Goal: Information Seeking & Learning: Learn about a topic

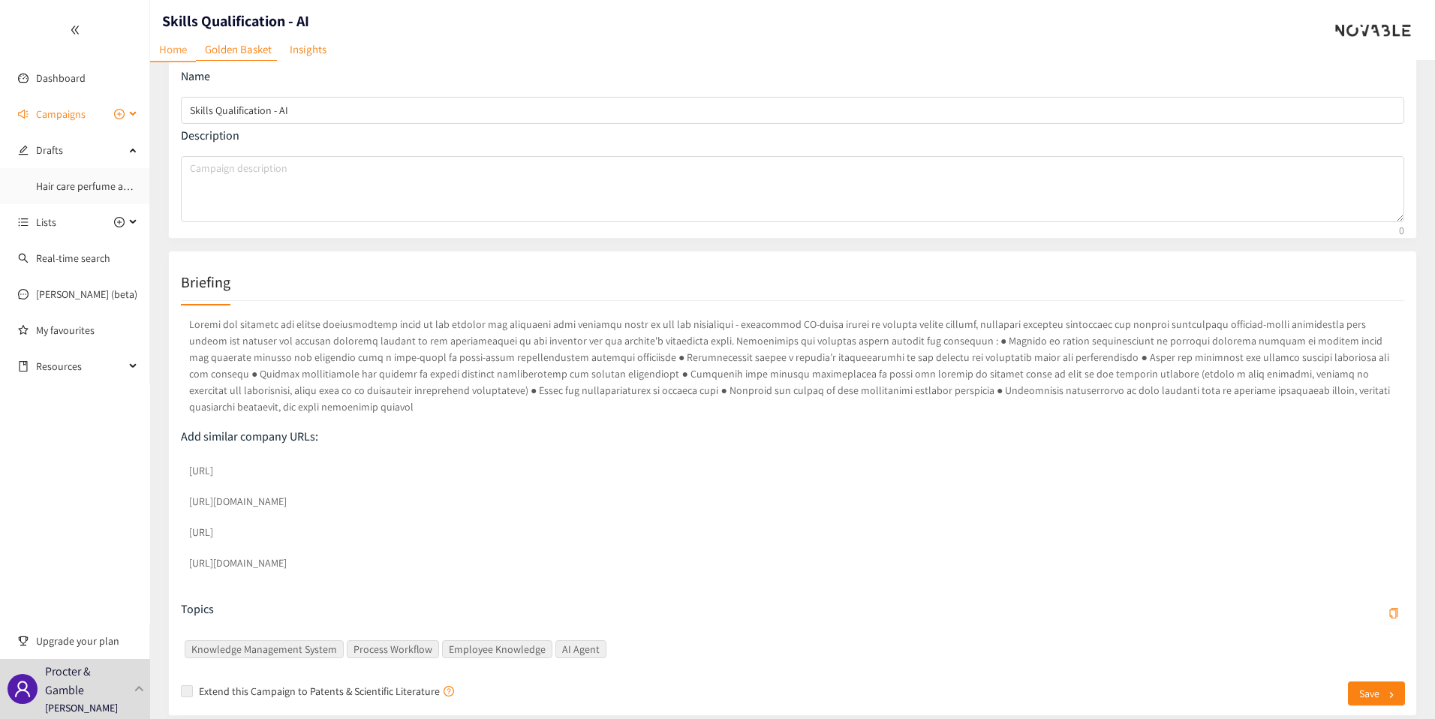
click at [58, 124] on span "Campaigns" at bounding box center [61, 114] width 50 height 30
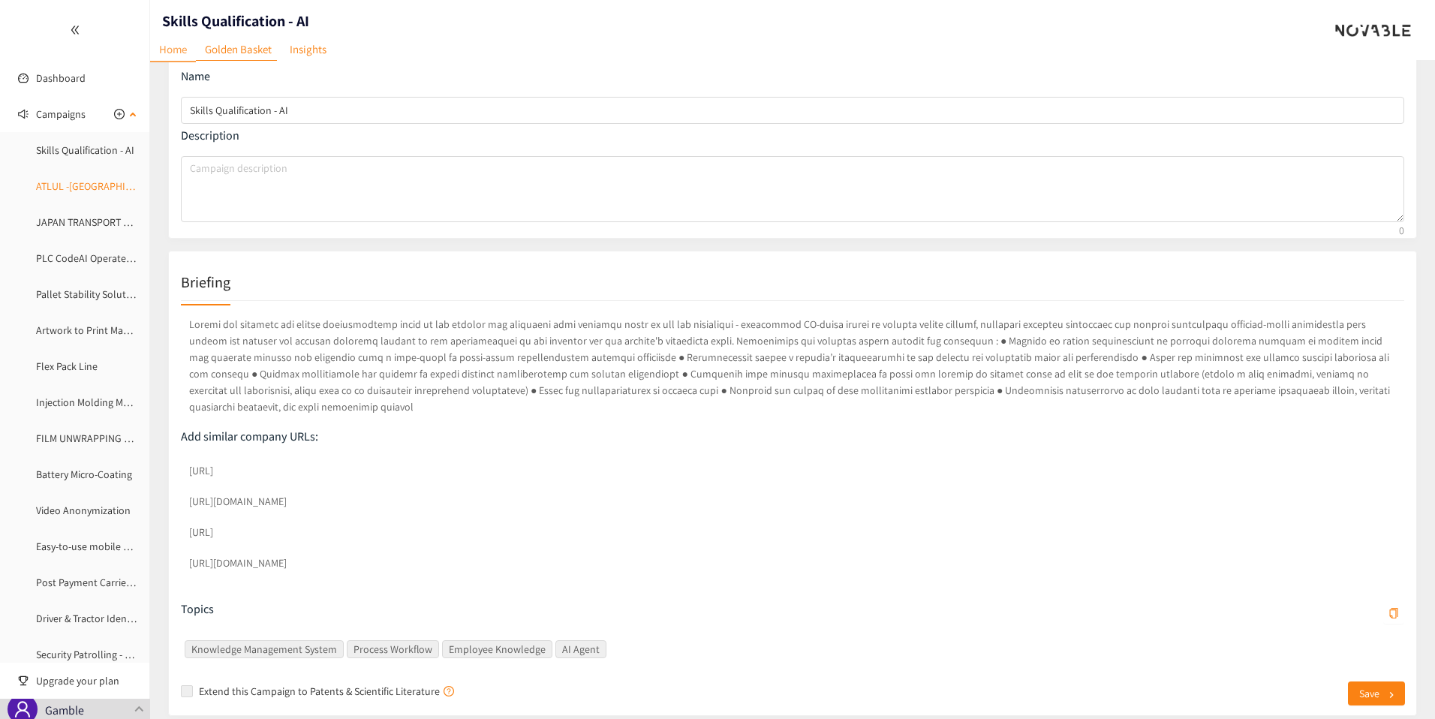
click at [69, 185] on link "ATLUL -[GEOGRAPHIC_DATA]" at bounding box center [99, 186] width 126 height 14
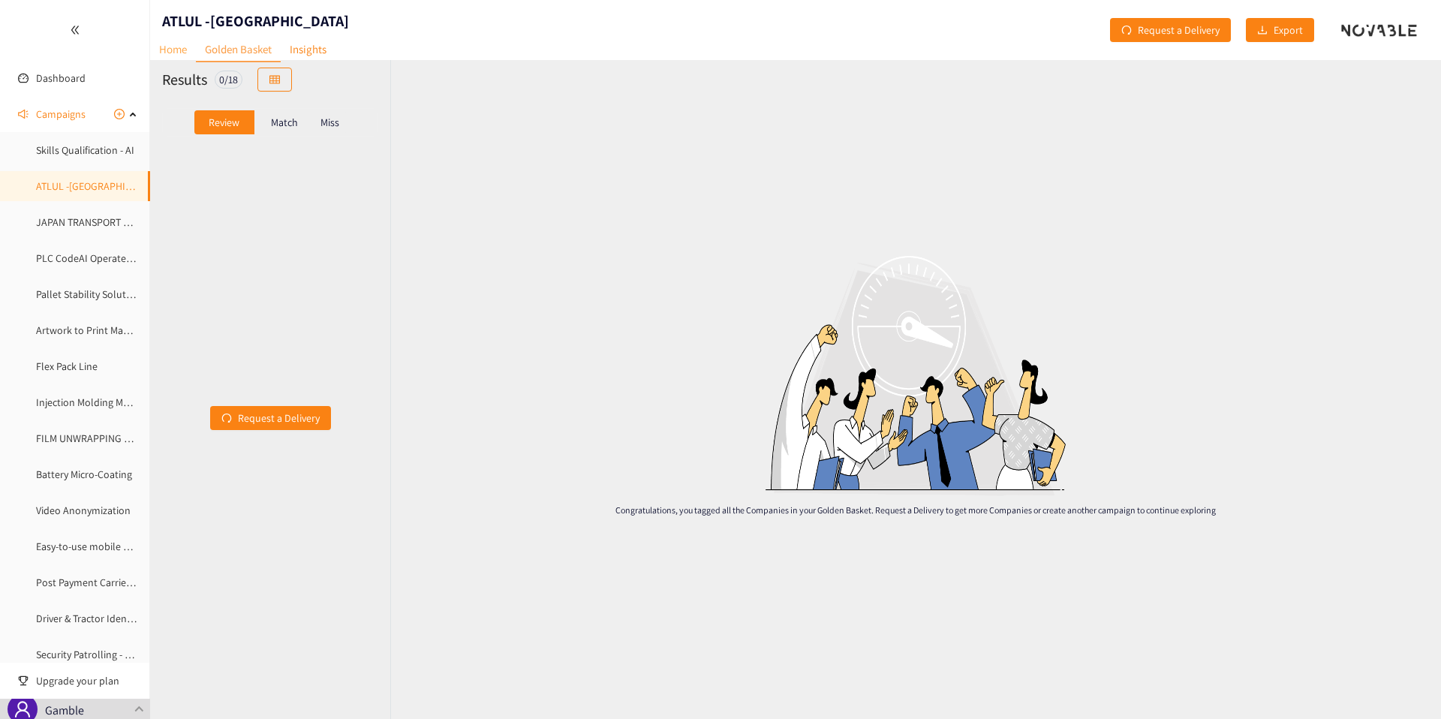
click at [158, 55] on link "Home" at bounding box center [173, 49] width 46 height 23
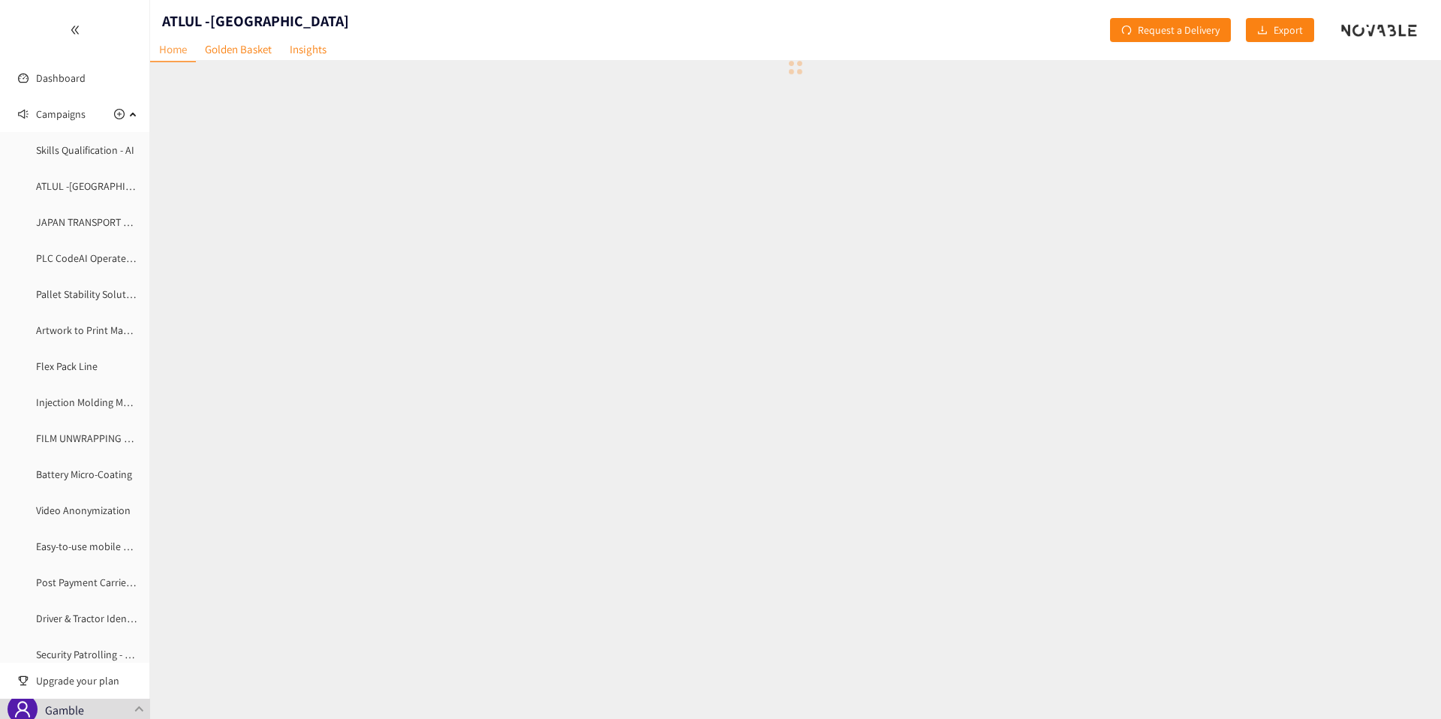
click at [163, 55] on link "Home" at bounding box center [173, 50] width 46 height 25
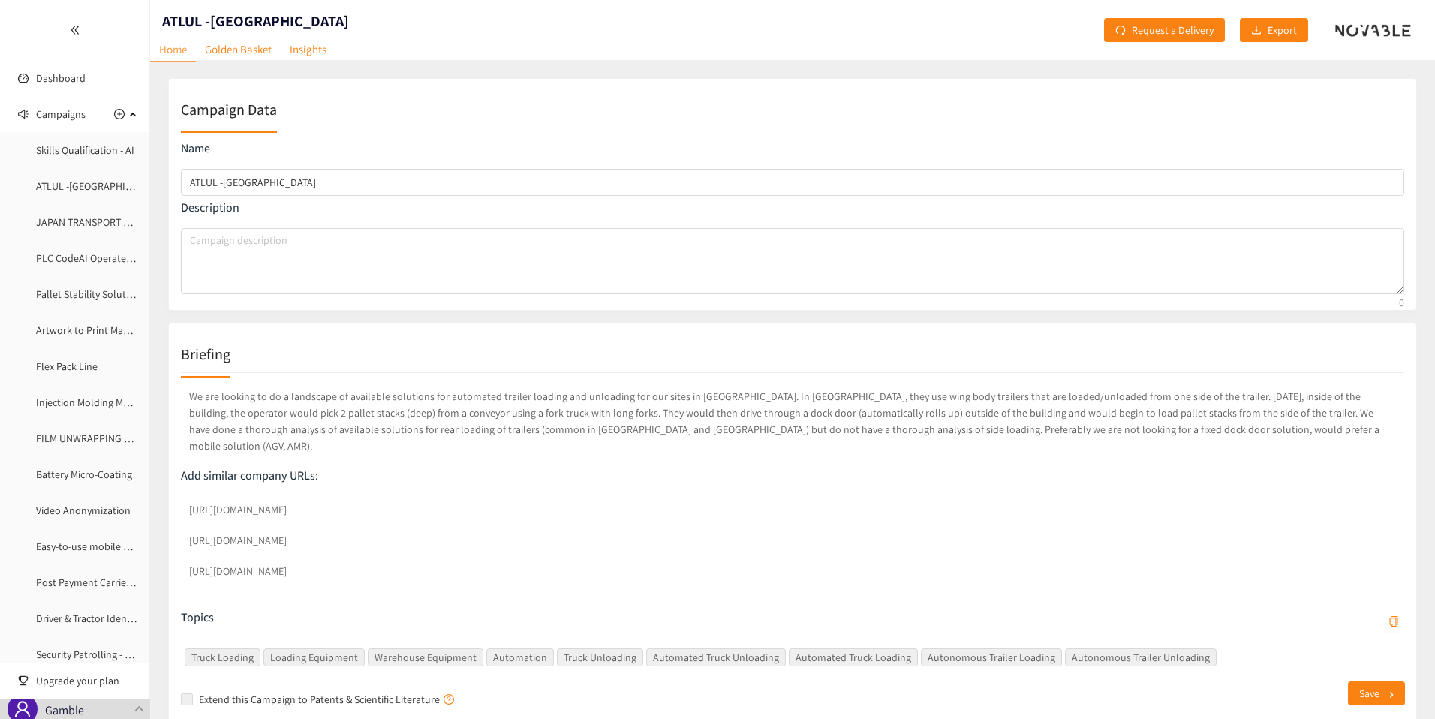
click at [170, 492] on div "Briefing We are looking to do a landscape of available solutions for automated …" at bounding box center [792, 524] width 1249 height 402
click at [465, 413] on p "We are looking to do a landscape of available solutions for automated trailer l…" at bounding box center [793, 421] width 1224 height 72
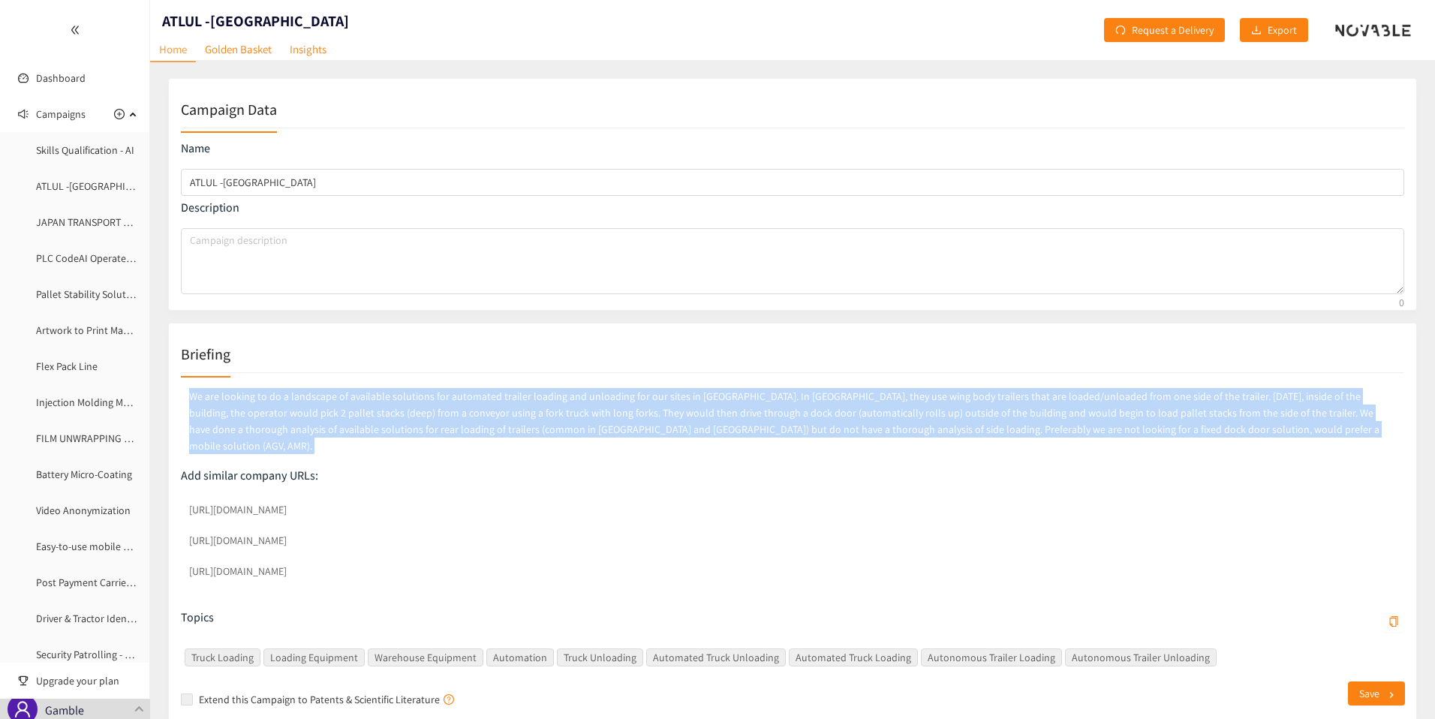
click at [465, 413] on p "We are looking to do a landscape of available solutions for automated trailer l…" at bounding box center [793, 421] width 1224 height 72
click at [475, 431] on p "We are looking to do a landscape of available solutions for automated trailer l…" at bounding box center [793, 421] width 1224 height 72
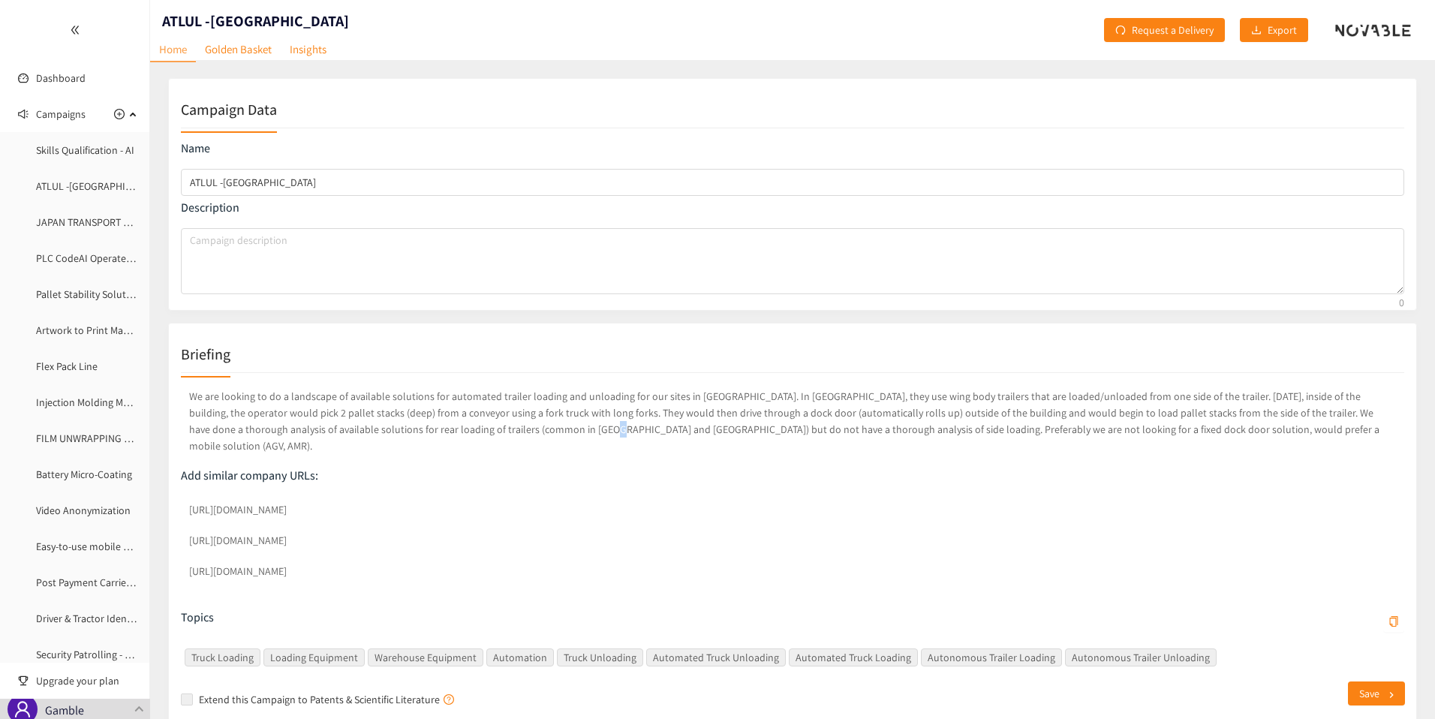
click at [475, 431] on p "We are looking to do a landscape of available solutions for automated trailer l…" at bounding box center [793, 421] width 1224 height 72
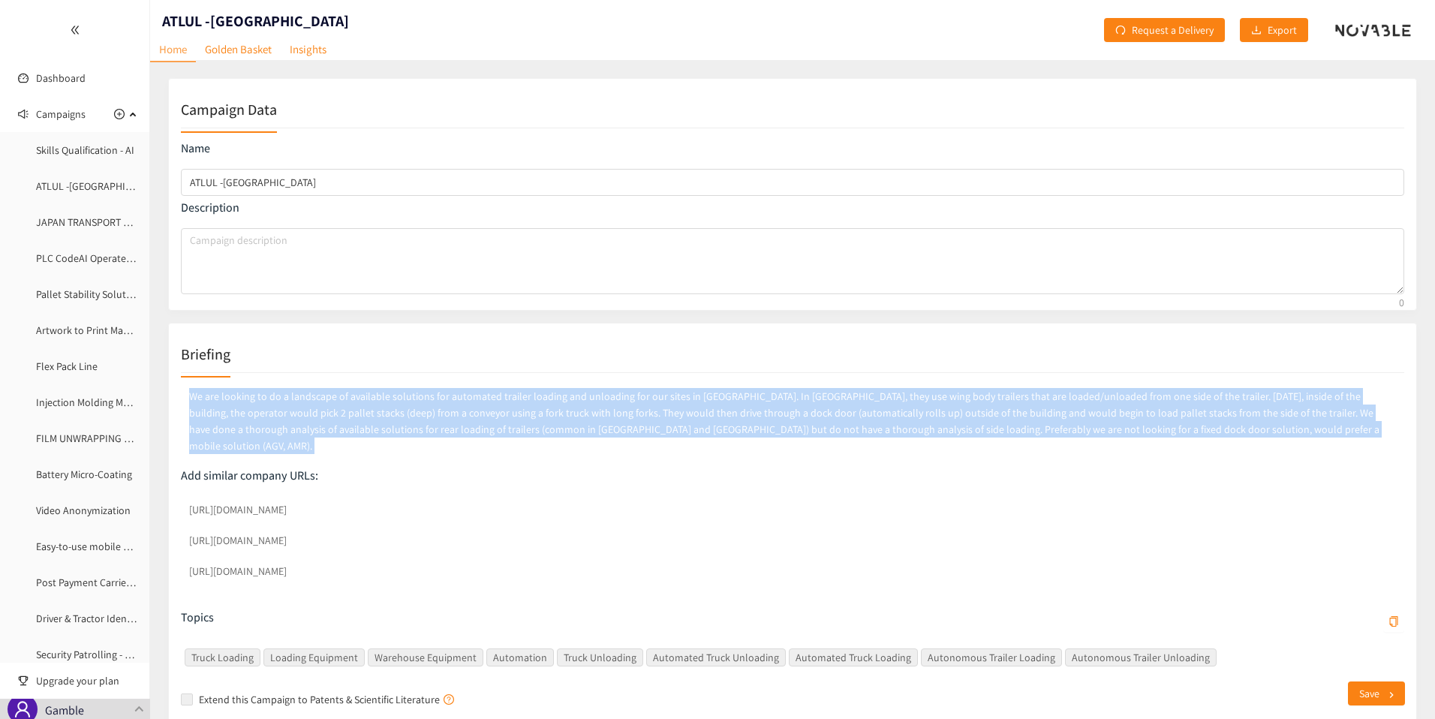
click at [475, 431] on p "We are looking to do a landscape of available solutions for automated trailer l…" at bounding box center [793, 421] width 1224 height 72
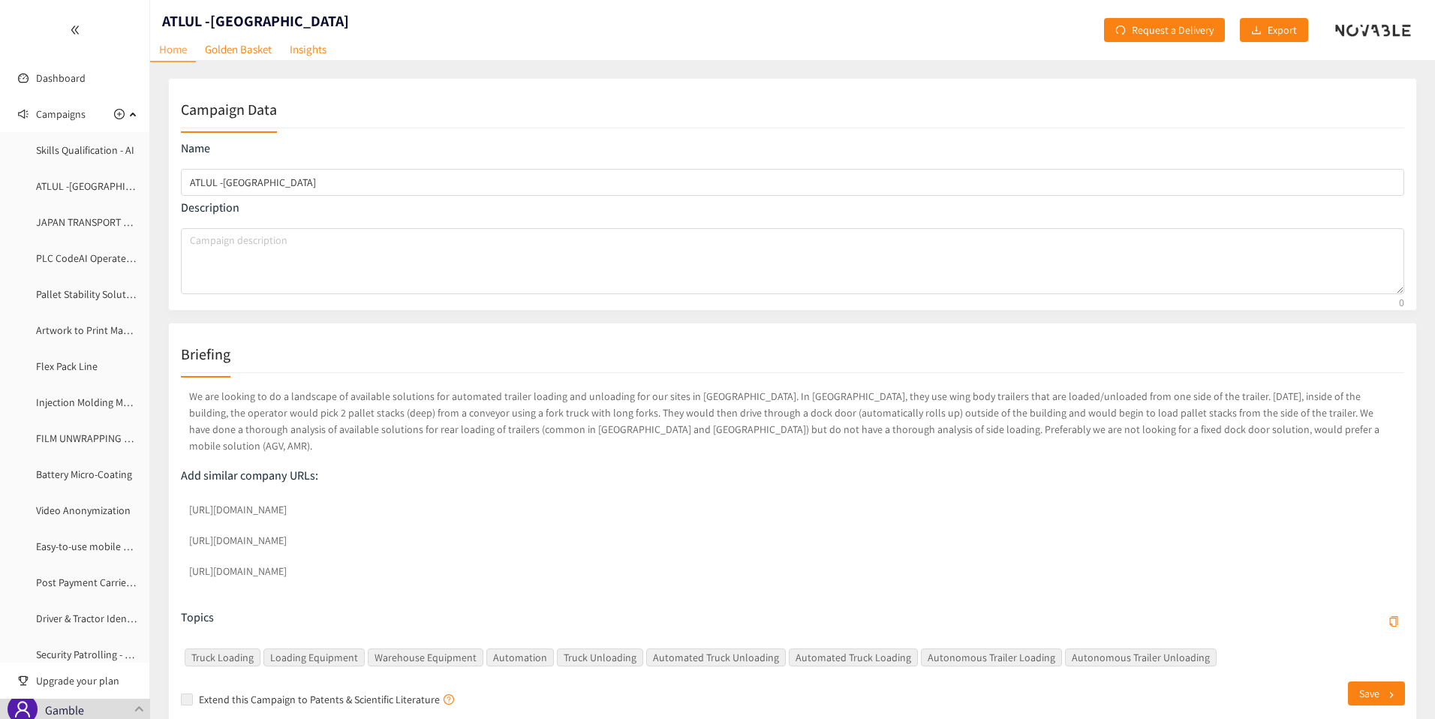
click at [535, 425] on p "We are looking to do a landscape of available solutions for automated trailer l…" at bounding box center [793, 421] width 1224 height 72
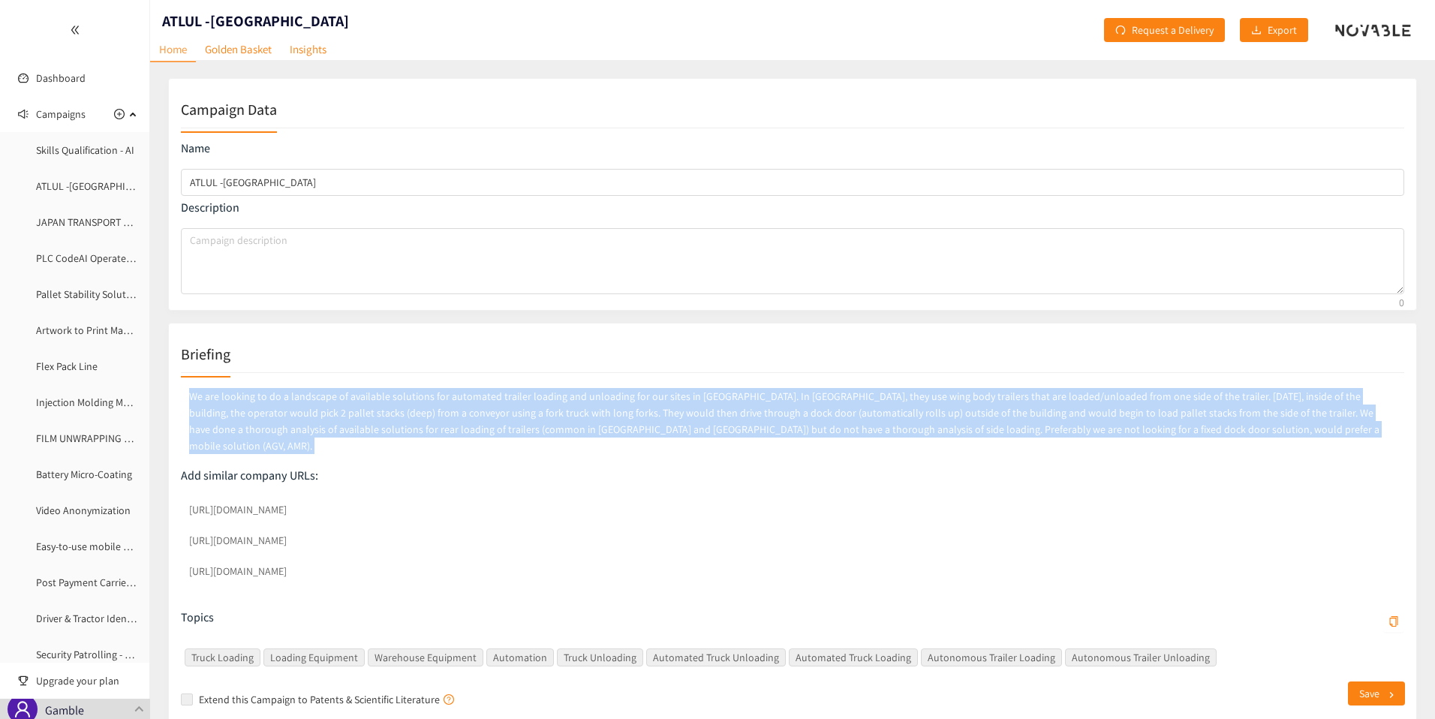
click at [535, 425] on p "We are looking to do a landscape of available solutions for automated trailer l…" at bounding box center [793, 421] width 1224 height 72
click at [686, 433] on p "We are looking to do a landscape of available solutions for automated trailer l…" at bounding box center [793, 421] width 1224 height 72
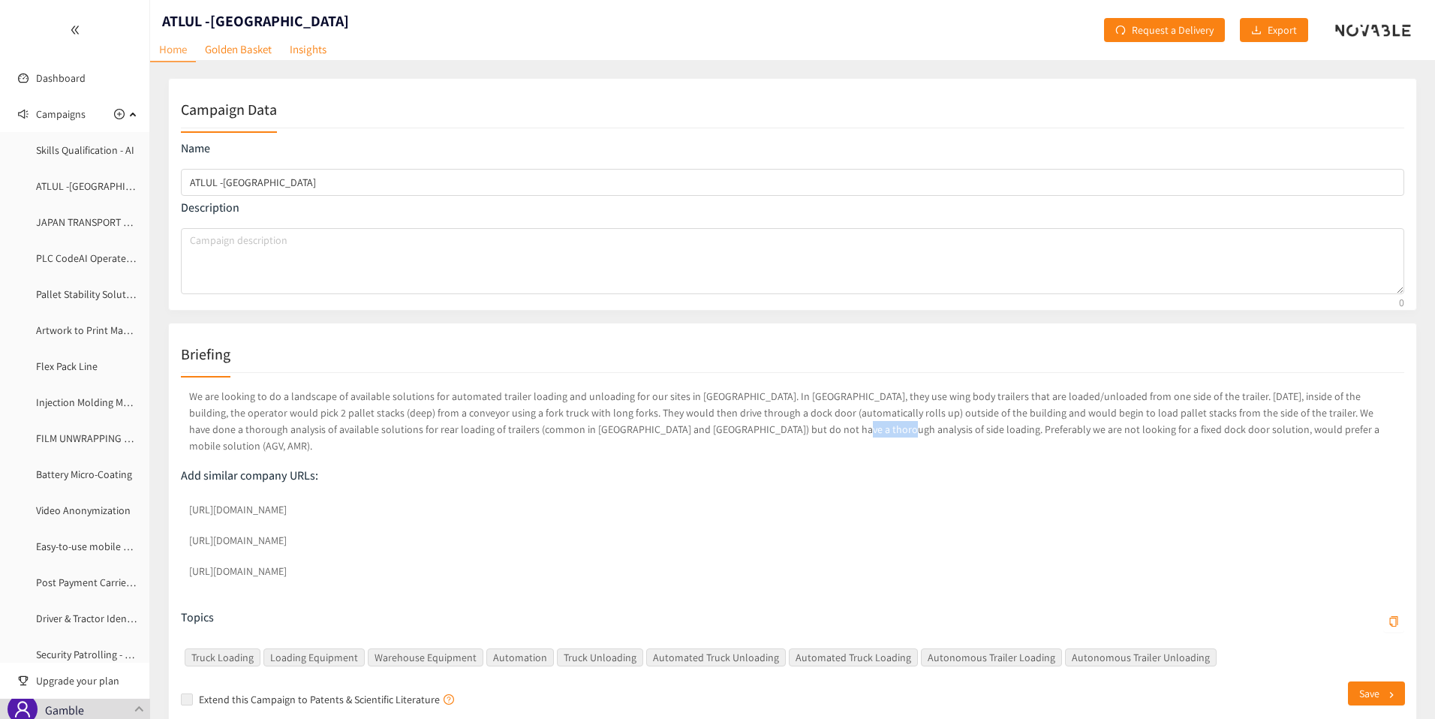
click at [686, 433] on p "We are looking to do a landscape of available solutions for automated trailer l…" at bounding box center [793, 421] width 1224 height 72
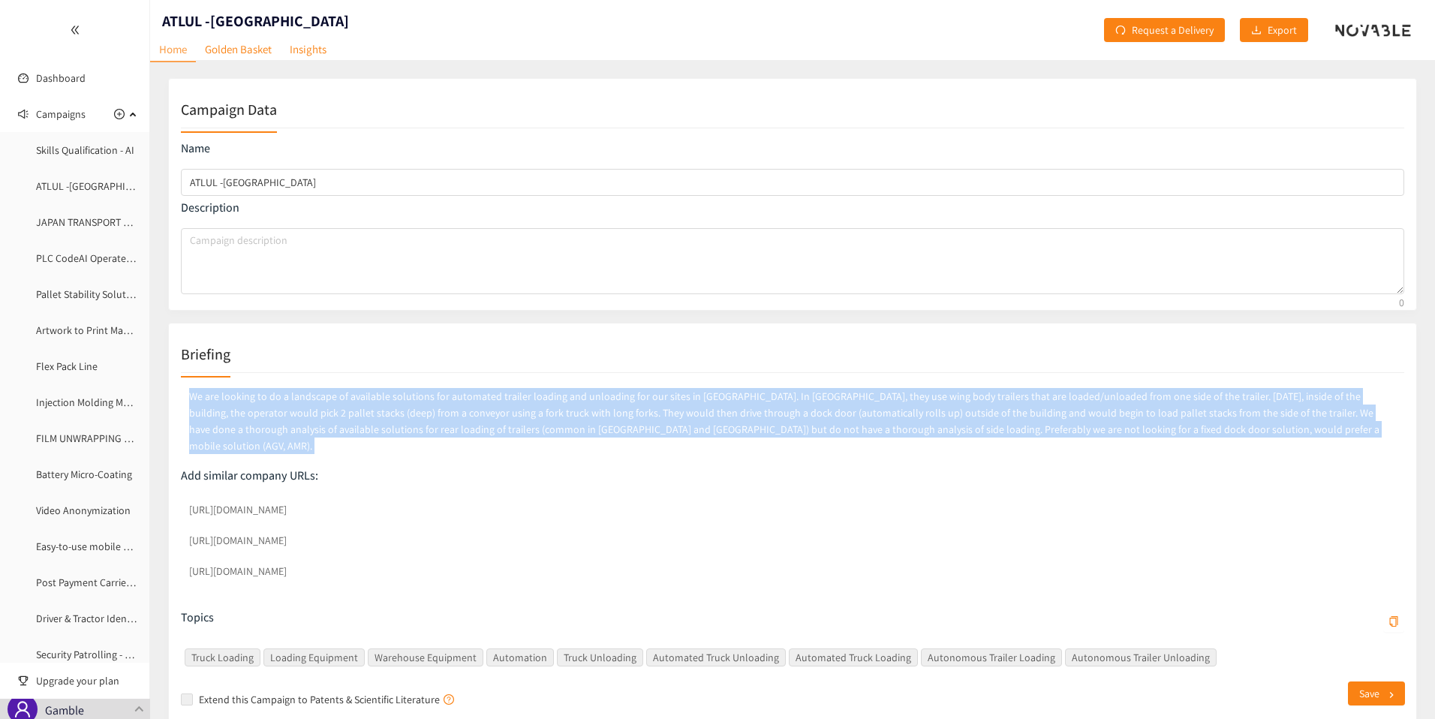
click at [686, 433] on p "We are looking to do a landscape of available solutions for automated trailer l…" at bounding box center [793, 421] width 1224 height 72
click at [637, 433] on p "We are looking to do a landscape of available solutions for automated trailer l…" at bounding box center [793, 421] width 1224 height 72
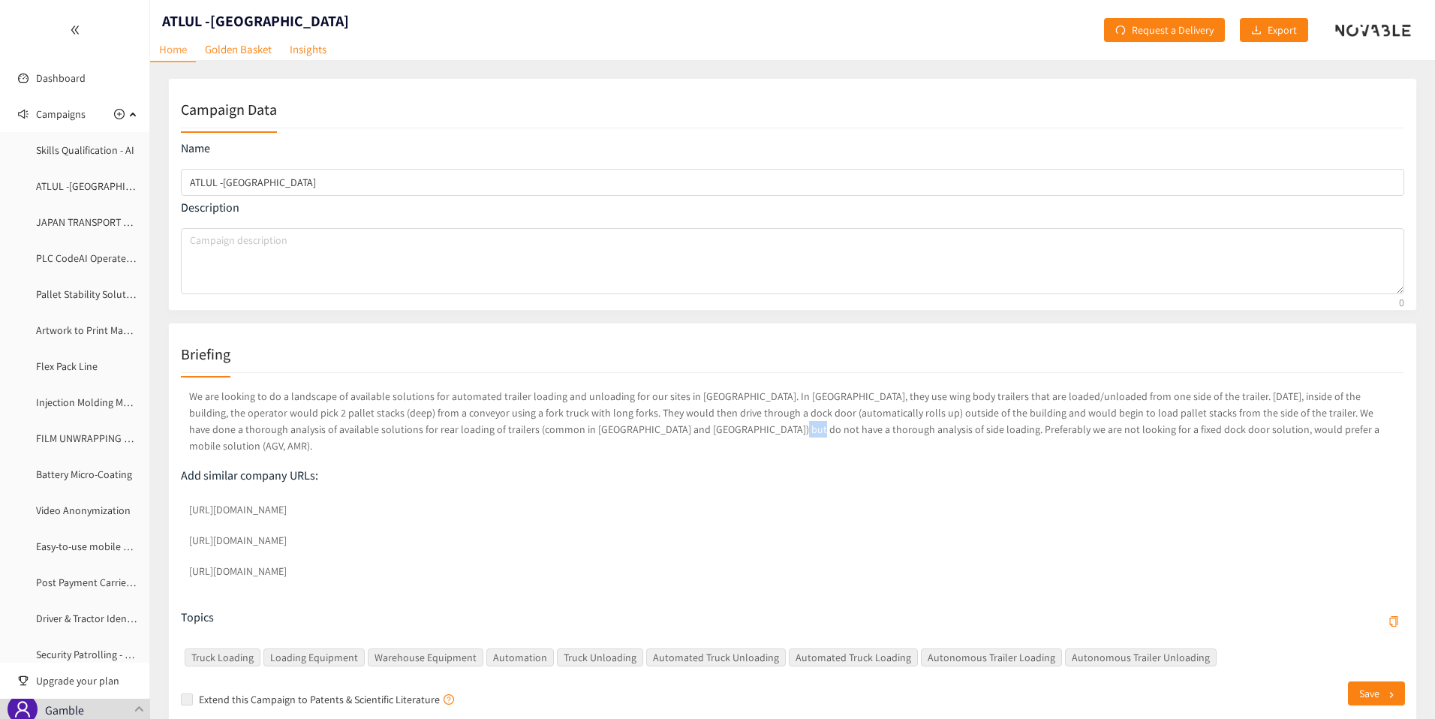
click at [637, 433] on p "We are looking to do a landscape of available solutions for automated trailer l…" at bounding box center [793, 421] width 1224 height 72
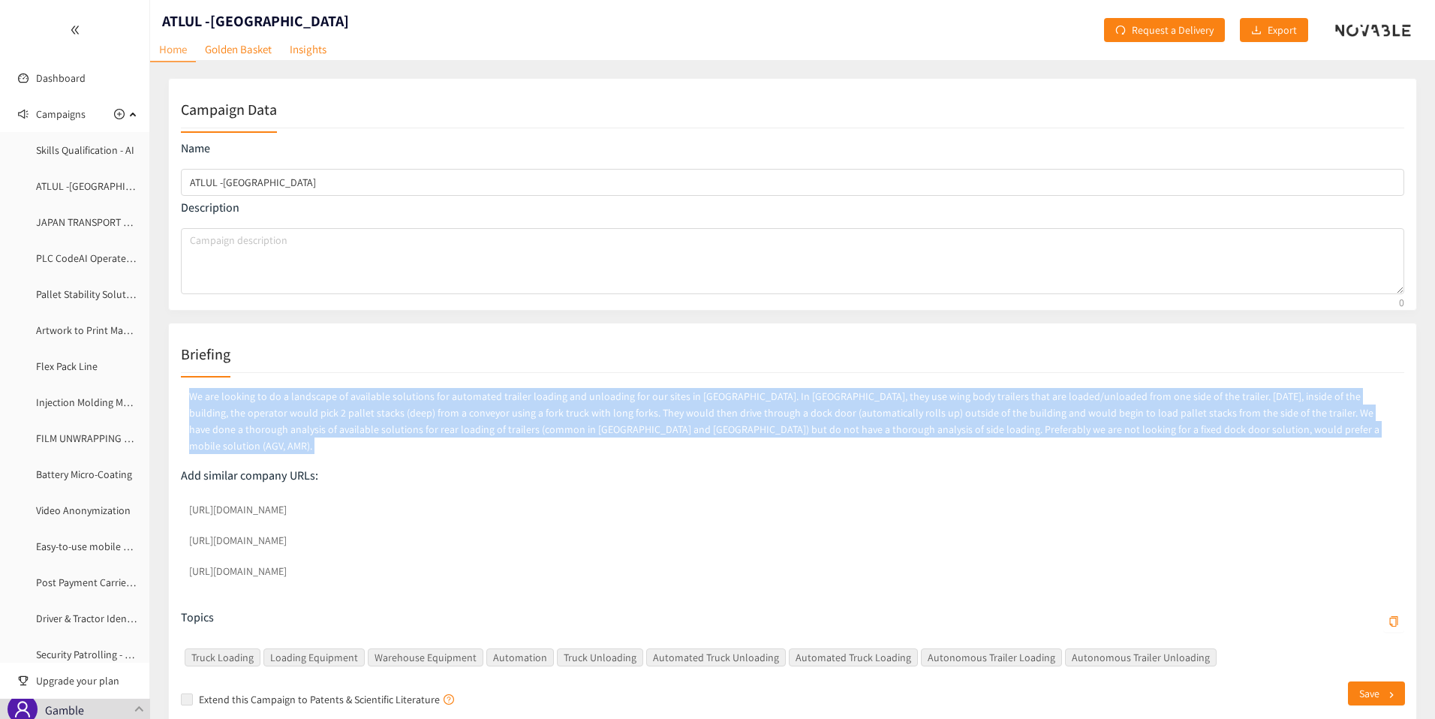
click at [637, 433] on p "We are looking to do a landscape of available solutions for automated trailer l…" at bounding box center [793, 421] width 1224 height 72
click at [245, 51] on link "Golden Basket" at bounding box center [238, 49] width 85 height 23
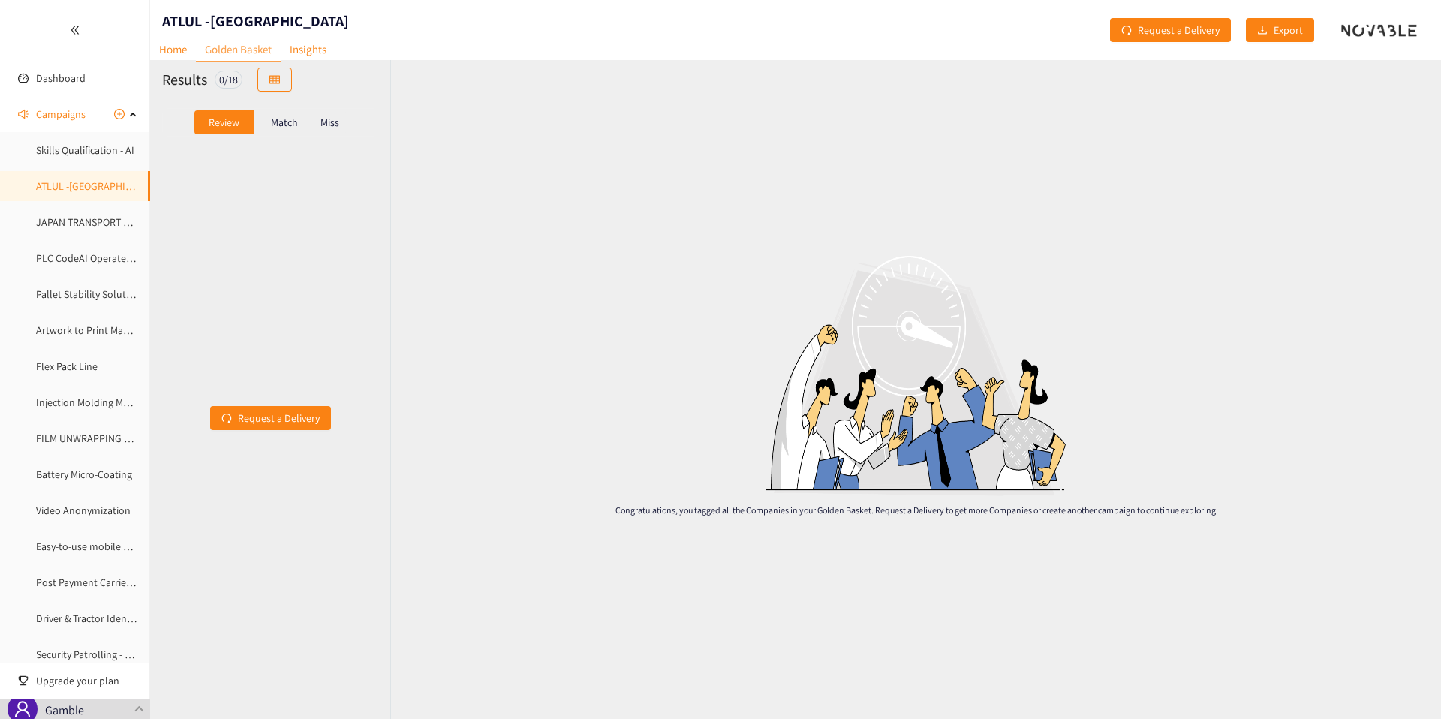
click at [290, 129] on div "Match" at bounding box center [284, 122] width 60 height 24
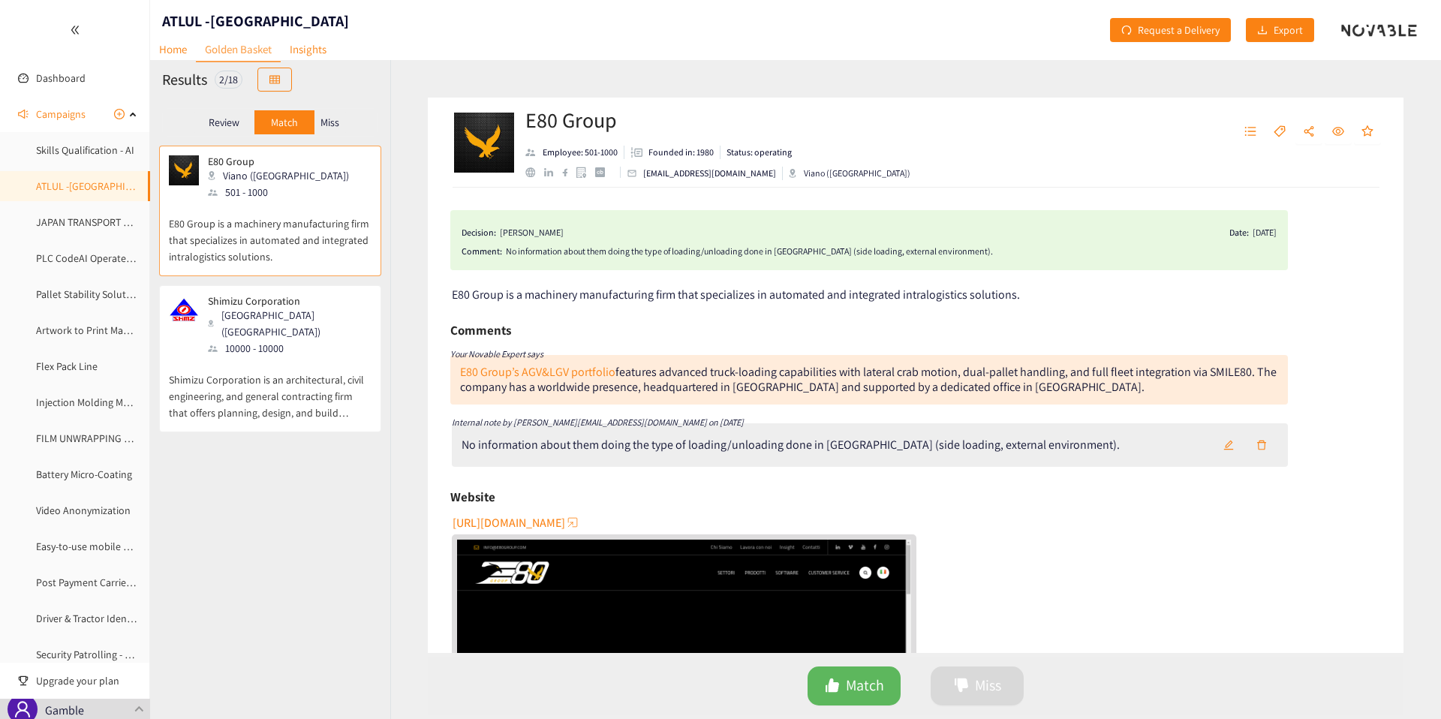
click at [302, 326] on div "Shimizu Corporation Tokyo (JPN) 10000 - 10000" at bounding box center [270, 326] width 203 height 62
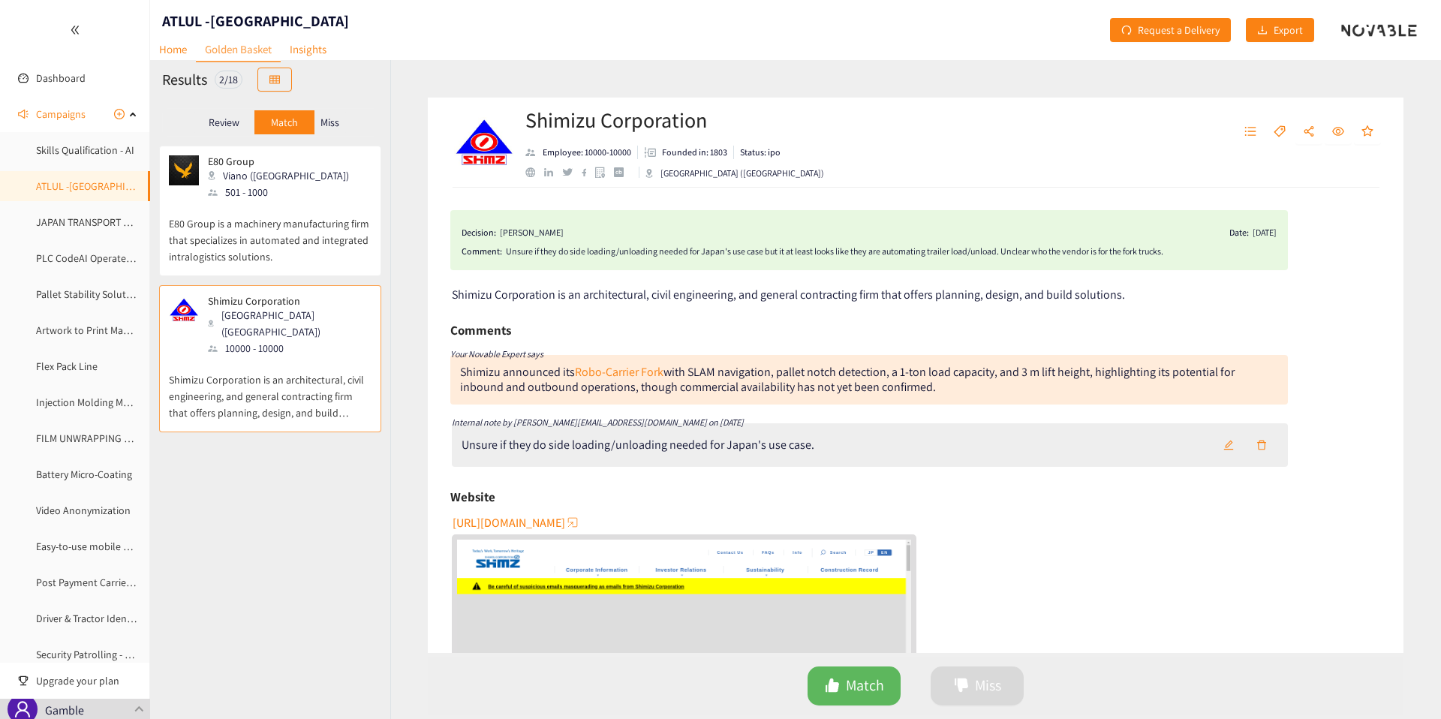
click at [335, 136] on div "Review Match Miss" at bounding box center [270, 122] width 216 height 29
click at [333, 127] on p "Miss" at bounding box center [330, 122] width 19 height 12
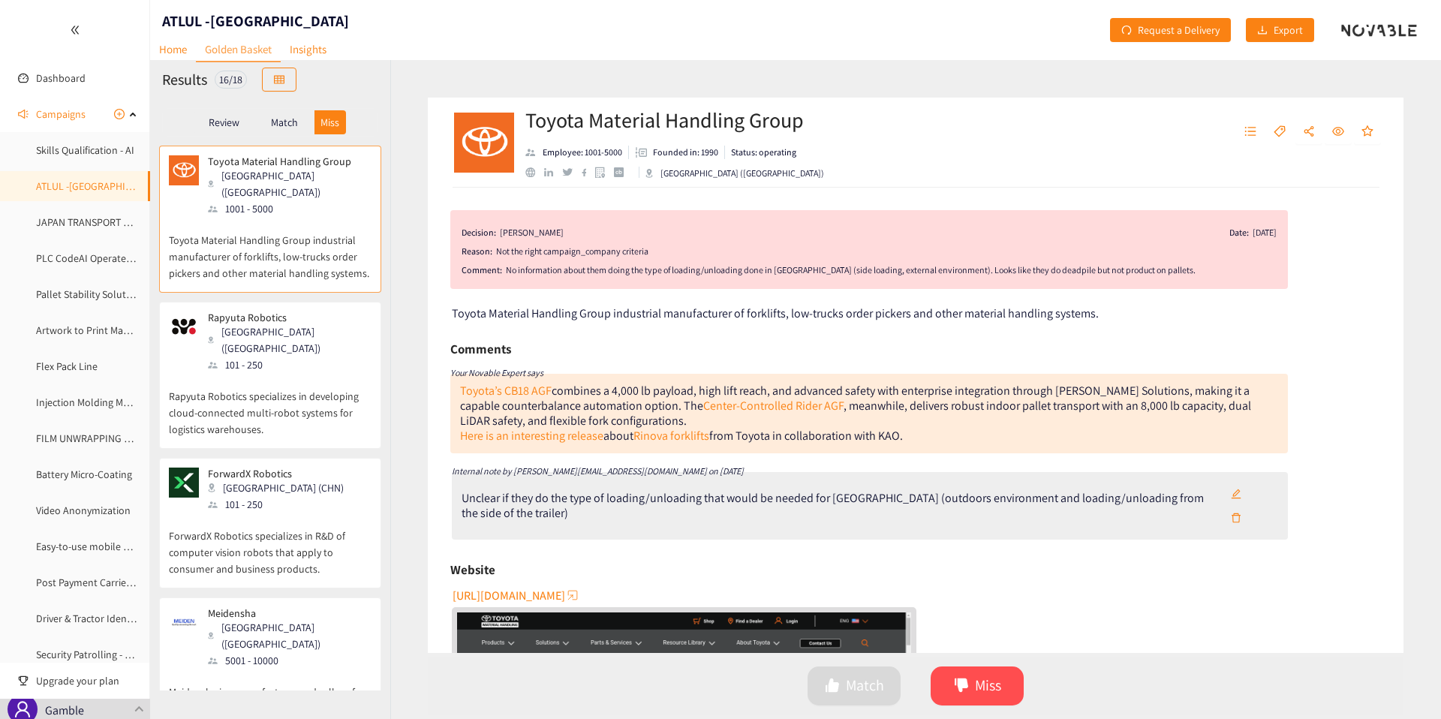
click at [574, 494] on div "Unclear if they do the type of loading/unloading that would be needed for [GEOG…" at bounding box center [841, 506] width 758 height 30
click at [585, 494] on div "Unclear if they do the type of loading/unloading that would be needed for [GEOG…" at bounding box center [841, 506] width 758 height 30
click at [651, 438] on link "Rinova forklifts" at bounding box center [672, 436] width 76 height 16
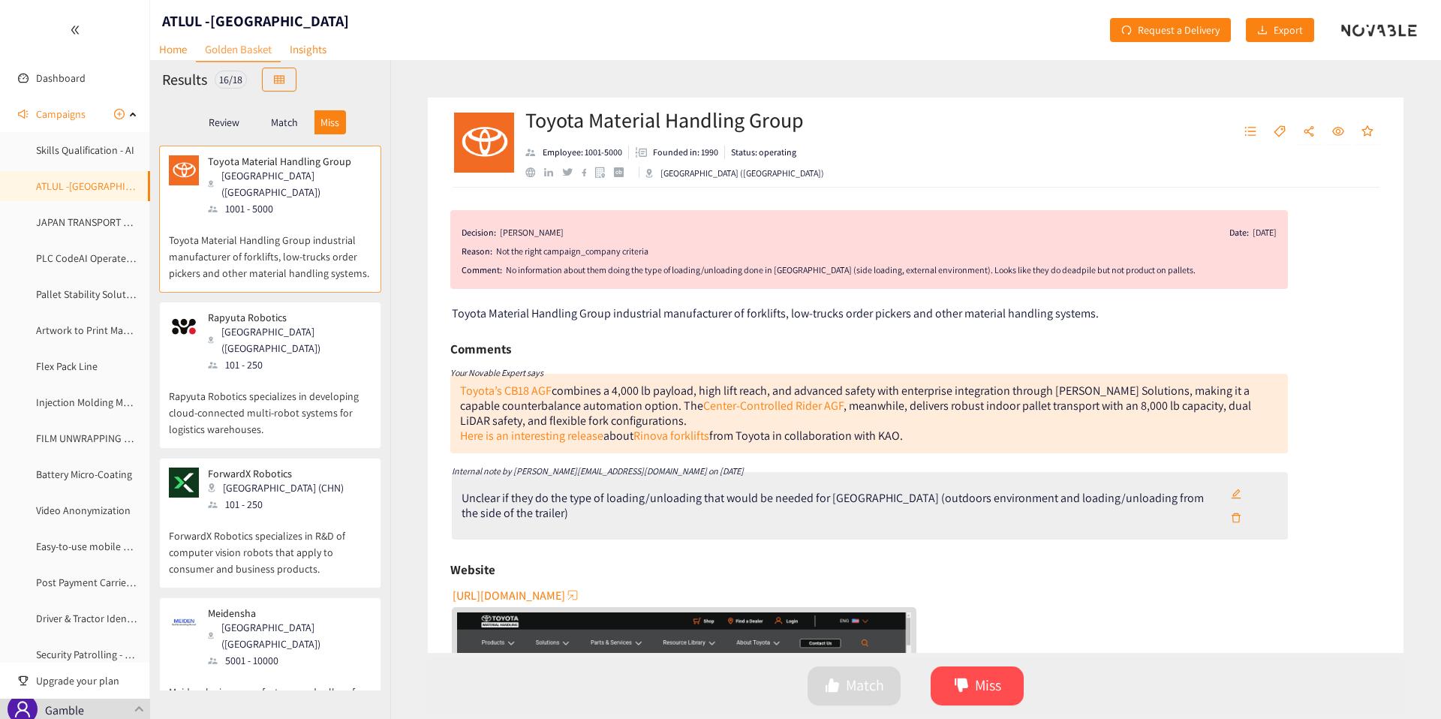
click at [269, 357] on div "101 - 250" at bounding box center [289, 365] width 162 height 17
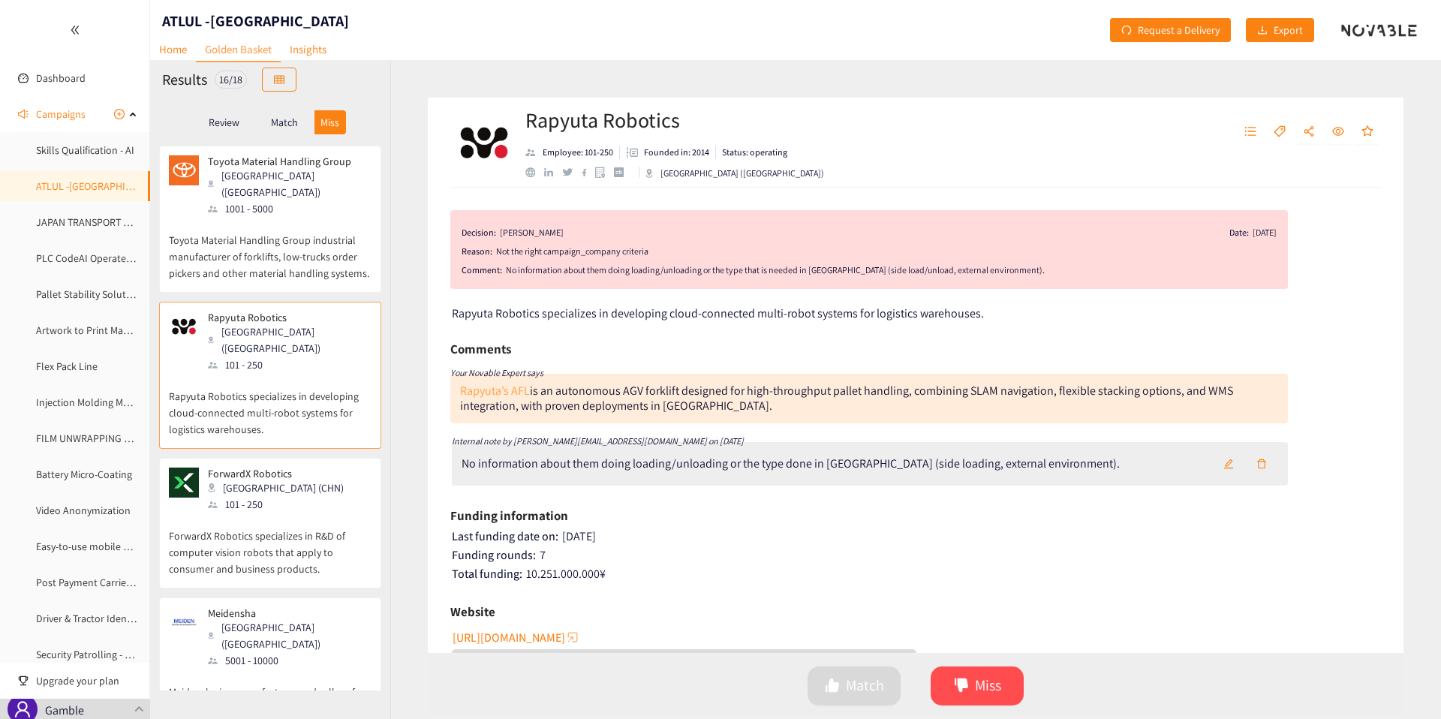
click at [489, 390] on link "Rapyuta’s AFL" at bounding box center [495, 391] width 70 height 16
click at [353, 468] on div "ForwardX Robotics Beijing (CHN) 101 - 250" at bounding box center [270, 490] width 203 height 45
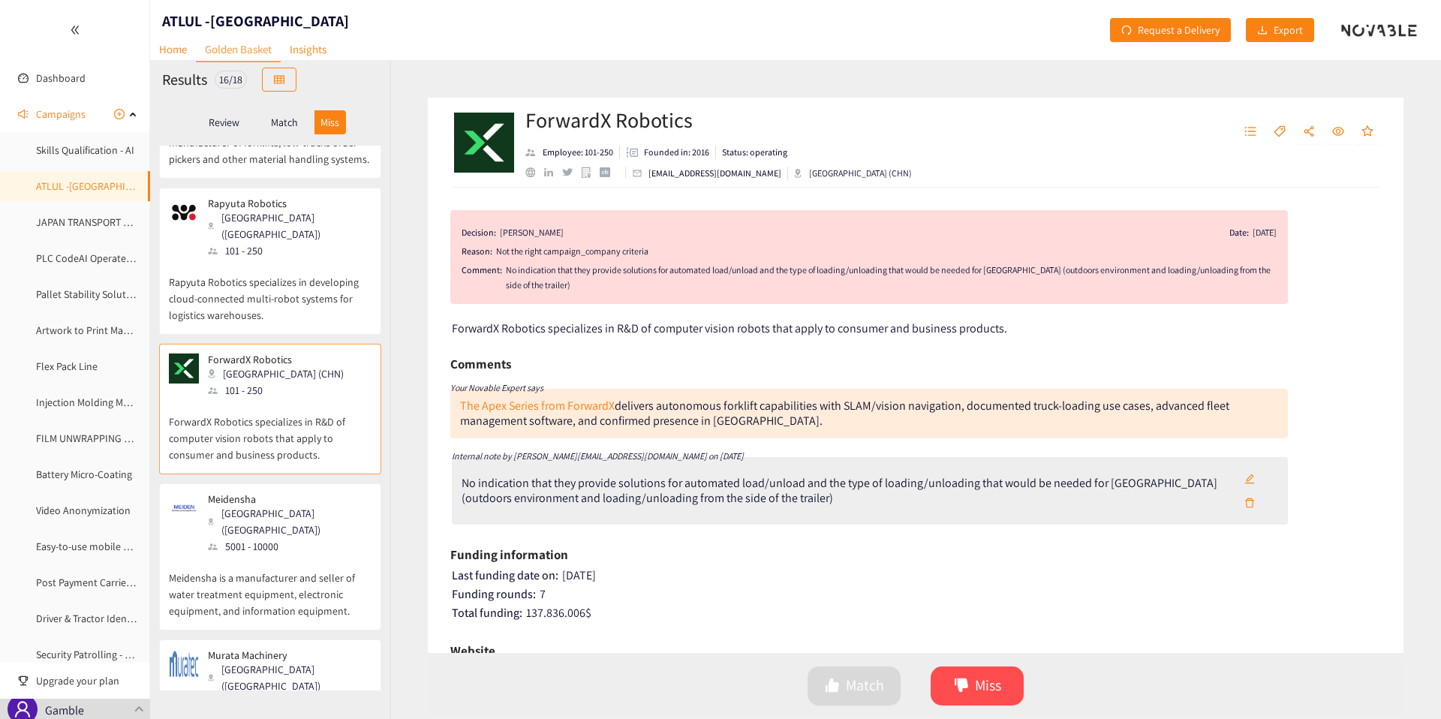
scroll to position [135, 0]
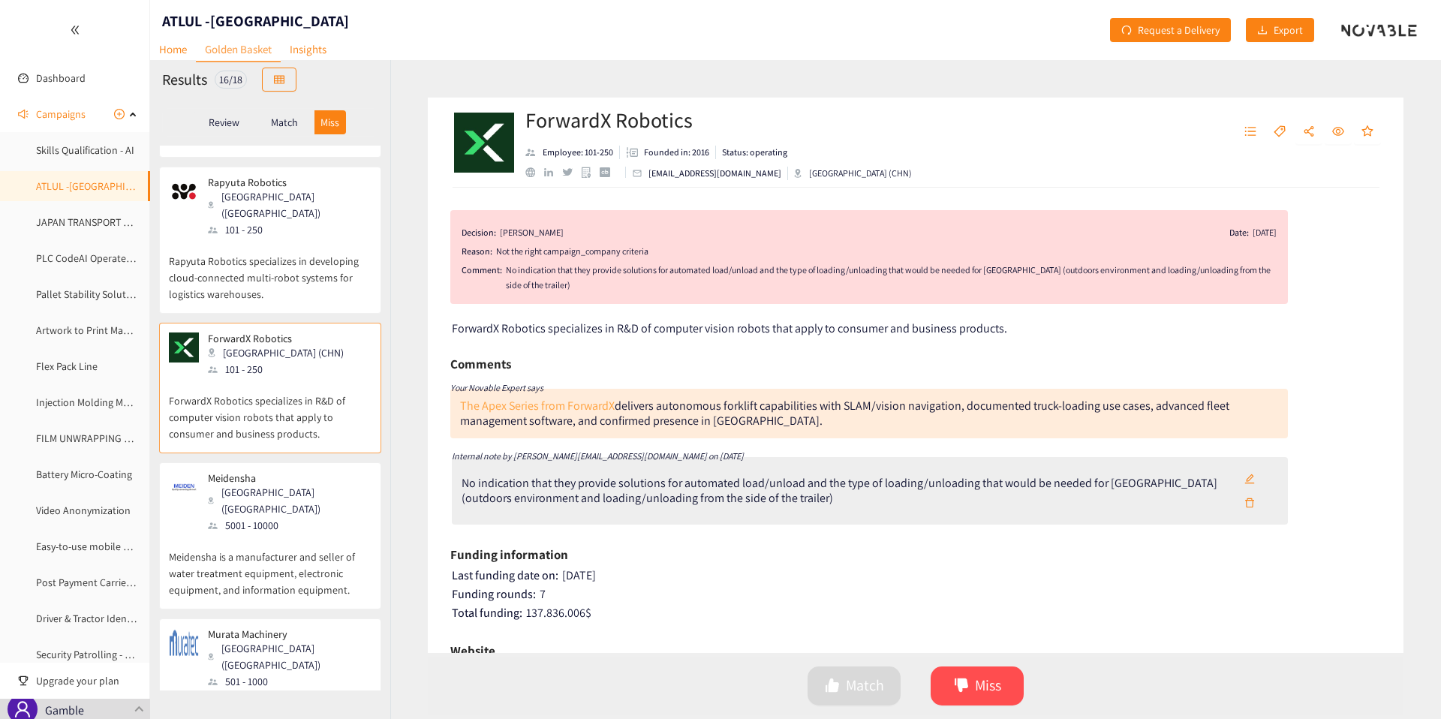
click at [540, 411] on link "The Apex Series from ForwardX" at bounding box center [537, 406] width 155 height 16
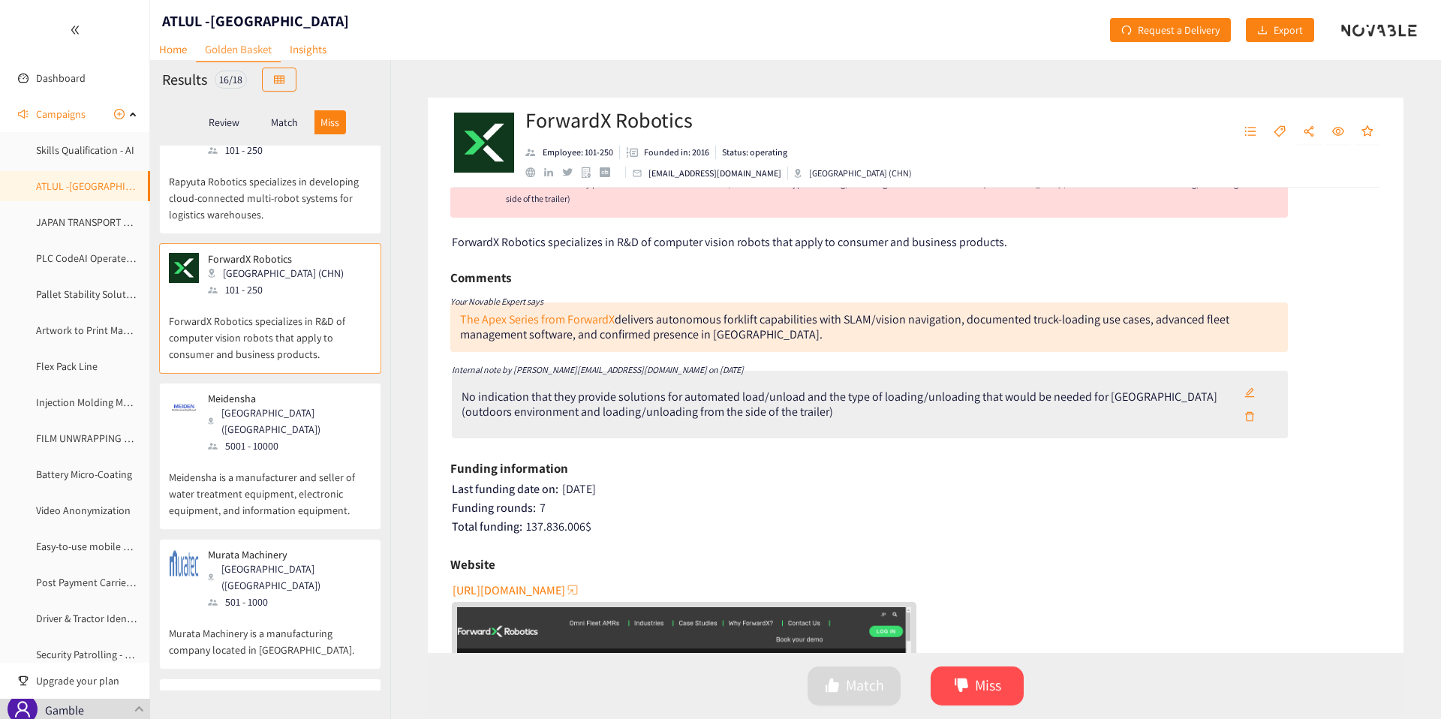
scroll to position [223, 0]
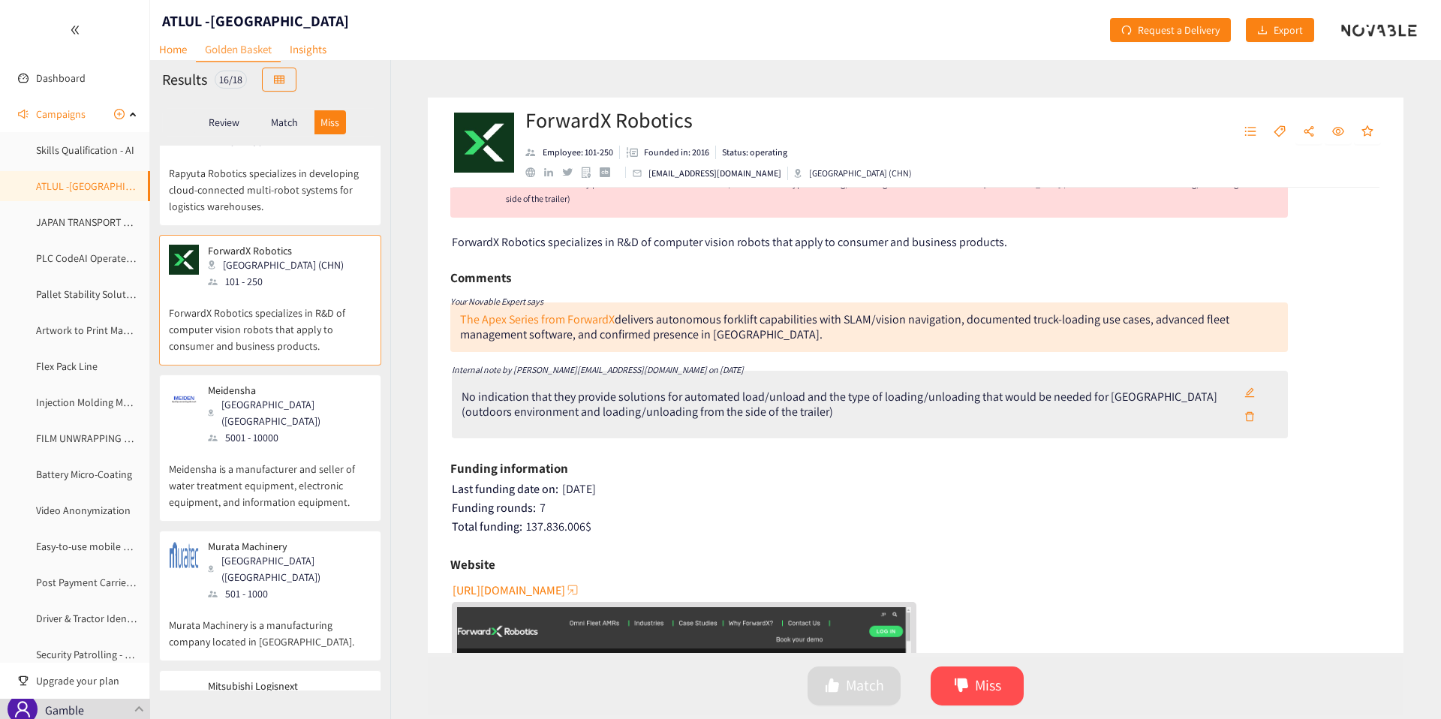
click at [294, 384] on div "Meidensha Tokyo (JPN) 5001 - 10000" at bounding box center [270, 415] width 203 height 62
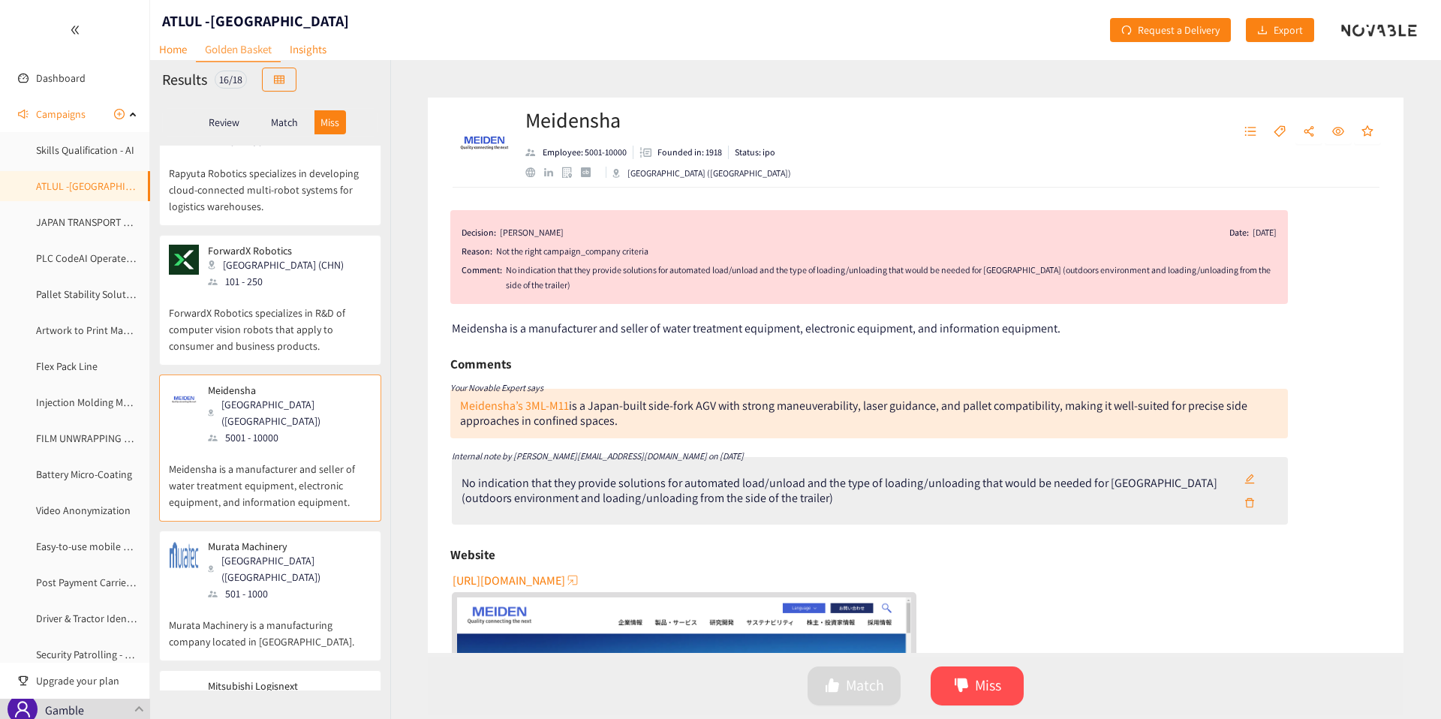
click at [288, 290] on p "ForwardX Robotics specializes in R&D of computer vision robots that apply to co…" at bounding box center [270, 322] width 203 height 65
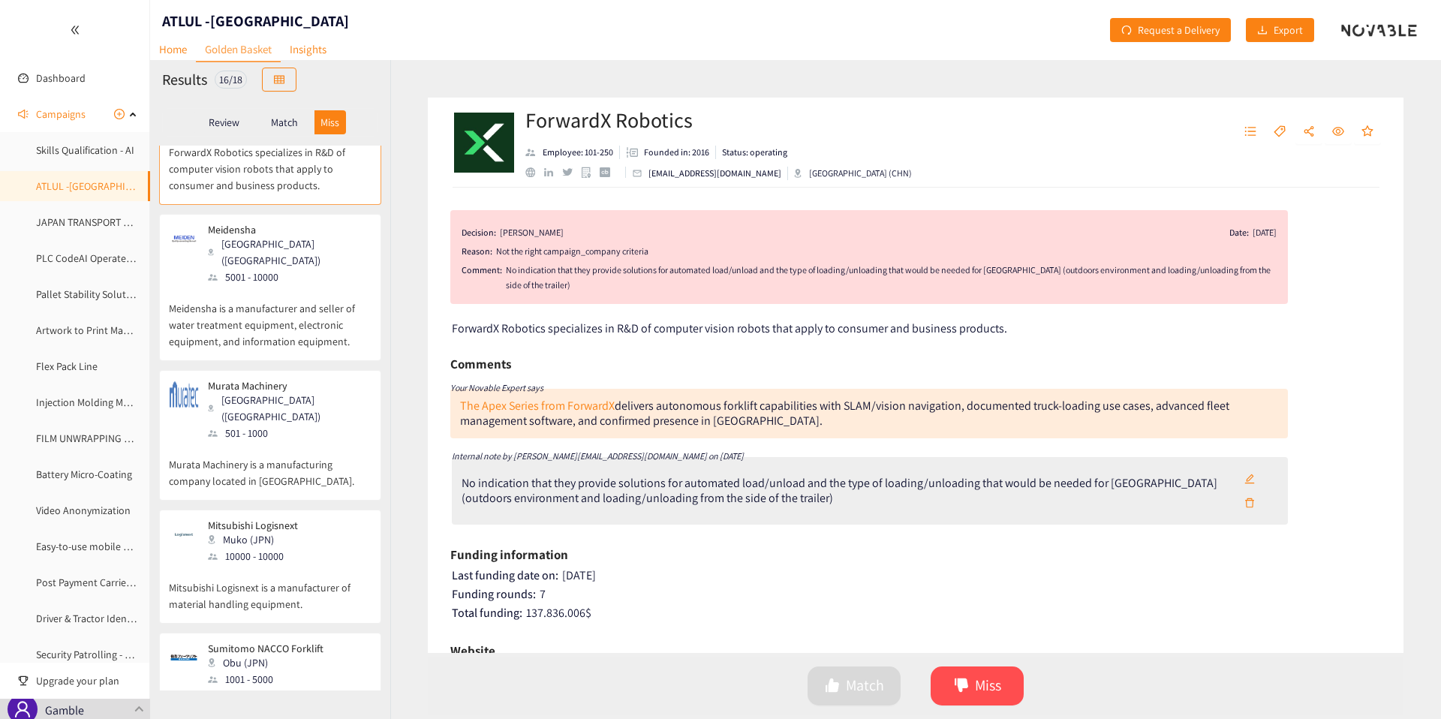
scroll to position [384, 0]
click at [278, 441] on p "Murata Machinery is a manufacturing company located in [GEOGRAPHIC_DATA]." at bounding box center [270, 465] width 203 height 48
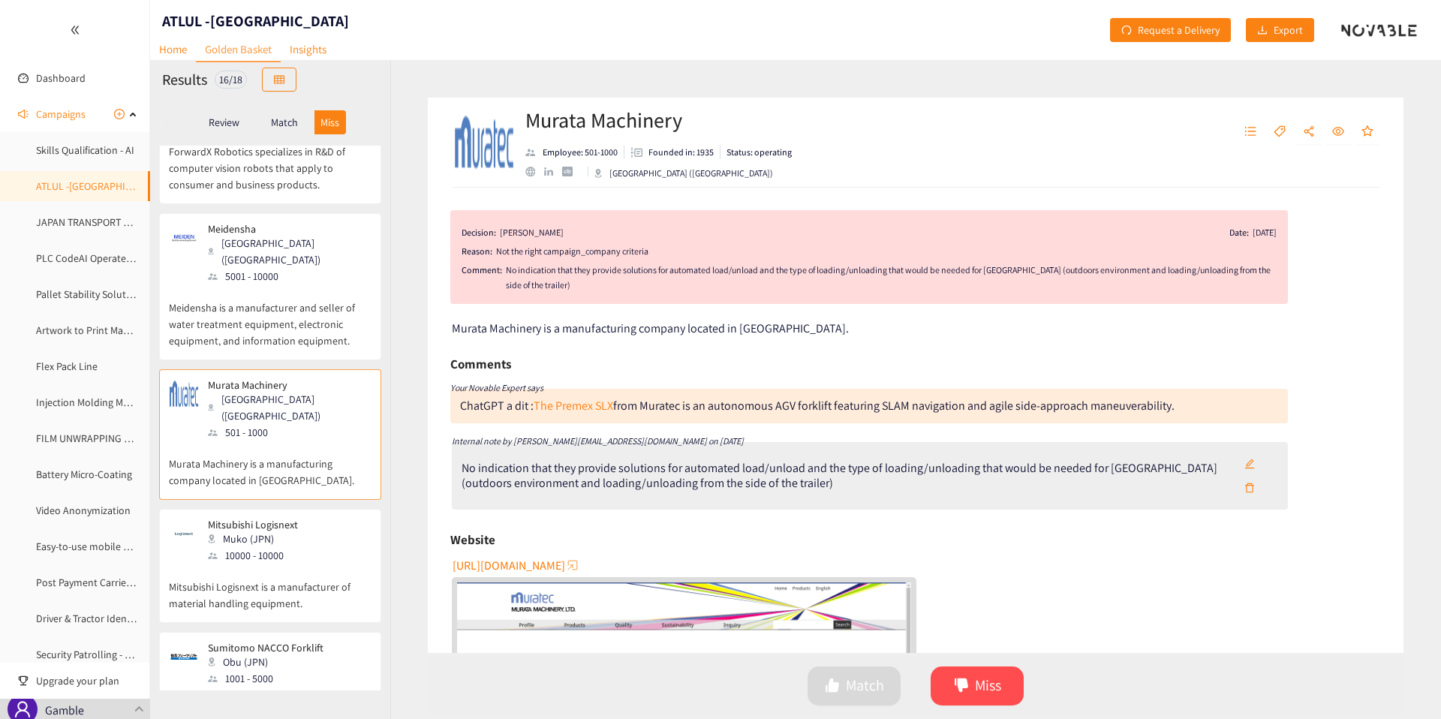
scroll to position [512, 0]
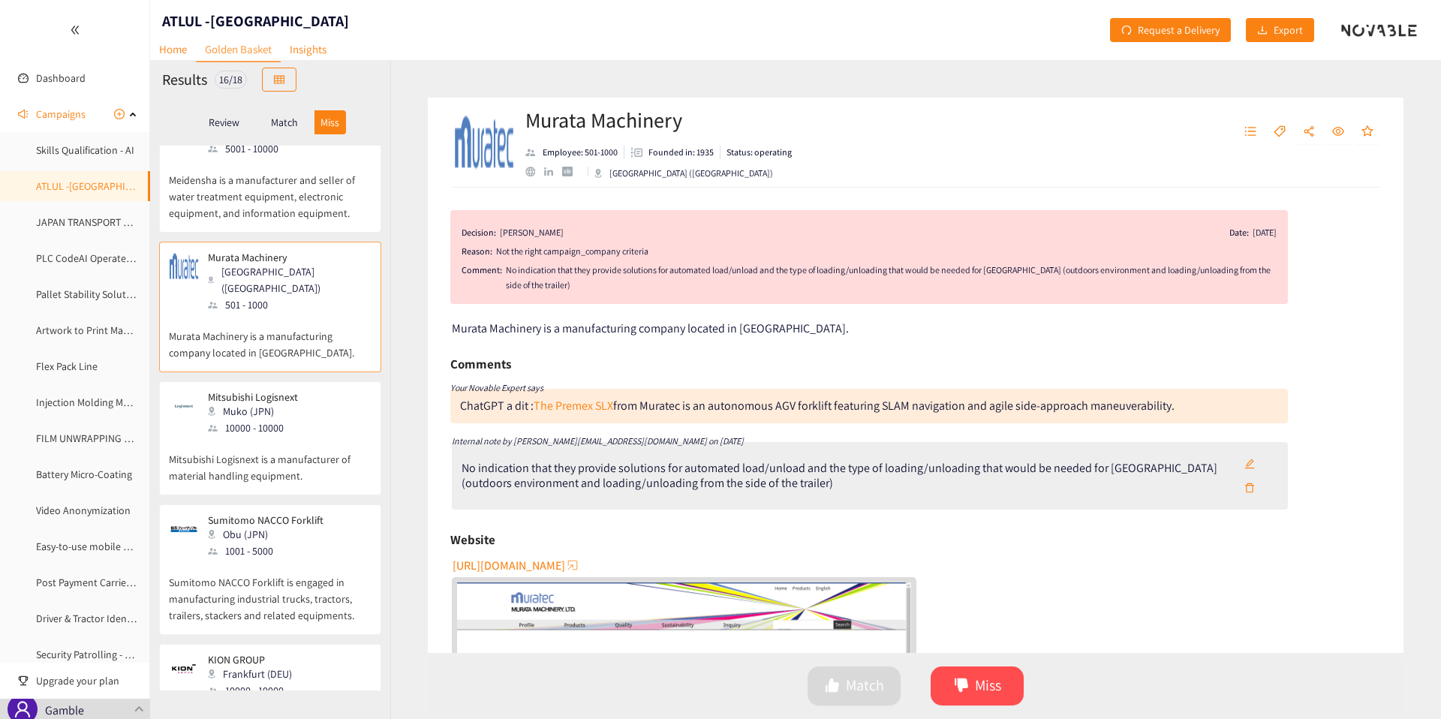
click at [269, 429] on div "Toyota Material Handling Group Columbus (USA) 1001 - 5000 Toyota Material Handl…" at bounding box center [270, 418] width 240 height 545
click at [492, 410] on div "ChatGPT a dit :" at bounding box center [497, 406] width 74 height 16
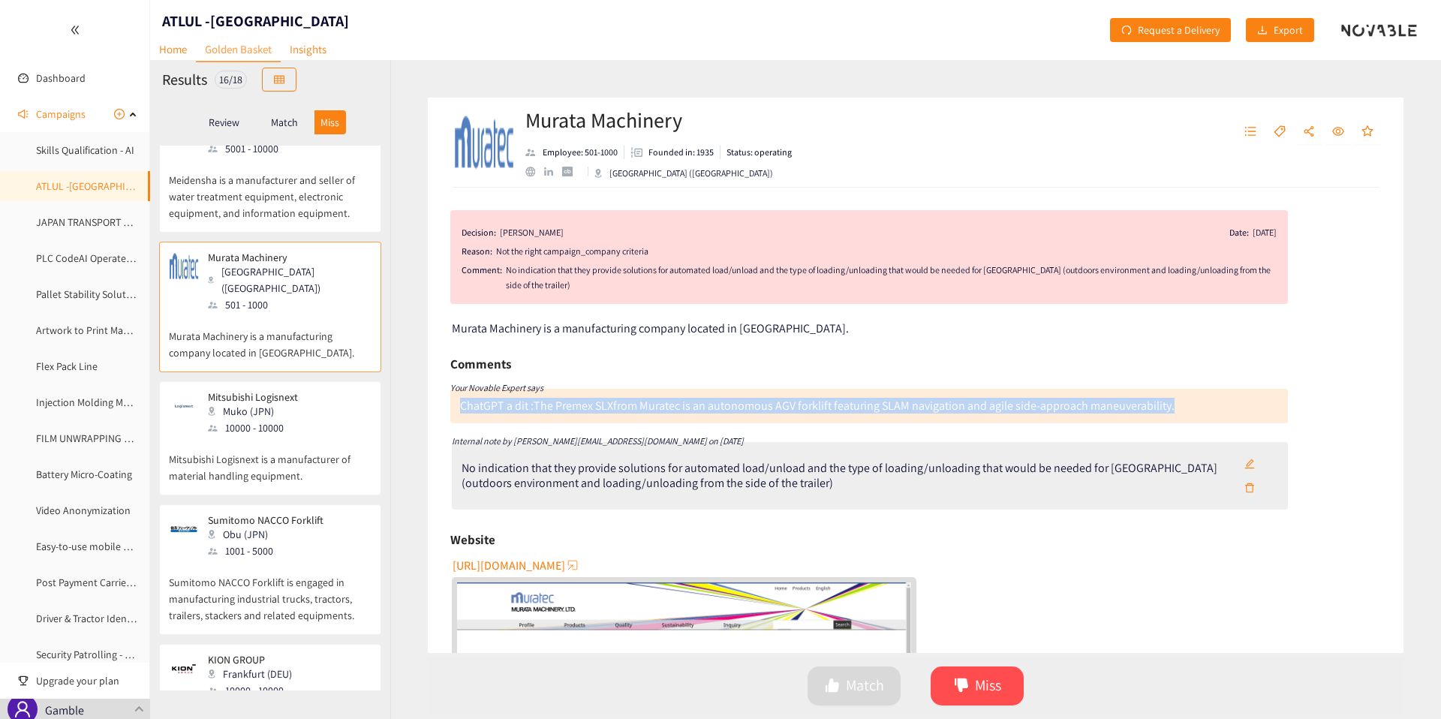
click at [492, 410] on div "ChatGPT a dit :" at bounding box center [497, 406] width 74 height 16
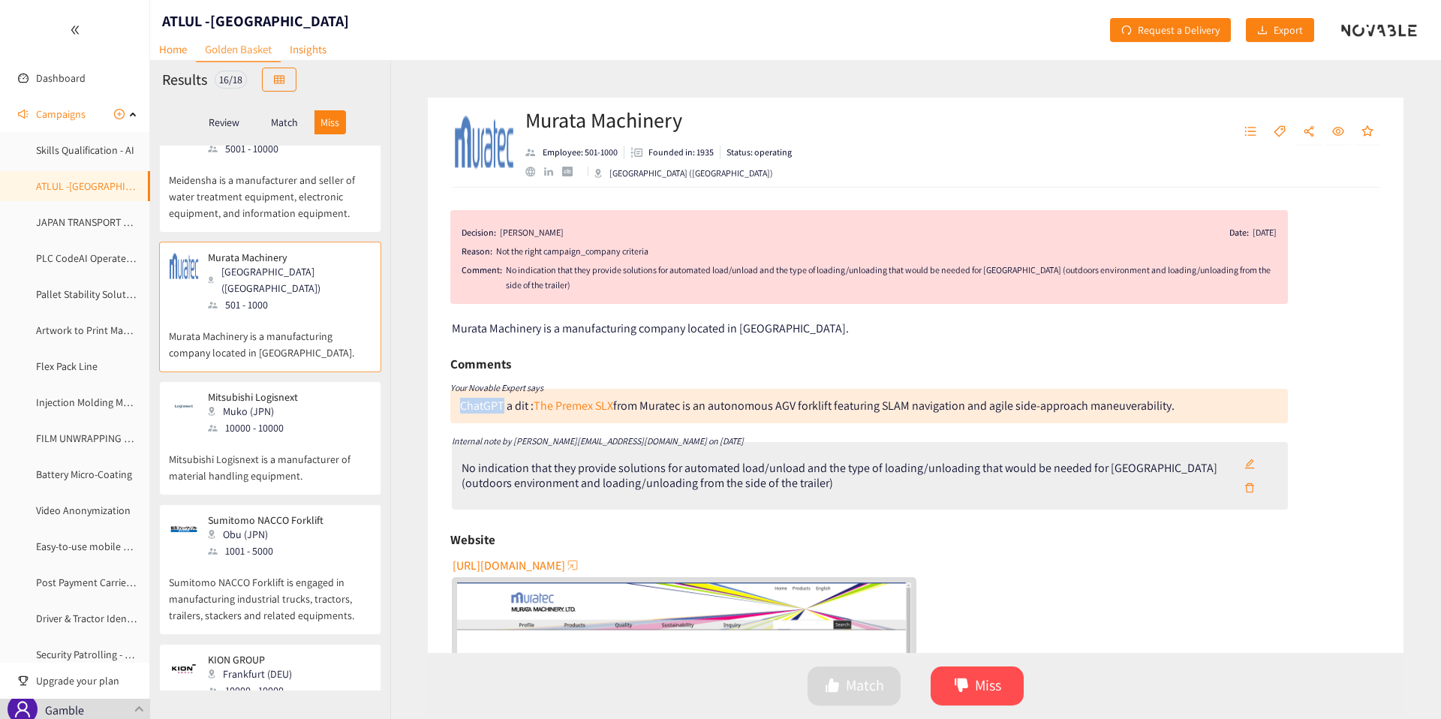
click at [492, 410] on div "ChatGPT a dit :" at bounding box center [497, 406] width 74 height 16
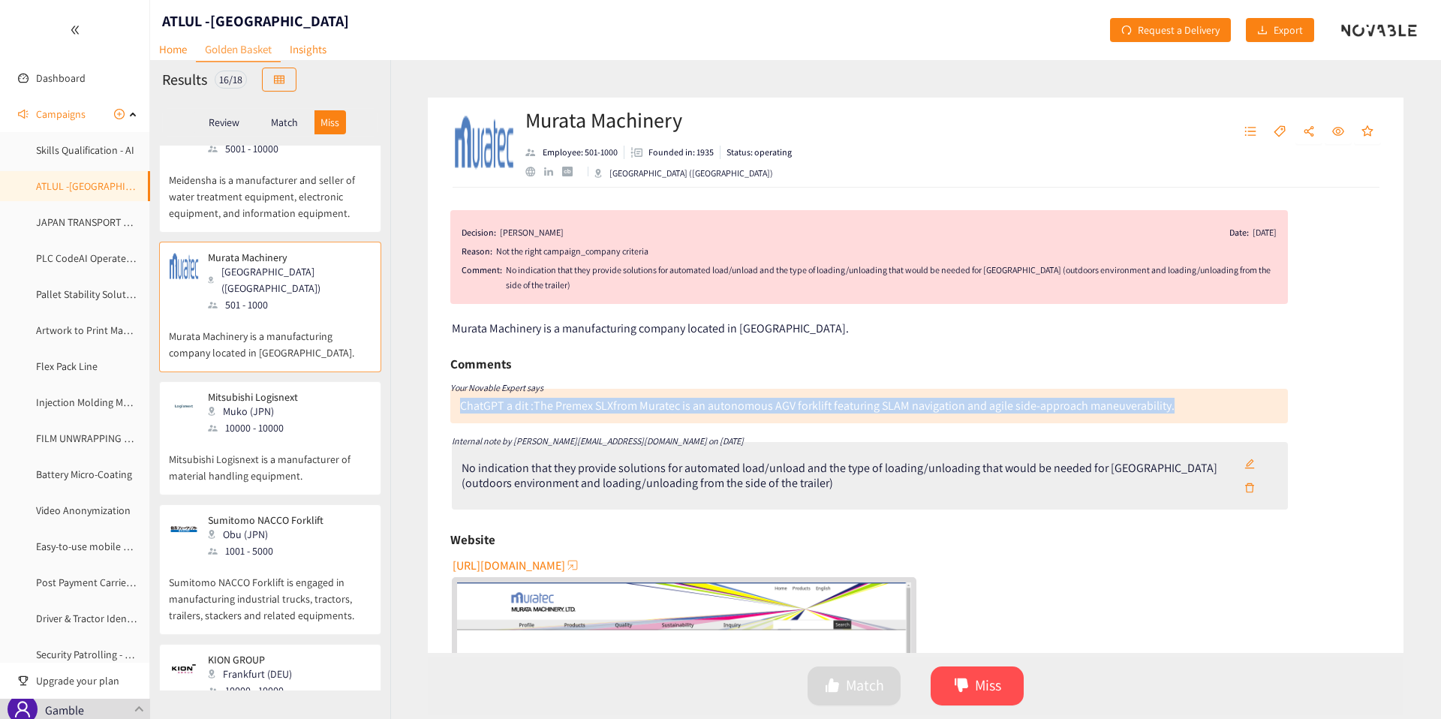
click at [492, 410] on div "ChatGPT a dit :" at bounding box center [497, 406] width 74 height 16
click at [498, 410] on div "ChatGPT a dit :" at bounding box center [497, 406] width 74 height 16
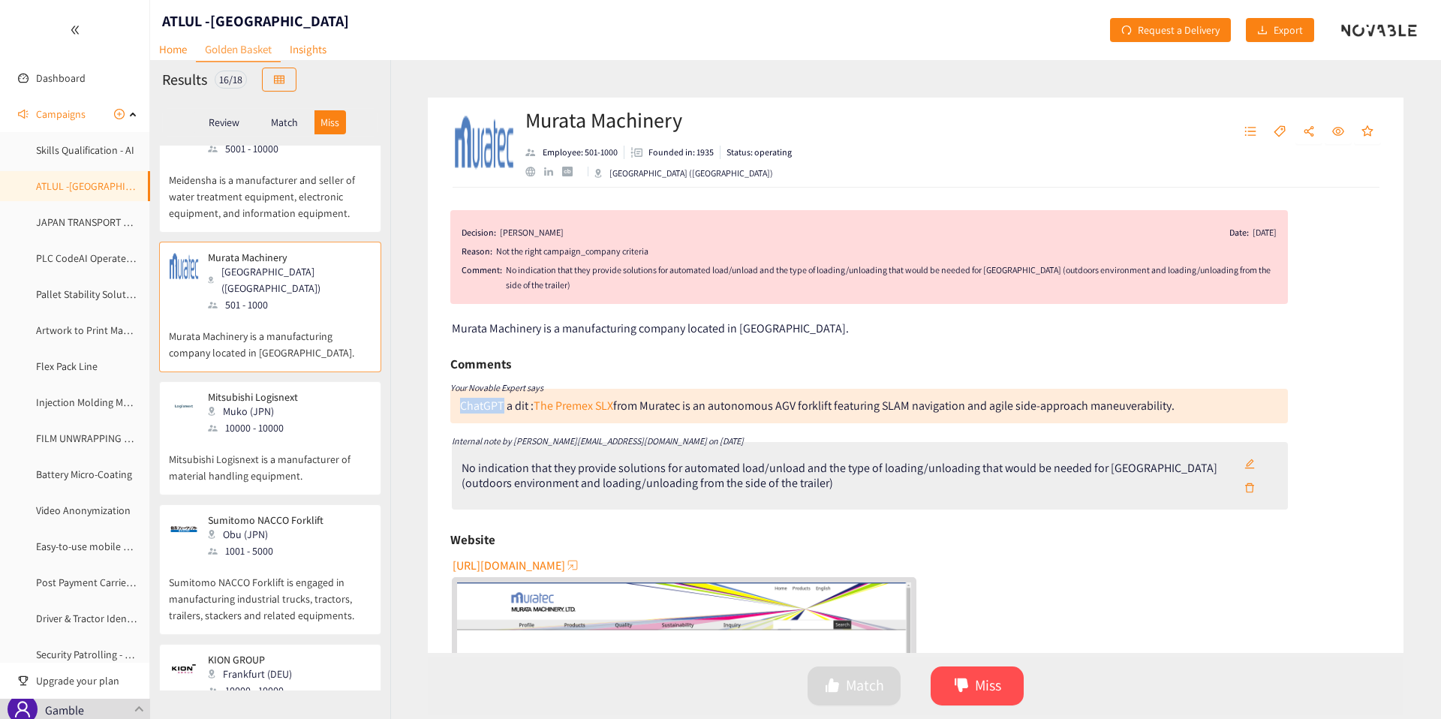
click at [498, 410] on div "ChatGPT a dit :" at bounding box center [497, 406] width 74 height 16
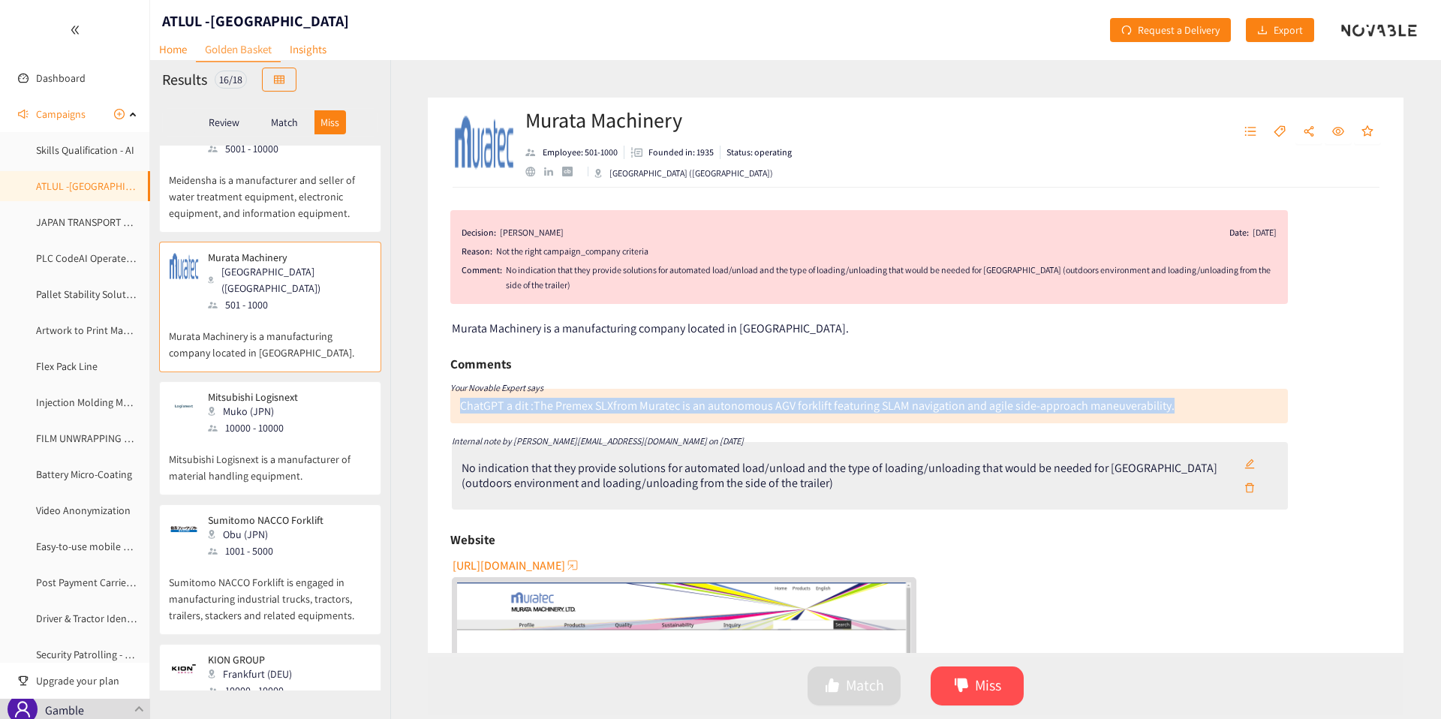
click at [498, 410] on div "ChatGPT a dit :" at bounding box center [497, 406] width 74 height 16
click at [498, 416] on div "ChatGPT a dit : The Premex SLX from Muratec is an autonomous AGV forklift featu…" at bounding box center [869, 406] width 838 height 35
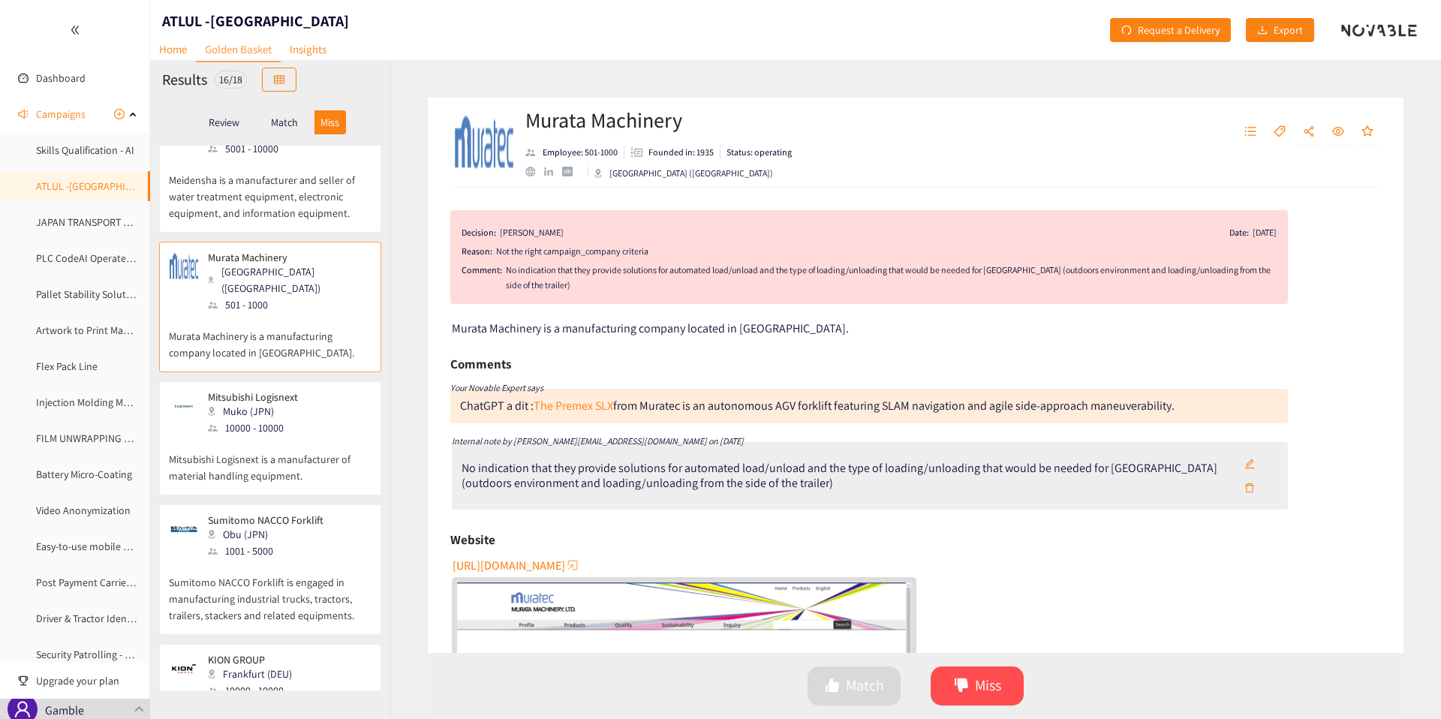
click at [299, 436] on p "Mitsubishi Logisnext is a manufacturer of material handling equipment." at bounding box center [270, 460] width 203 height 48
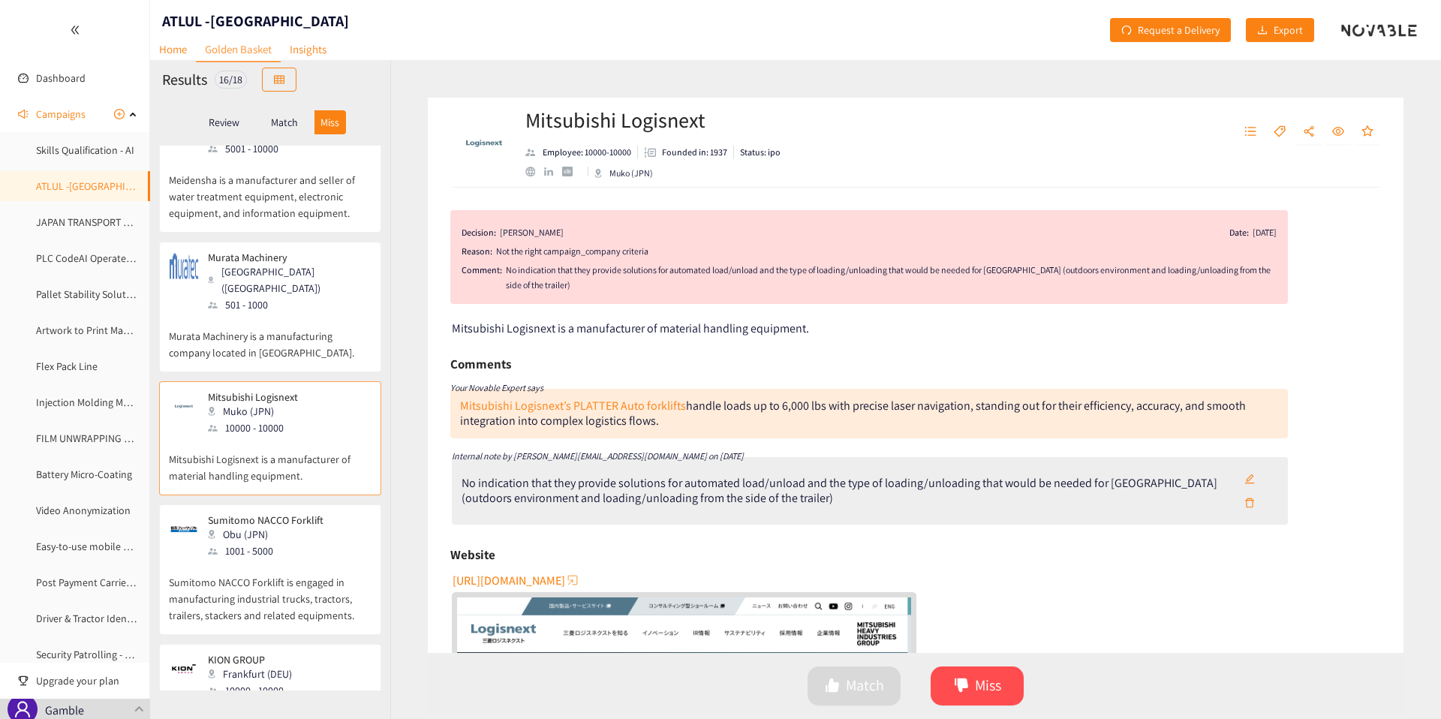
click at [300, 313] on p "Murata Machinery is a manufacturing company located in [GEOGRAPHIC_DATA]." at bounding box center [270, 337] width 203 height 48
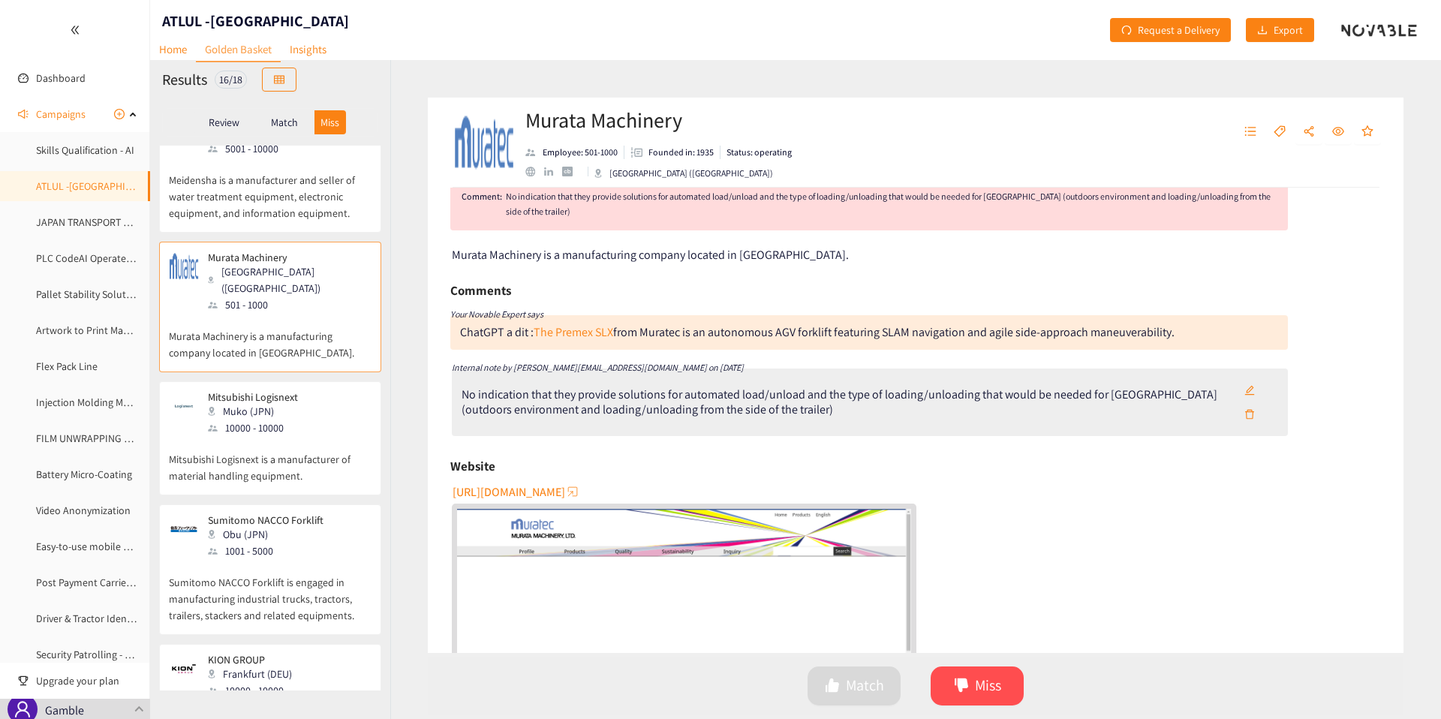
scroll to position [81, 0]
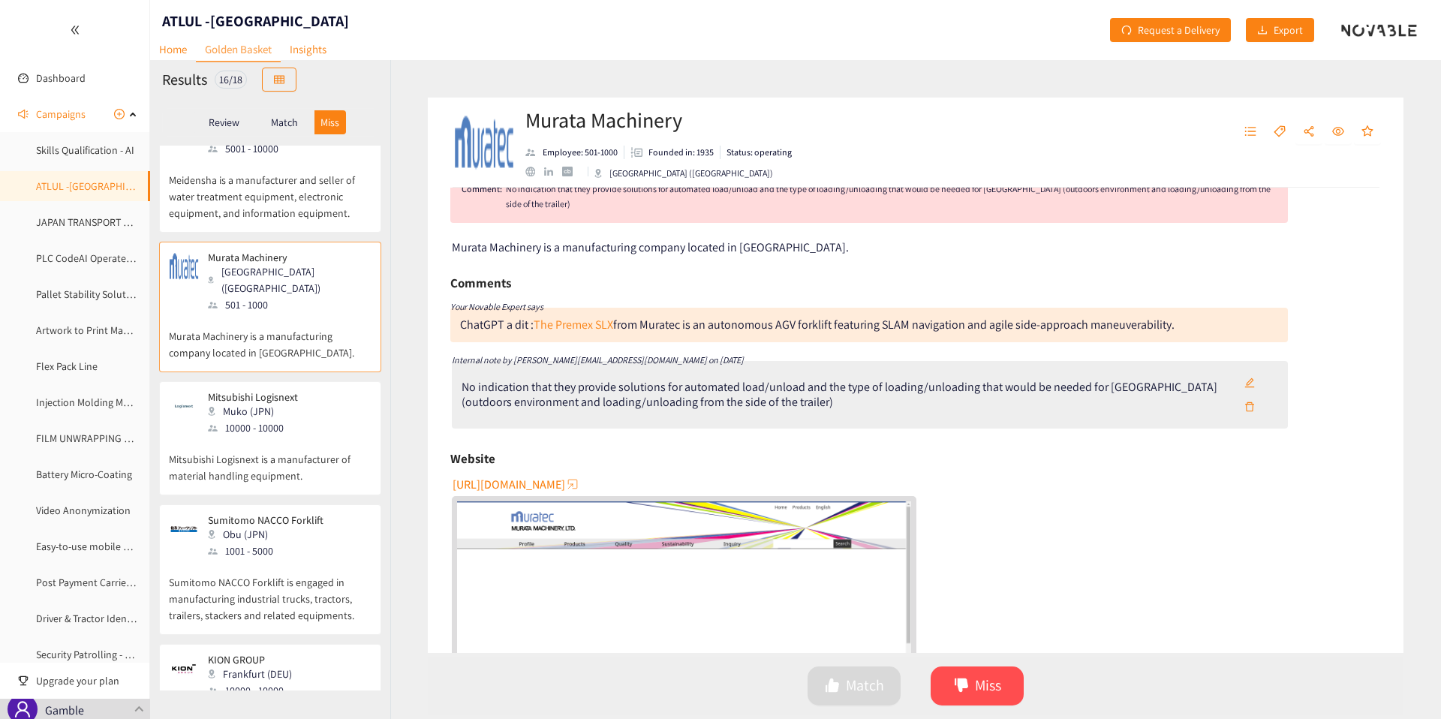
click at [288, 559] on p "Sumitomo NACCO Forklift is engaged in manufacturing industrial trucks, tractors…" at bounding box center [270, 591] width 203 height 65
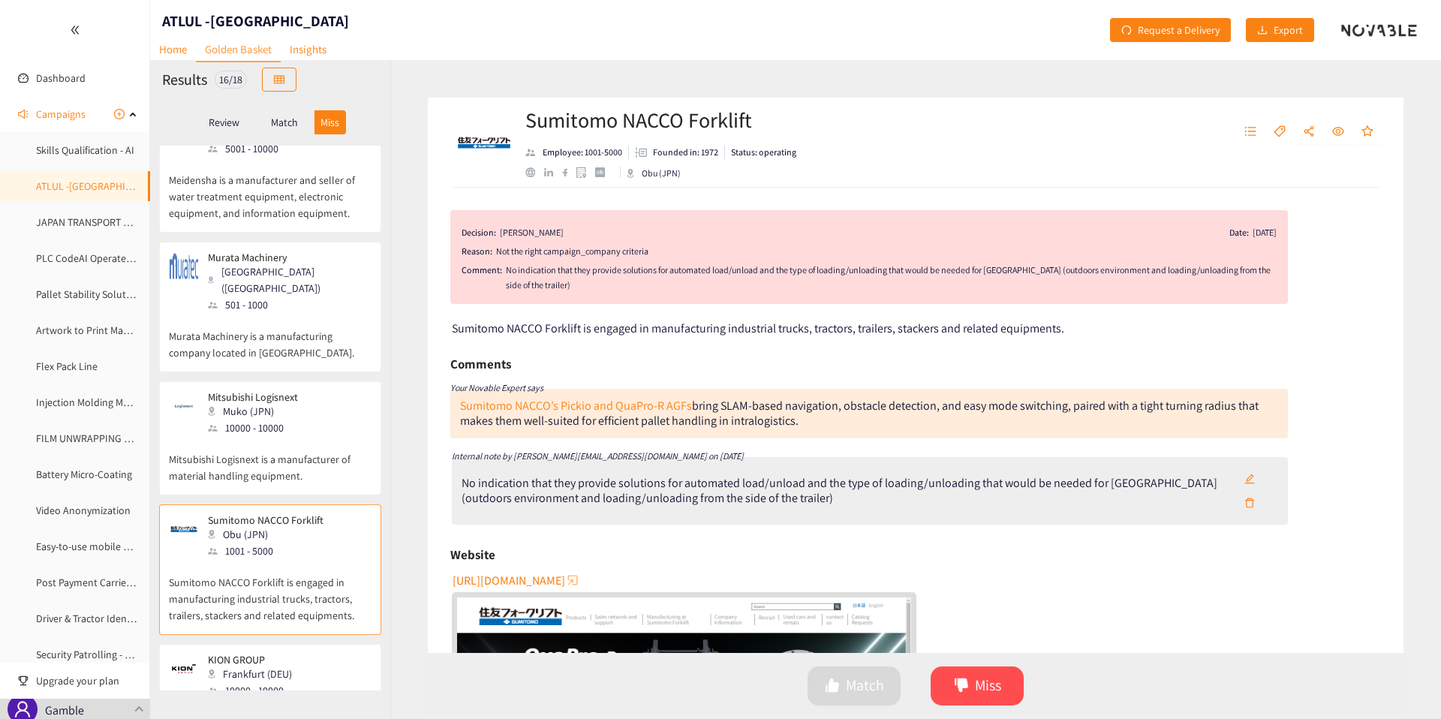
click at [288, 420] on div "10000 - 10000" at bounding box center [257, 428] width 99 height 17
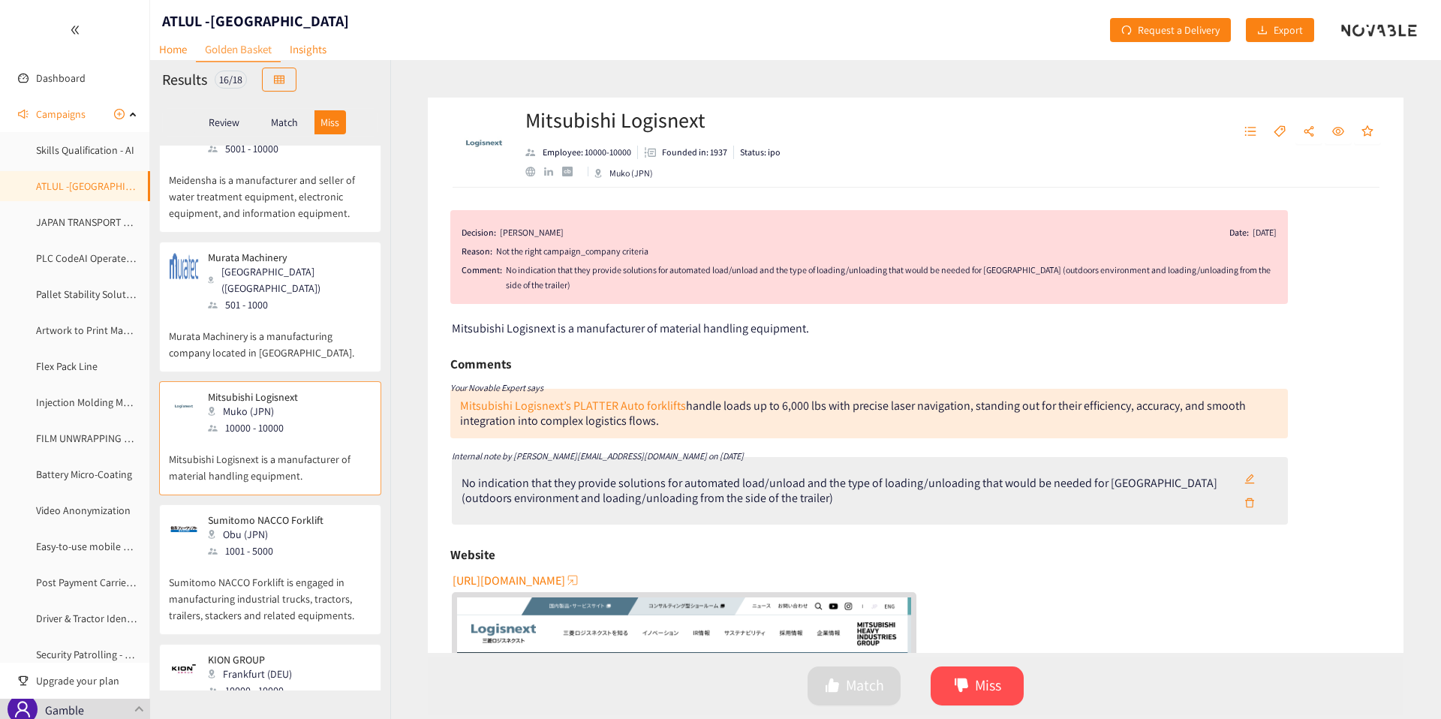
click at [288, 313] on p "Murata Machinery is a manufacturing company located in [GEOGRAPHIC_DATA]." at bounding box center [270, 337] width 203 height 48
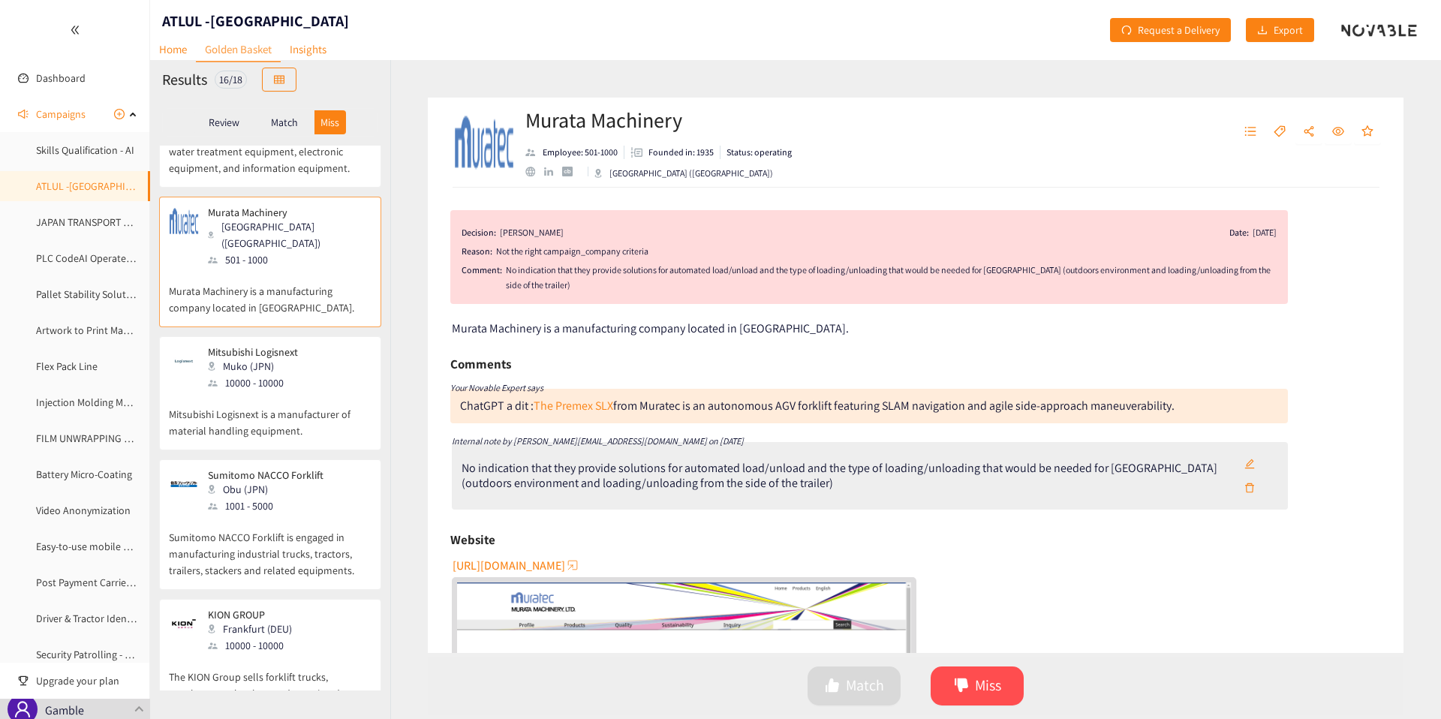
scroll to position [556, 0]
click at [537, 117] on h2 "Murata Machinery" at bounding box center [658, 120] width 266 height 30
drag, startPoint x: 537, startPoint y: 117, endPoint x: 621, endPoint y: 116, distance: 84.1
click at [621, 116] on h2 "Murata Machinery" at bounding box center [658, 120] width 266 height 30
copy h2 "Murata Machinery"
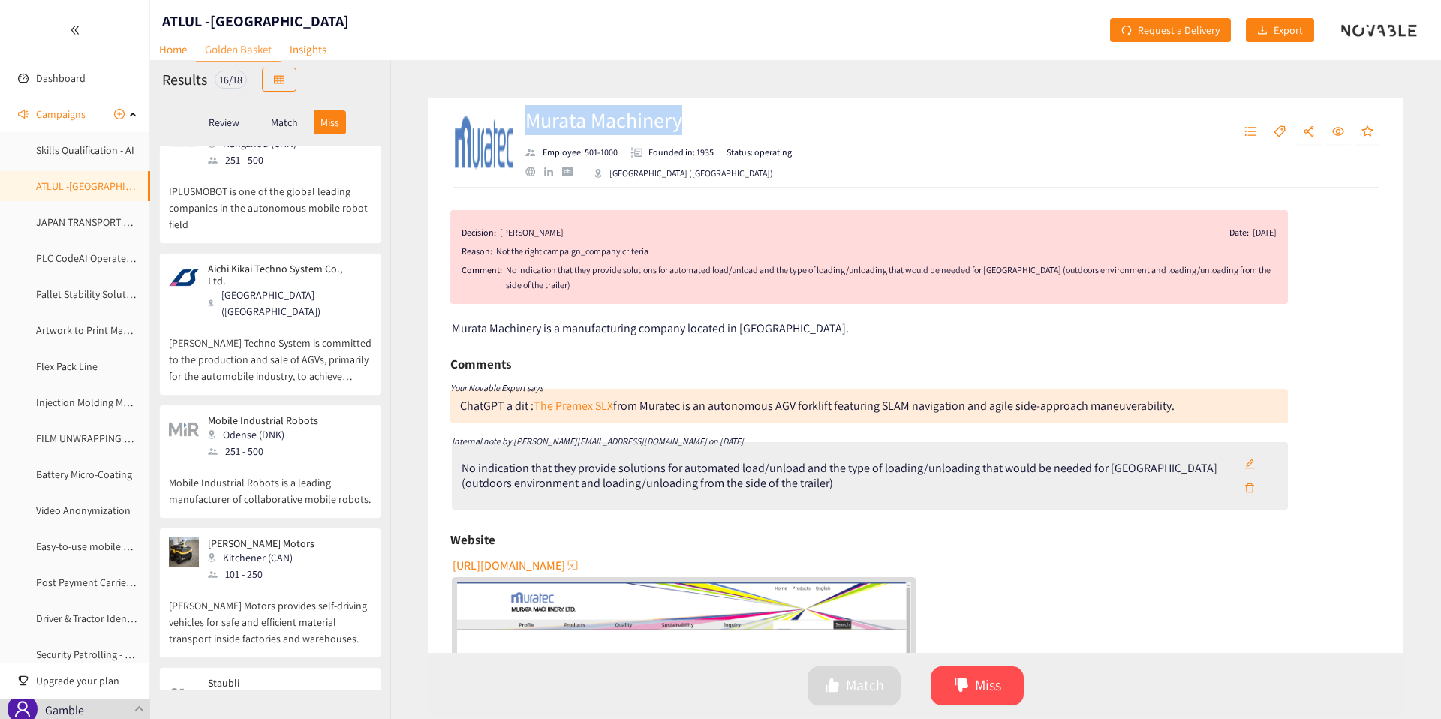
scroll to position [1603, 0]
click at [227, 688] on div "Pfaffikon (CHE)" at bounding box center [253, 696] width 90 height 17
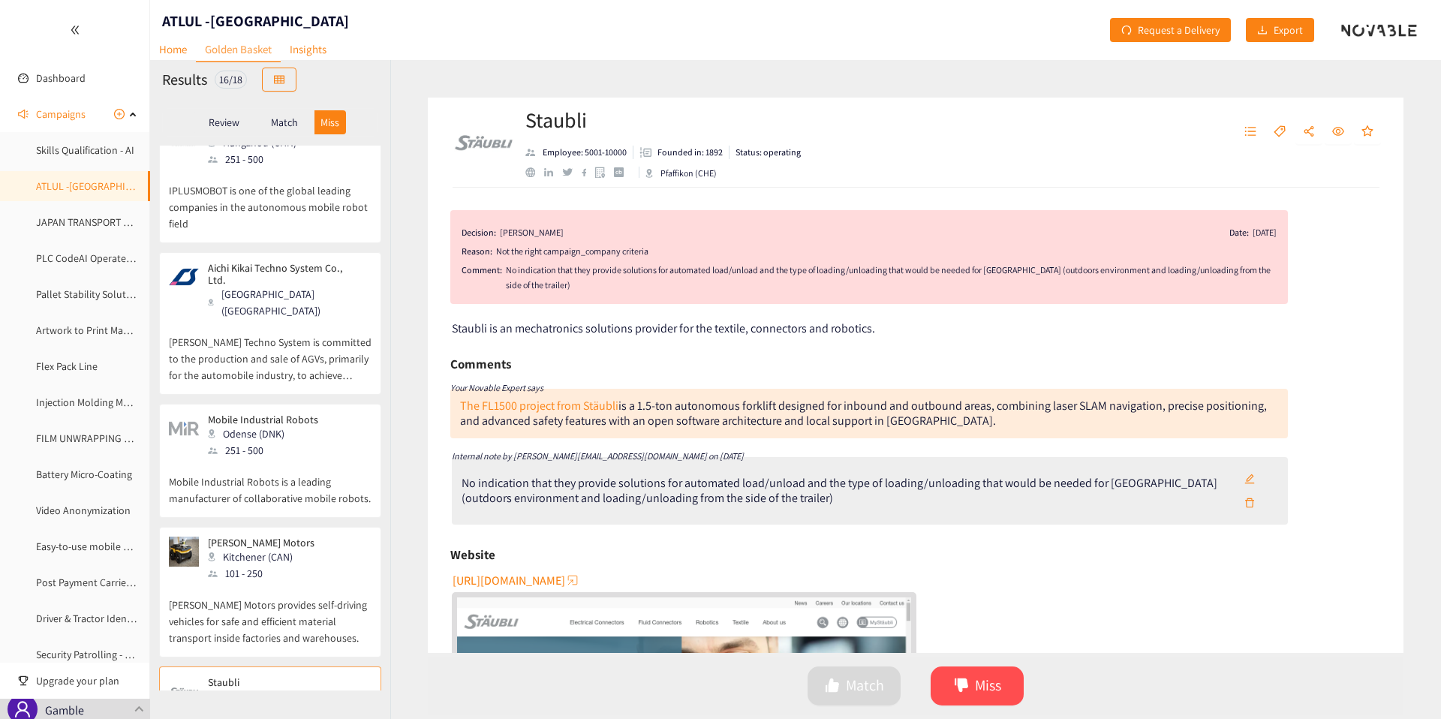
click at [254, 582] on p "[PERSON_NAME] Motors provides self-driving vehicles for safe and efficient mate…" at bounding box center [270, 614] width 203 height 65
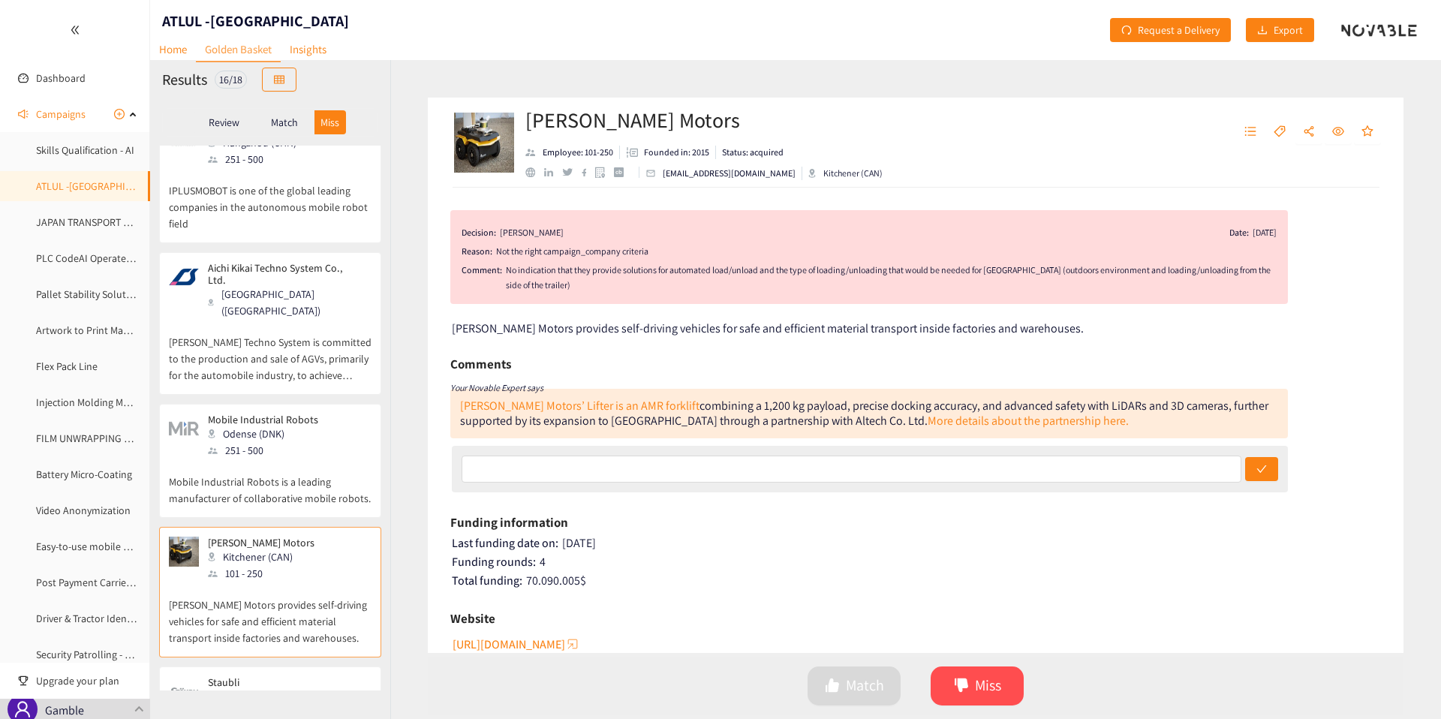
click at [303, 426] on div "Odense (DNK)" at bounding box center [267, 434] width 119 height 17
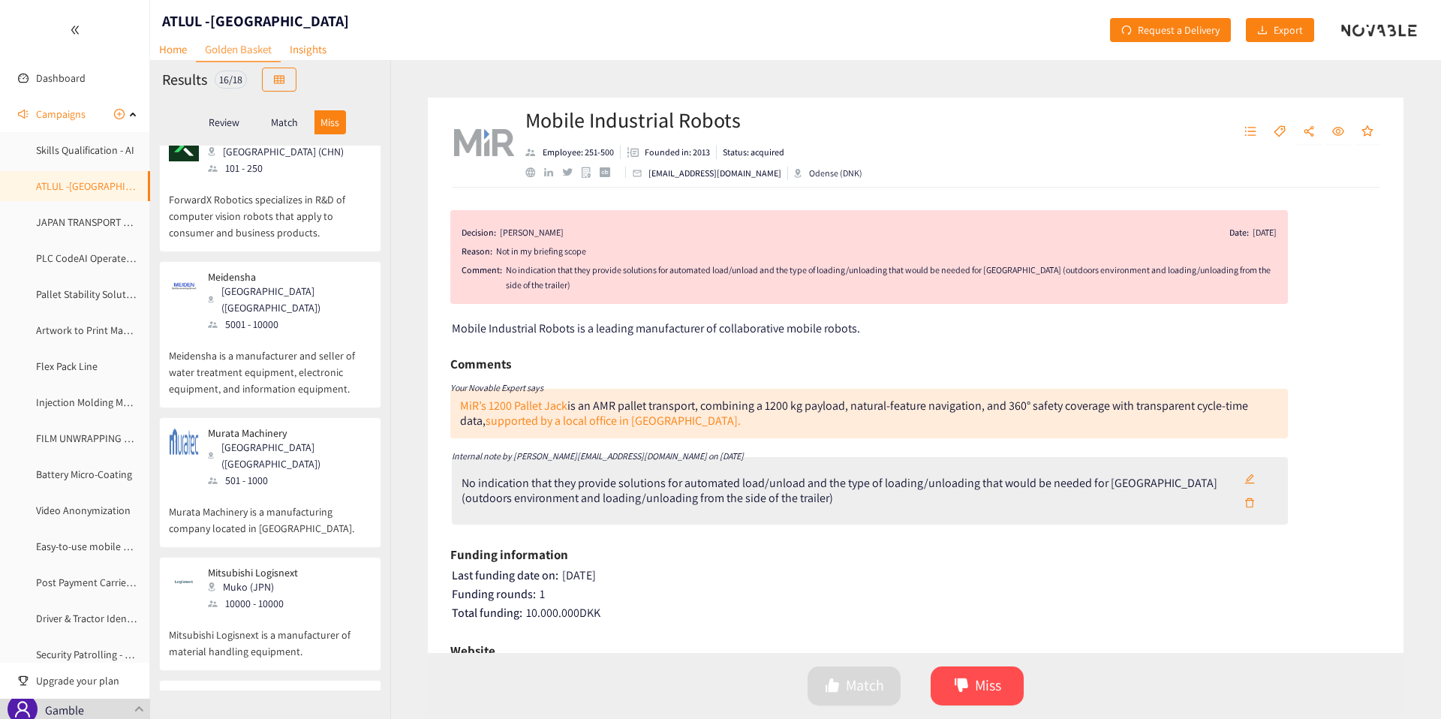
scroll to position [338, 0]
click at [264, 487] on p "Murata Machinery is a manufacturing company located in [GEOGRAPHIC_DATA]." at bounding box center [270, 511] width 203 height 48
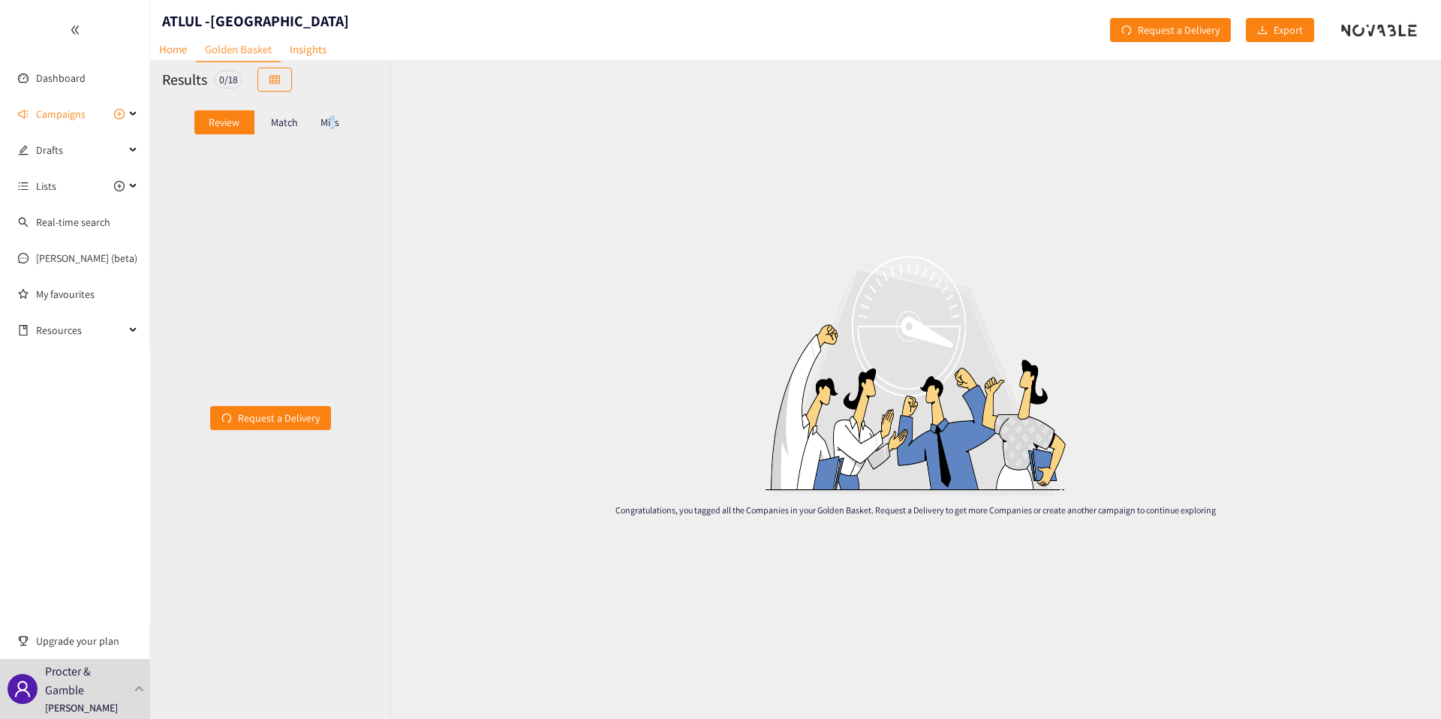
click at [333, 122] on p "Miss" at bounding box center [330, 122] width 19 height 12
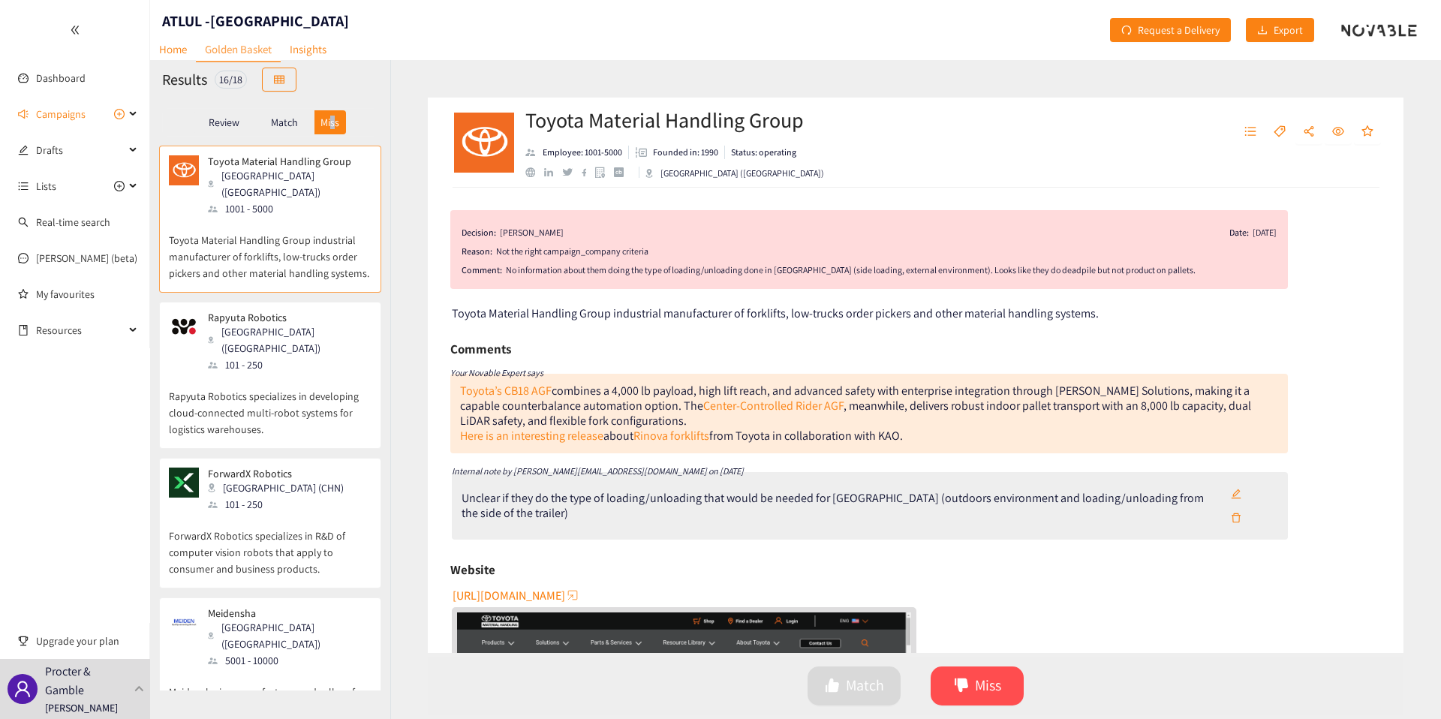
scroll to position [227, 0]
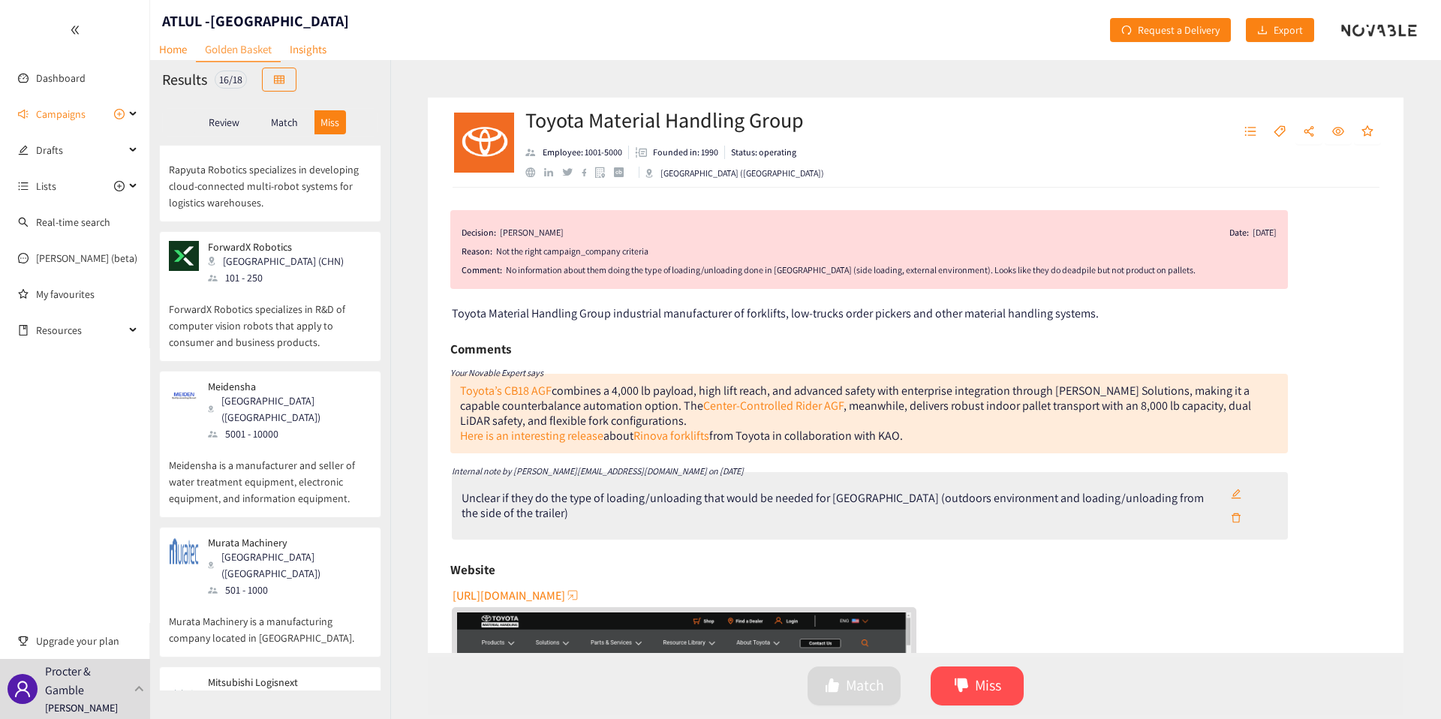
click at [319, 598] on p "Murata Machinery is a manufacturing company located in [GEOGRAPHIC_DATA]." at bounding box center [270, 622] width 203 height 48
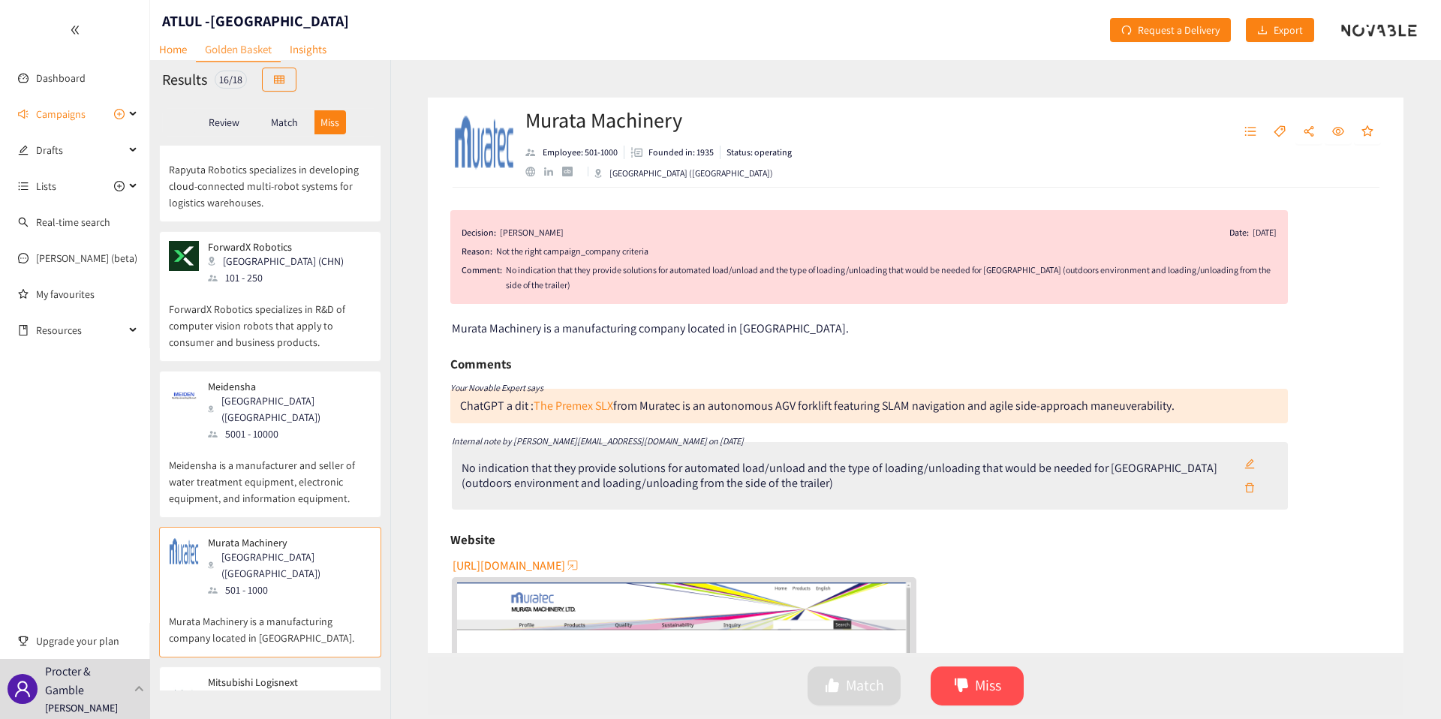
click at [495, 411] on div "ChatGPT a dit :" at bounding box center [497, 406] width 74 height 16
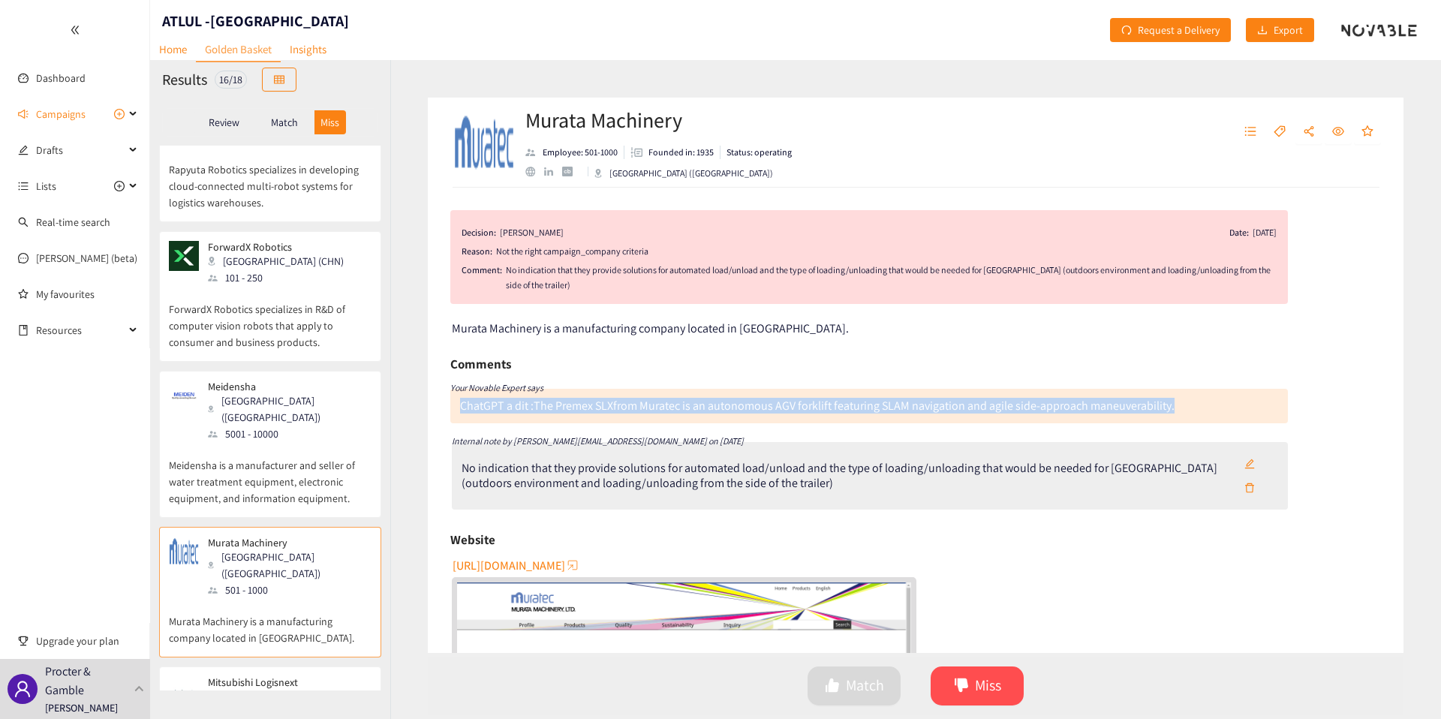
click at [495, 411] on div "ChatGPT a dit :" at bounding box center [497, 406] width 74 height 16
click at [495, 408] on div "ChatGPT a dit :" at bounding box center [497, 406] width 74 height 16
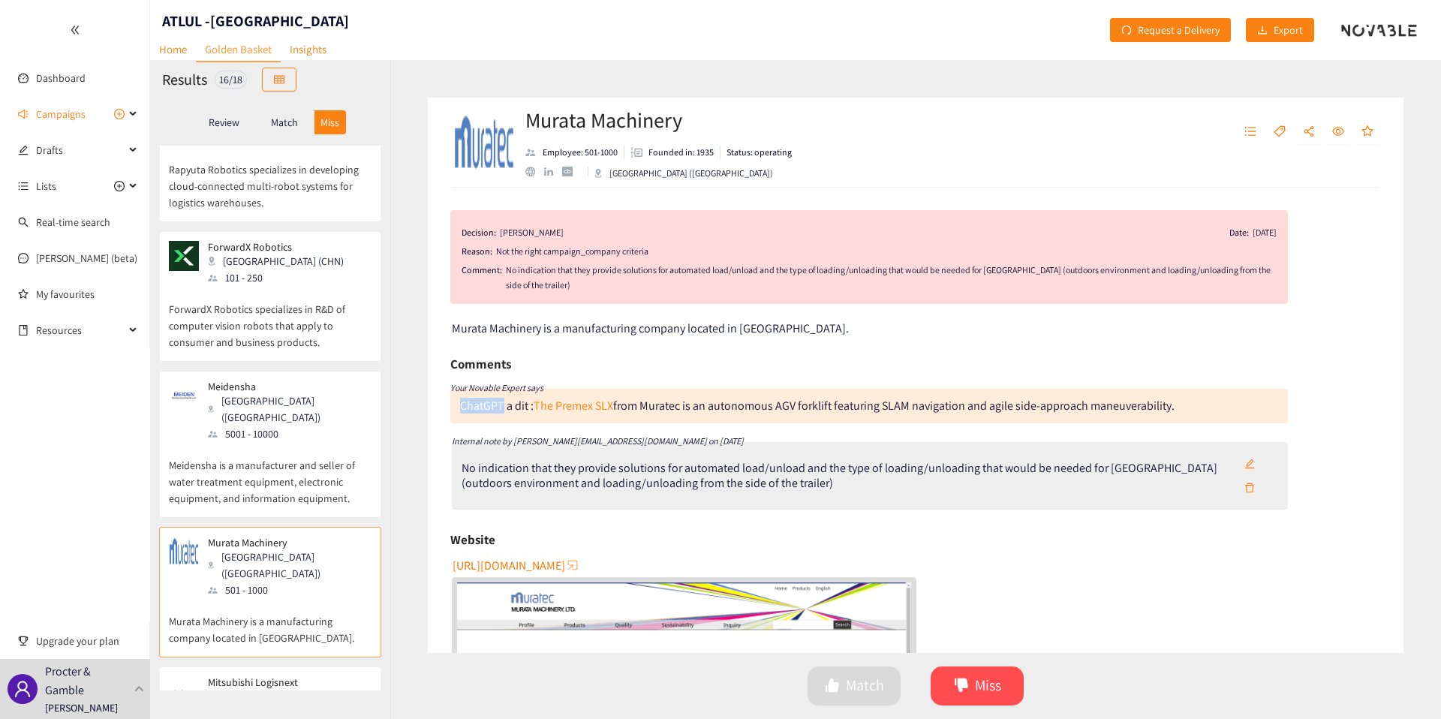
click at [495, 408] on div "ChatGPT a dit :" at bounding box center [497, 406] width 74 height 16
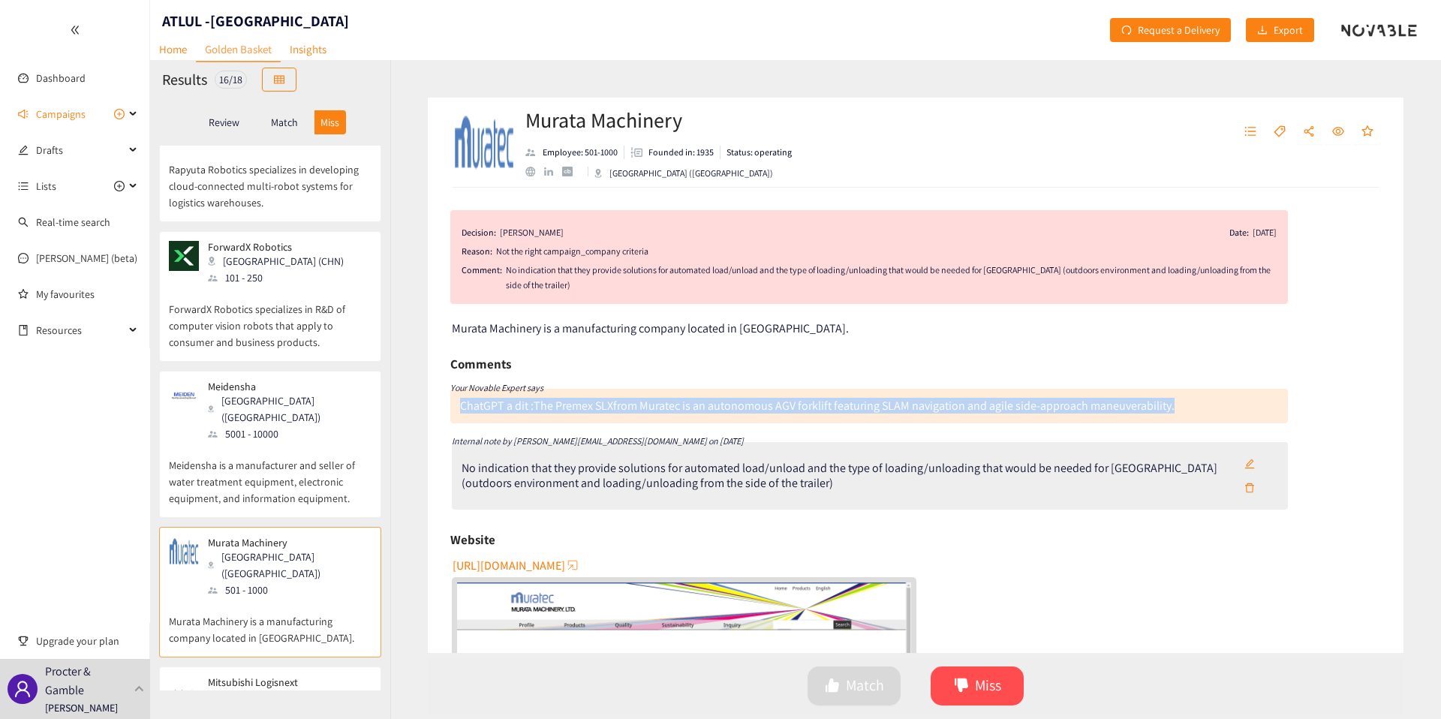
click at [495, 408] on div "ChatGPT a dit :" at bounding box center [497, 406] width 74 height 16
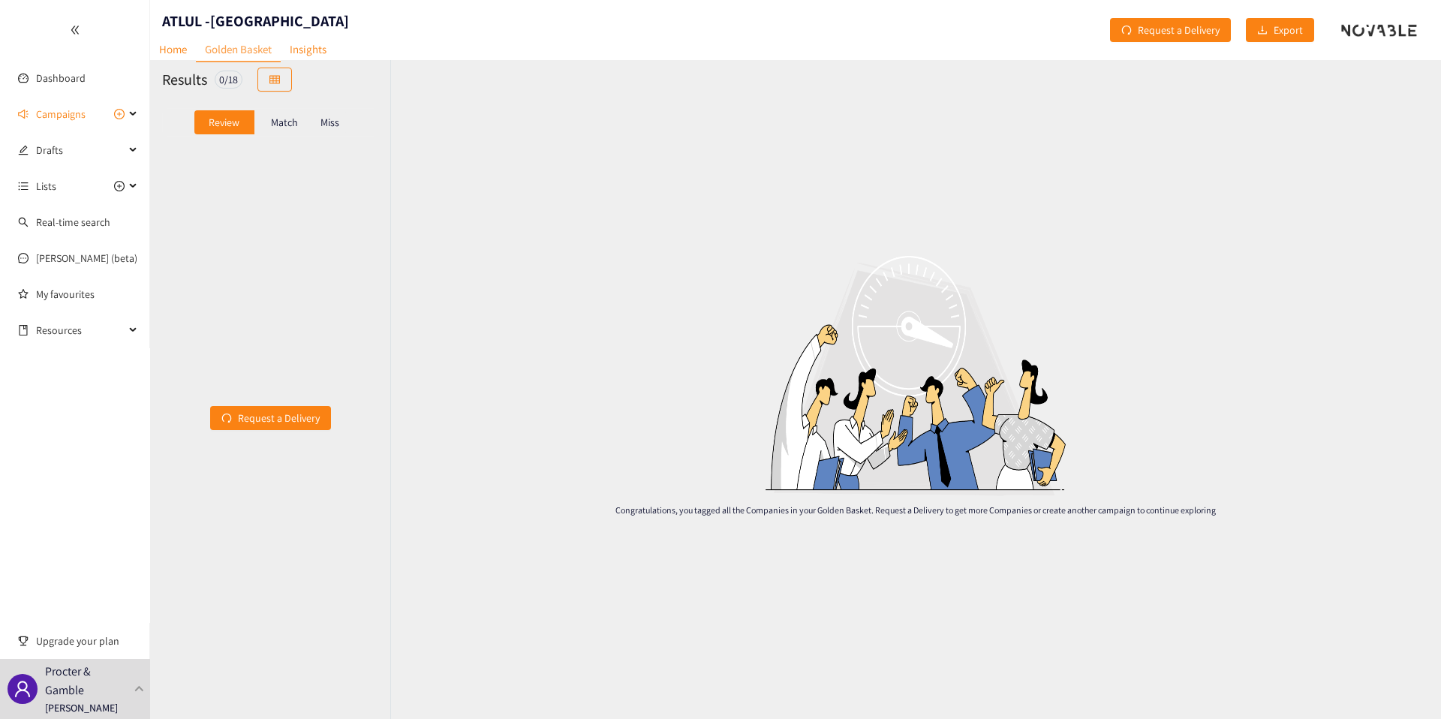
click at [330, 124] on p "Miss" at bounding box center [330, 122] width 19 height 12
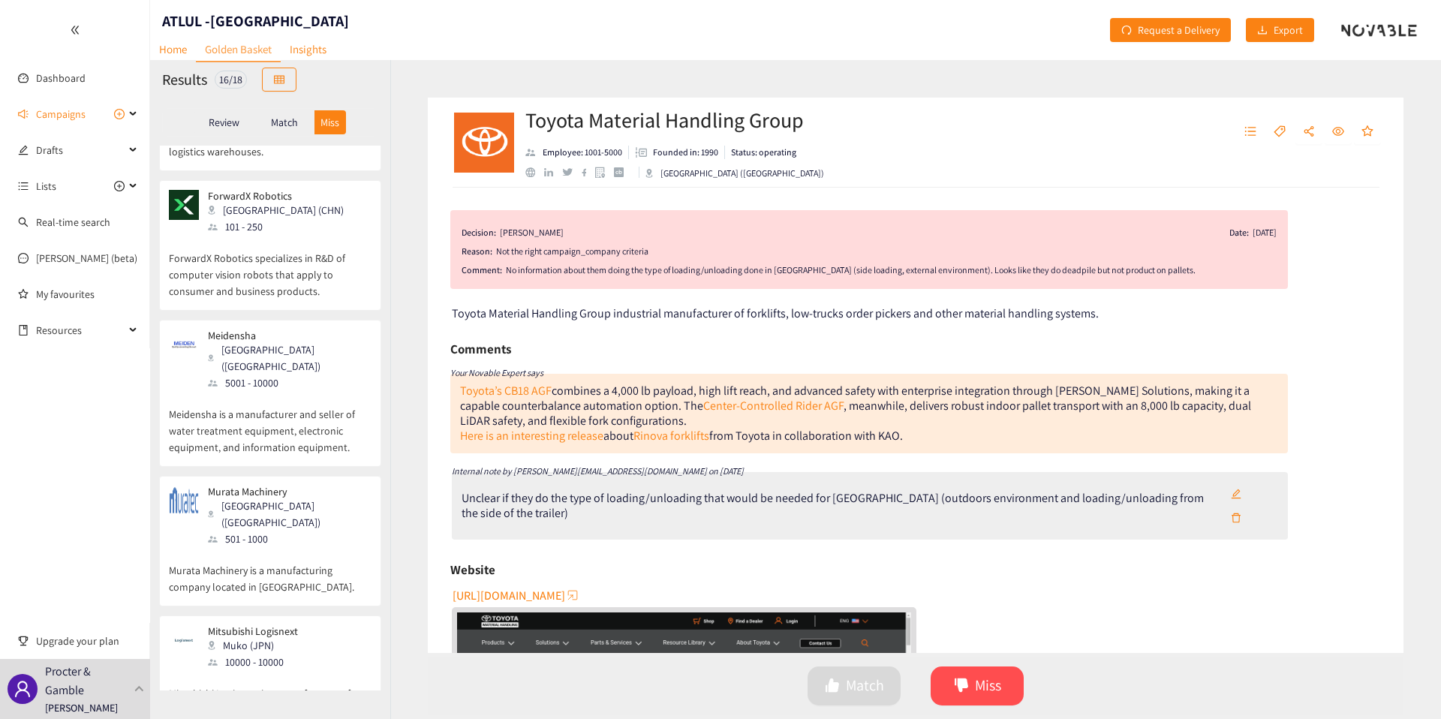
scroll to position [283, 0]
click at [262, 492] on div "[GEOGRAPHIC_DATA] ([GEOGRAPHIC_DATA])" at bounding box center [289, 508] width 162 height 33
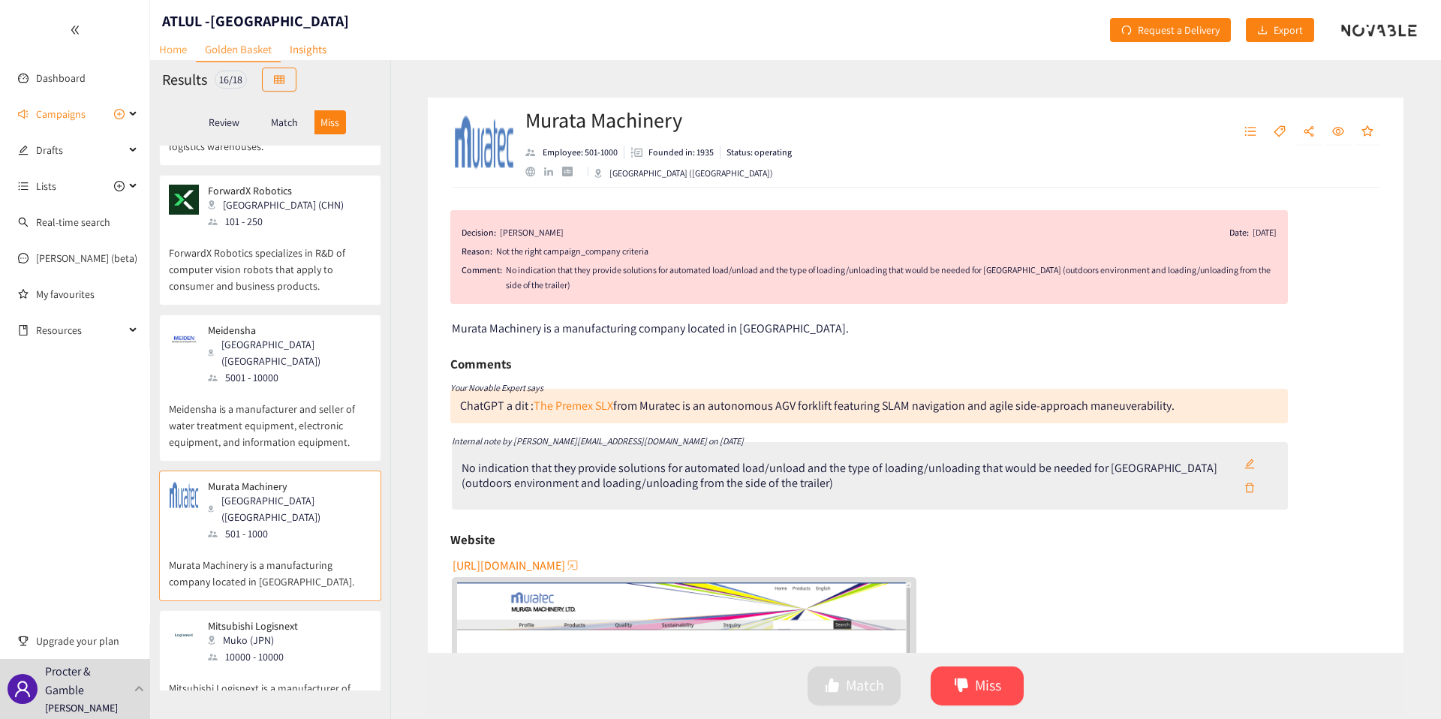
click at [152, 59] on link "Home" at bounding box center [173, 49] width 46 height 23
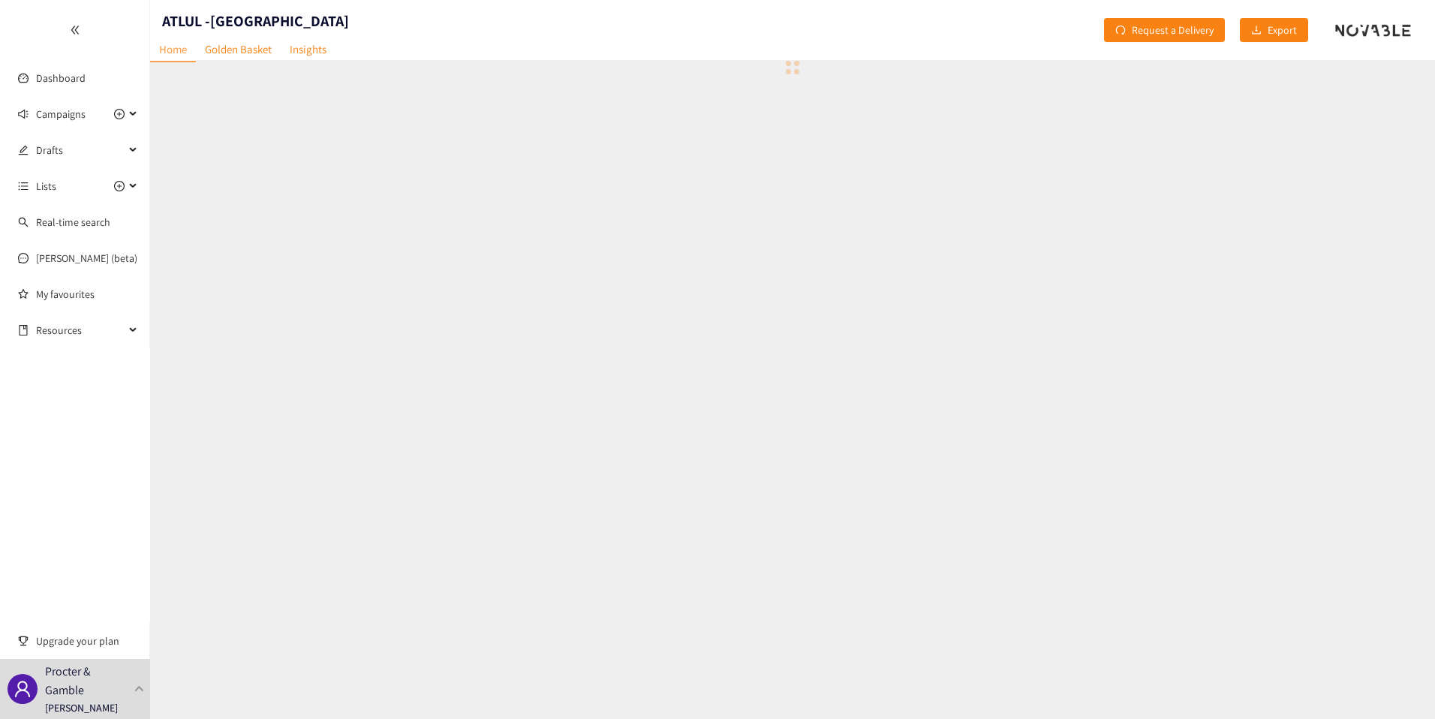
click at [164, 58] on link "Home" at bounding box center [173, 50] width 46 height 25
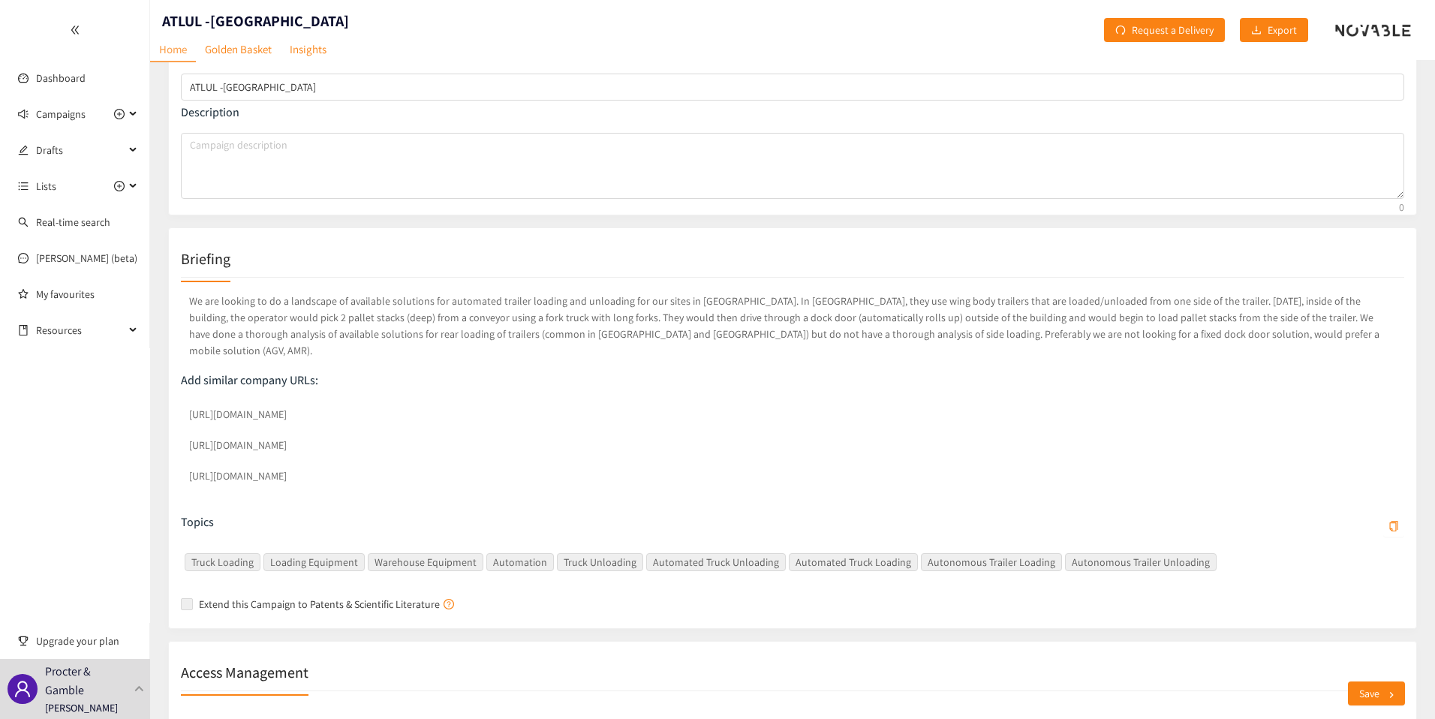
scroll to position [98, 0]
click at [321, 485] on div "We are looking to do a landscape of available solutions for automated trailer l…" at bounding box center [793, 444] width 1224 height 339
click at [236, 55] on link "Golden Basket" at bounding box center [238, 49] width 85 height 23
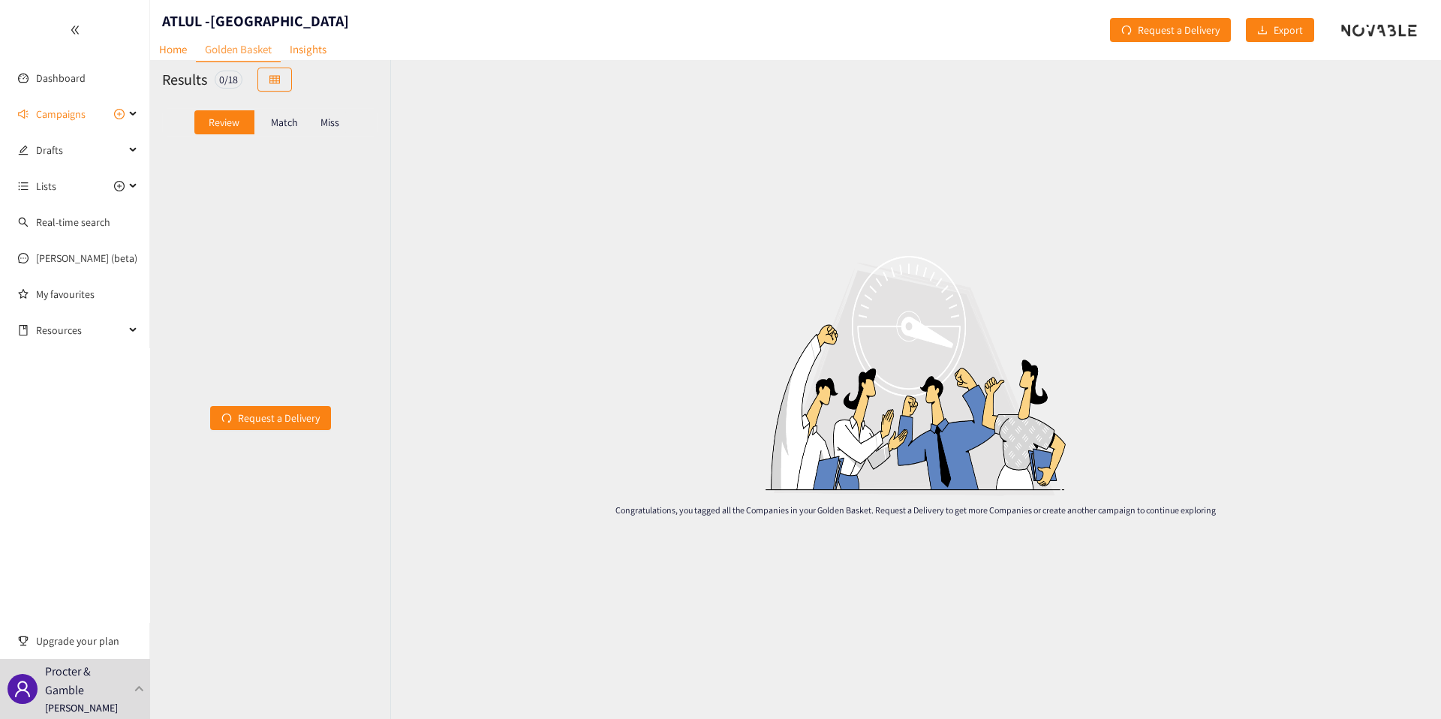
click at [330, 128] on p "Miss" at bounding box center [330, 122] width 19 height 12
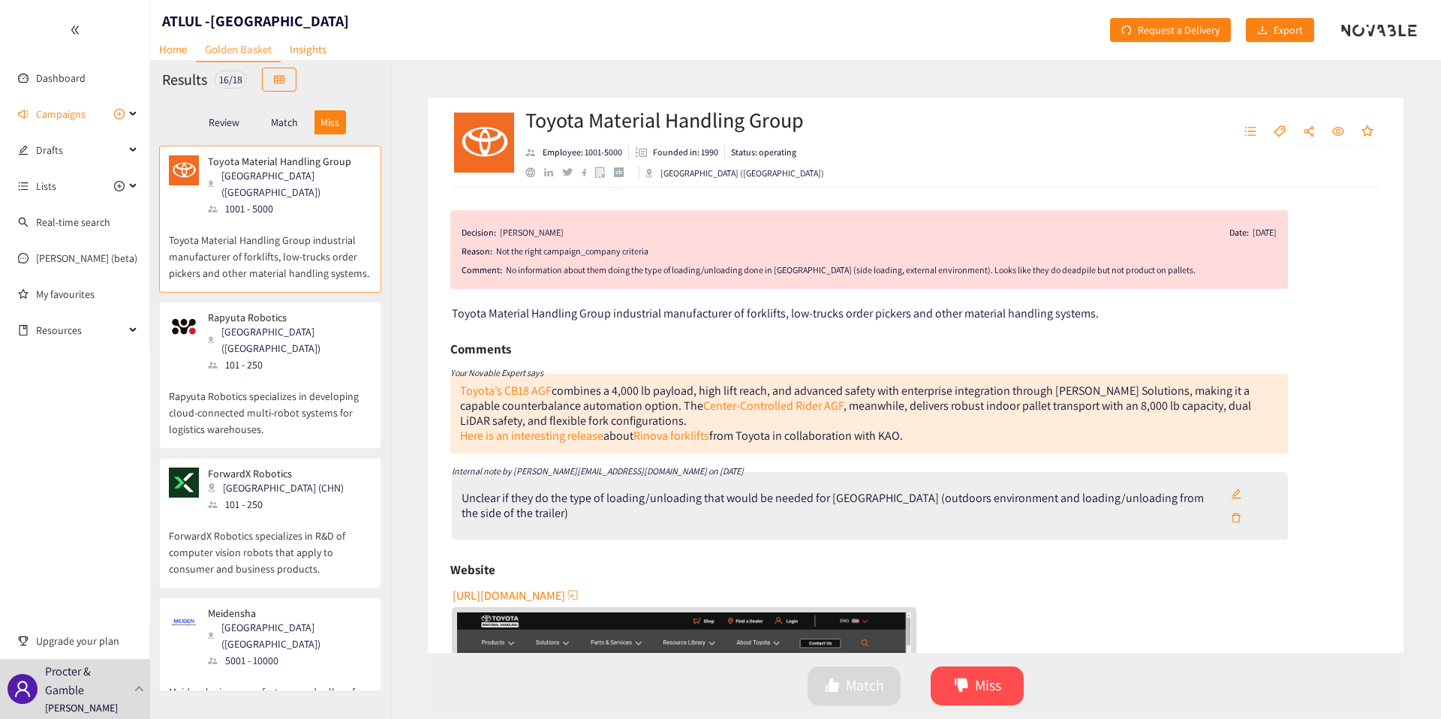
click at [296, 323] on div "Rapyuta Robotics [GEOGRAPHIC_DATA] (JPN) 101 - 250" at bounding box center [270, 343] width 203 height 62
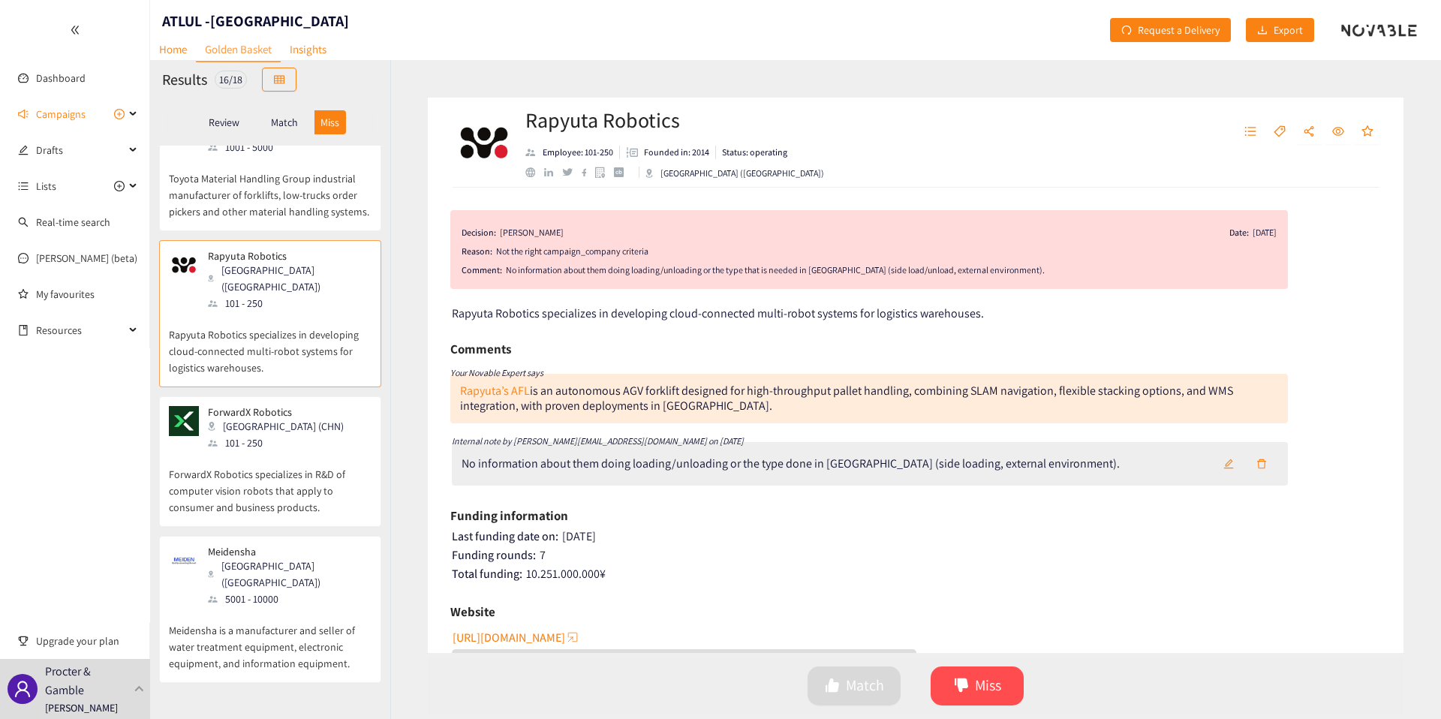
scroll to position [68, 0]
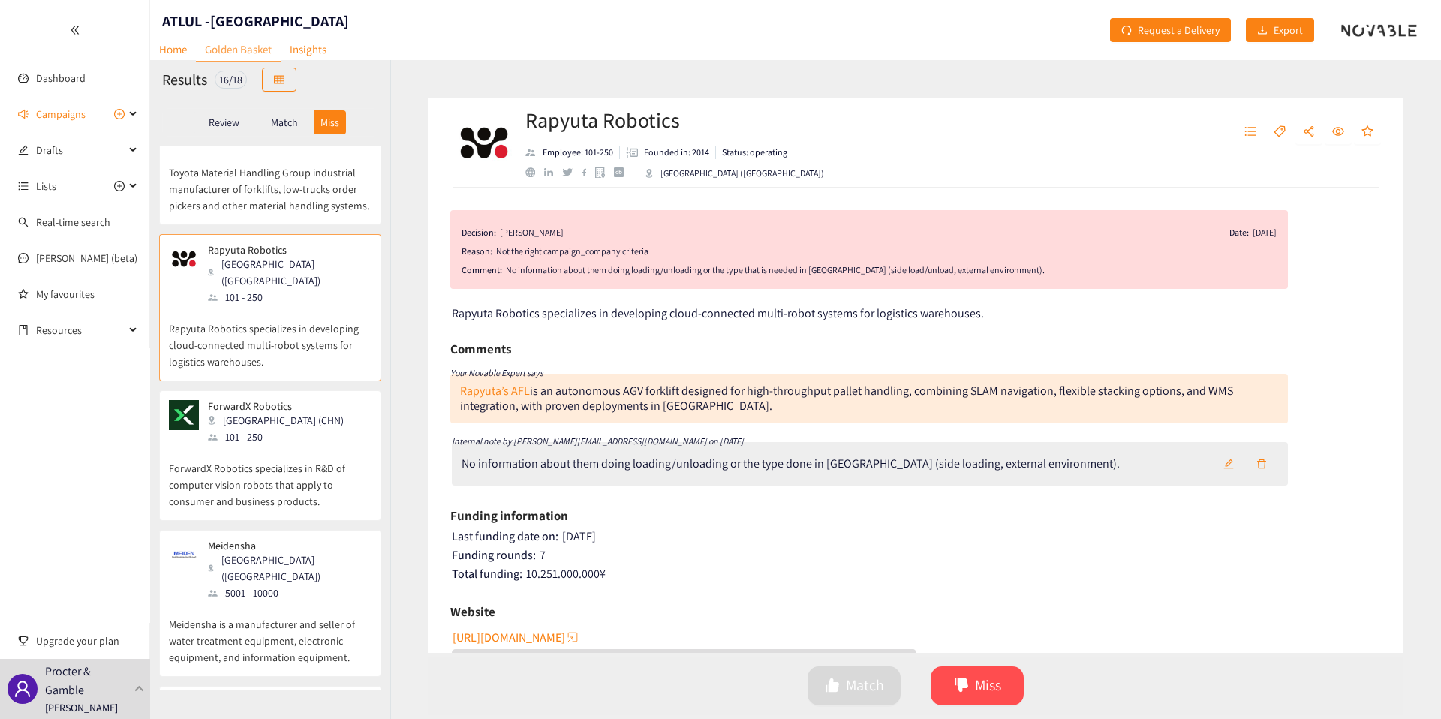
click at [270, 445] on p "ForwardX Robotics specializes in R&D of computer vision robots that apply to co…" at bounding box center [270, 477] width 203 height 65
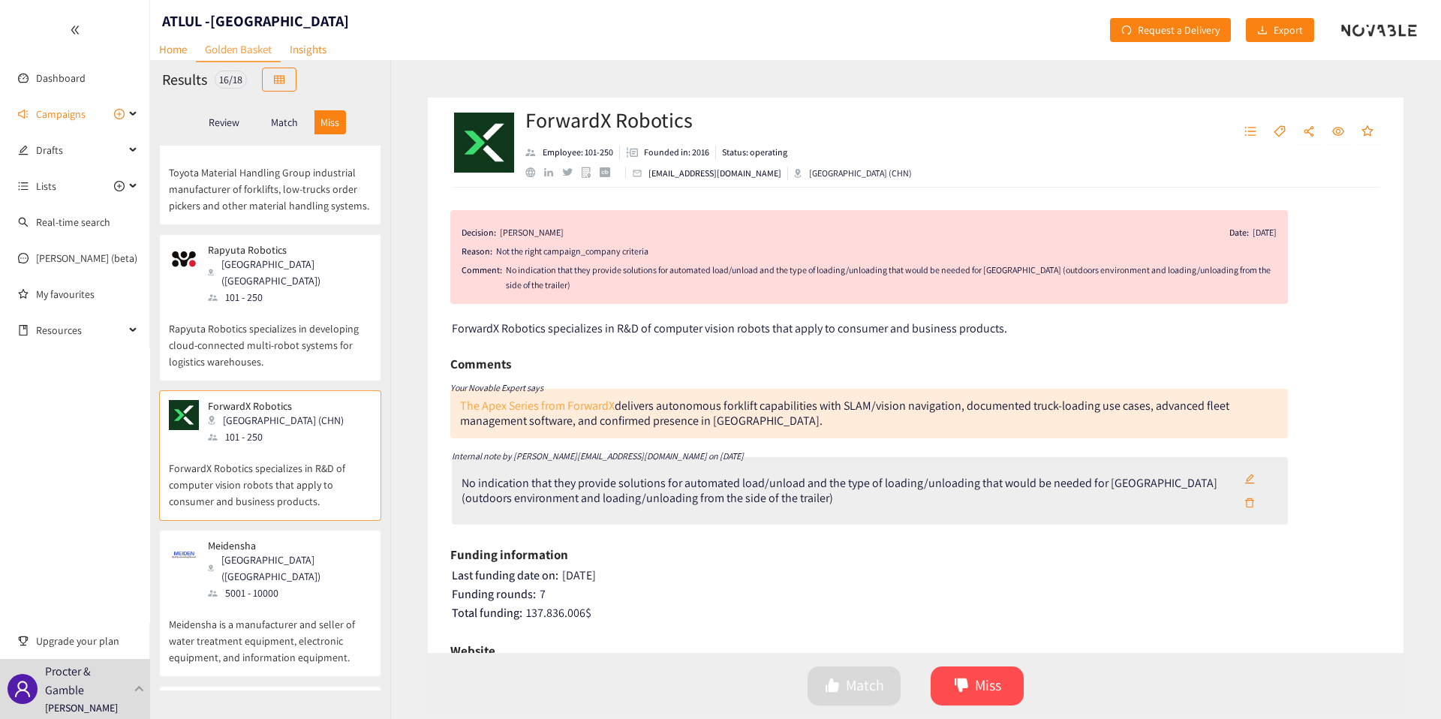
click at [516, 410] on link "The Apex Series from ForwardX" at bounding box center [537, 406] width 155 height 16
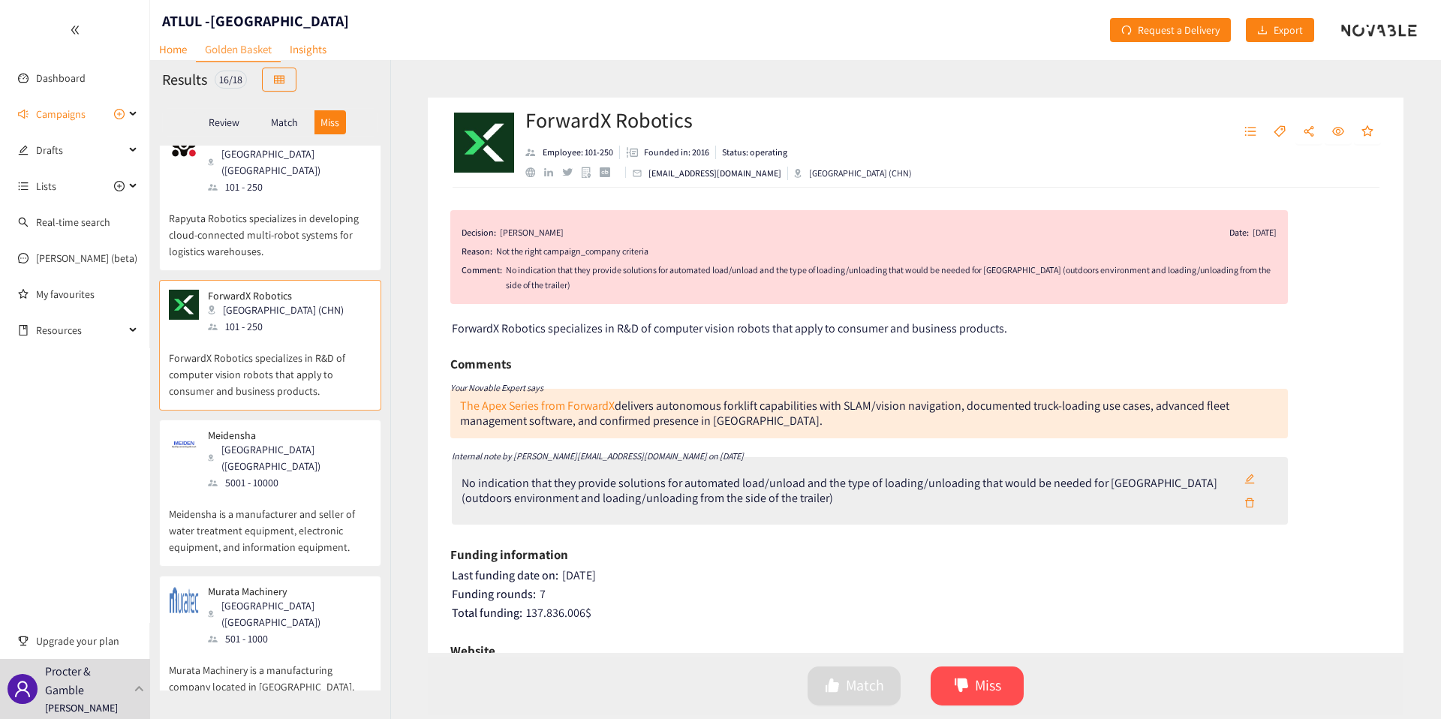
scroll to position [182, 0]
click at [226, 426] on p "Meidensha" at bounding box center [284, 432] width 153 height 12
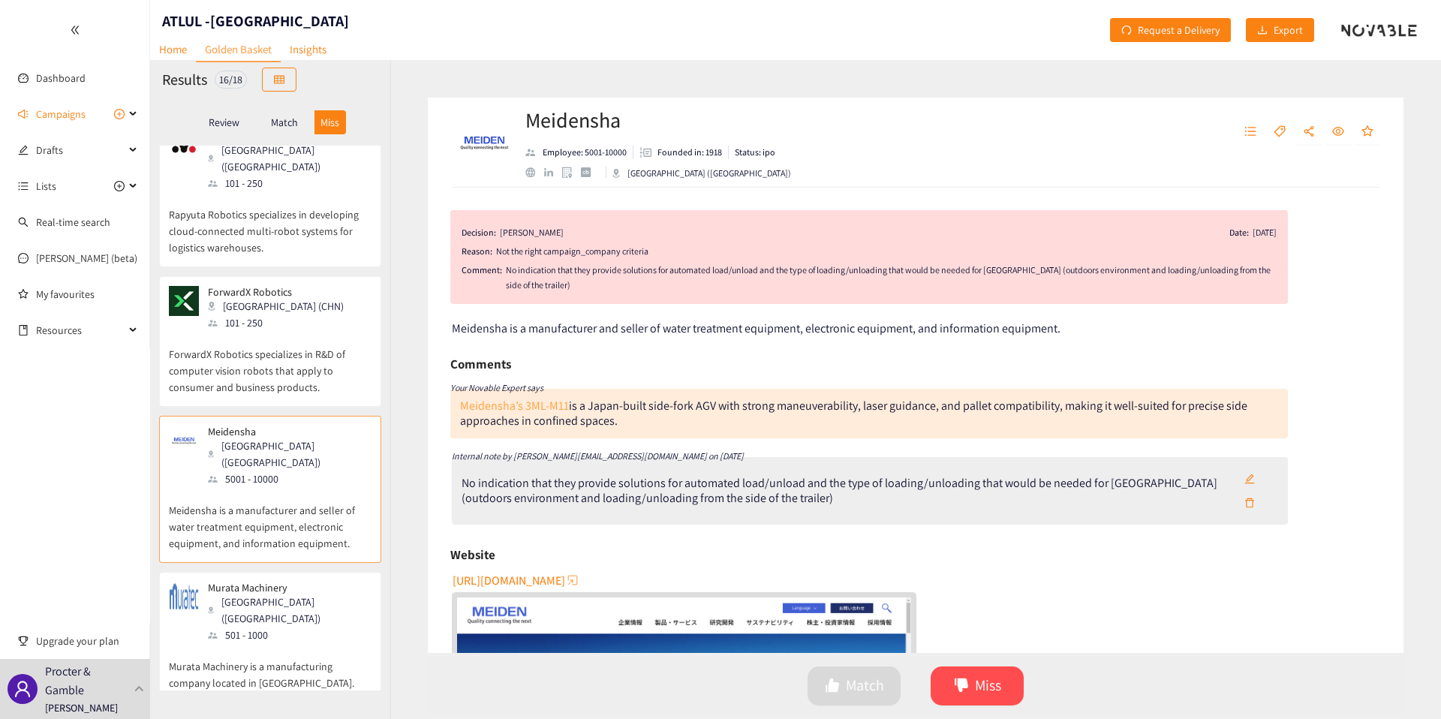
click at [487, 403] on link "Meidensha’s 3ML-M11" at bounding box center [514, 406] width 109 height 16
click at [327, 582] on div "Murata Machinery [GEOGRAPHIC_DATA] ([GEOGRAPHIC_DATA]) 501 - 1000" at bounding box center [270, 613] width 203 height 62
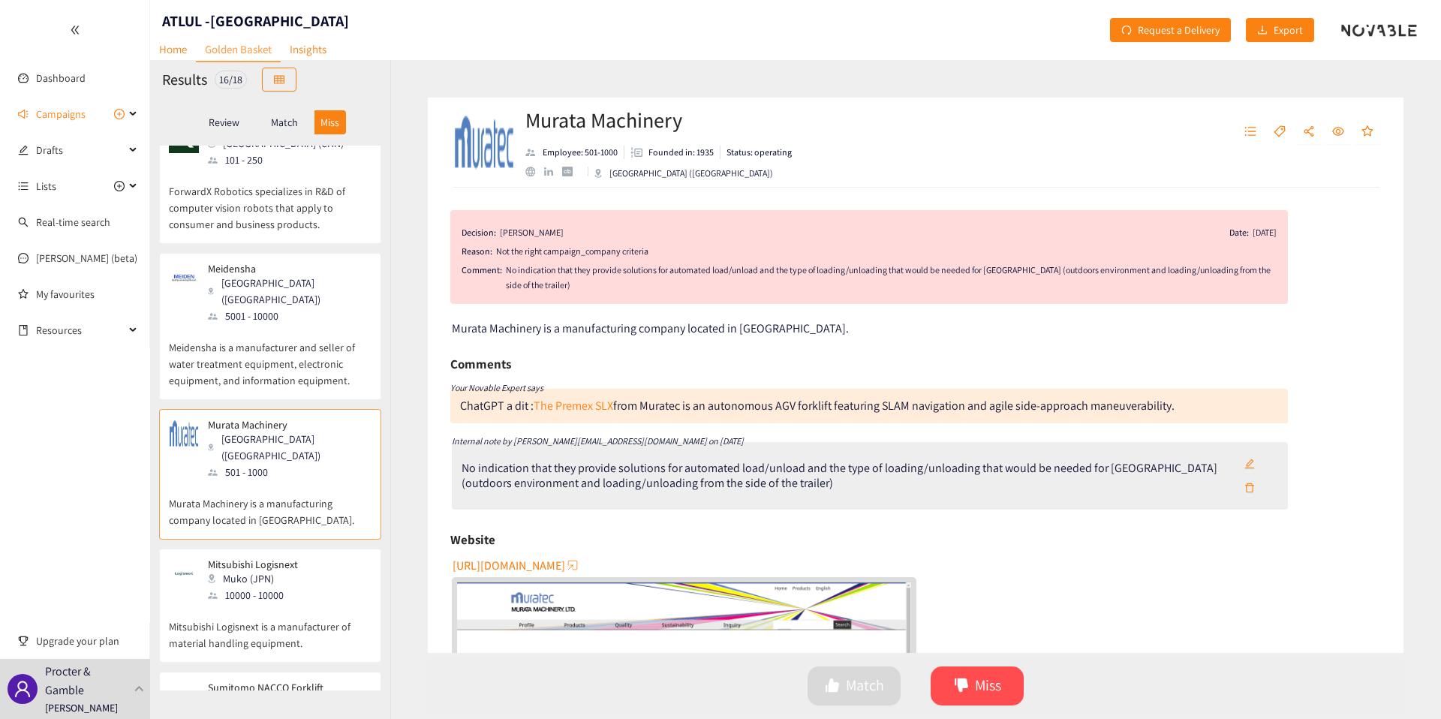
scroll to position [391, 0]
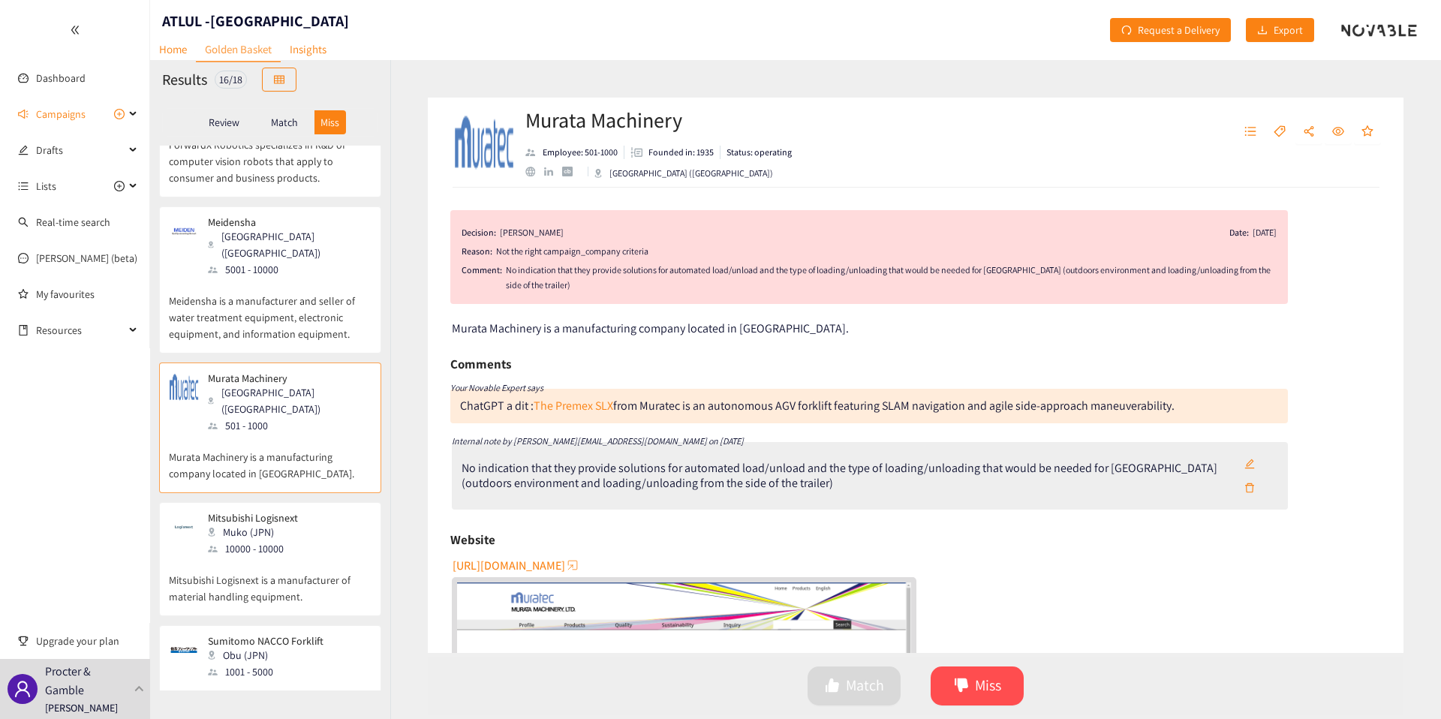
click at [649, 407] on div "The Premex SLX from Muratec is an autonomous AGV forklift featuring SLAM naviga…" at bounding box center [854, 406] width 641 height 16
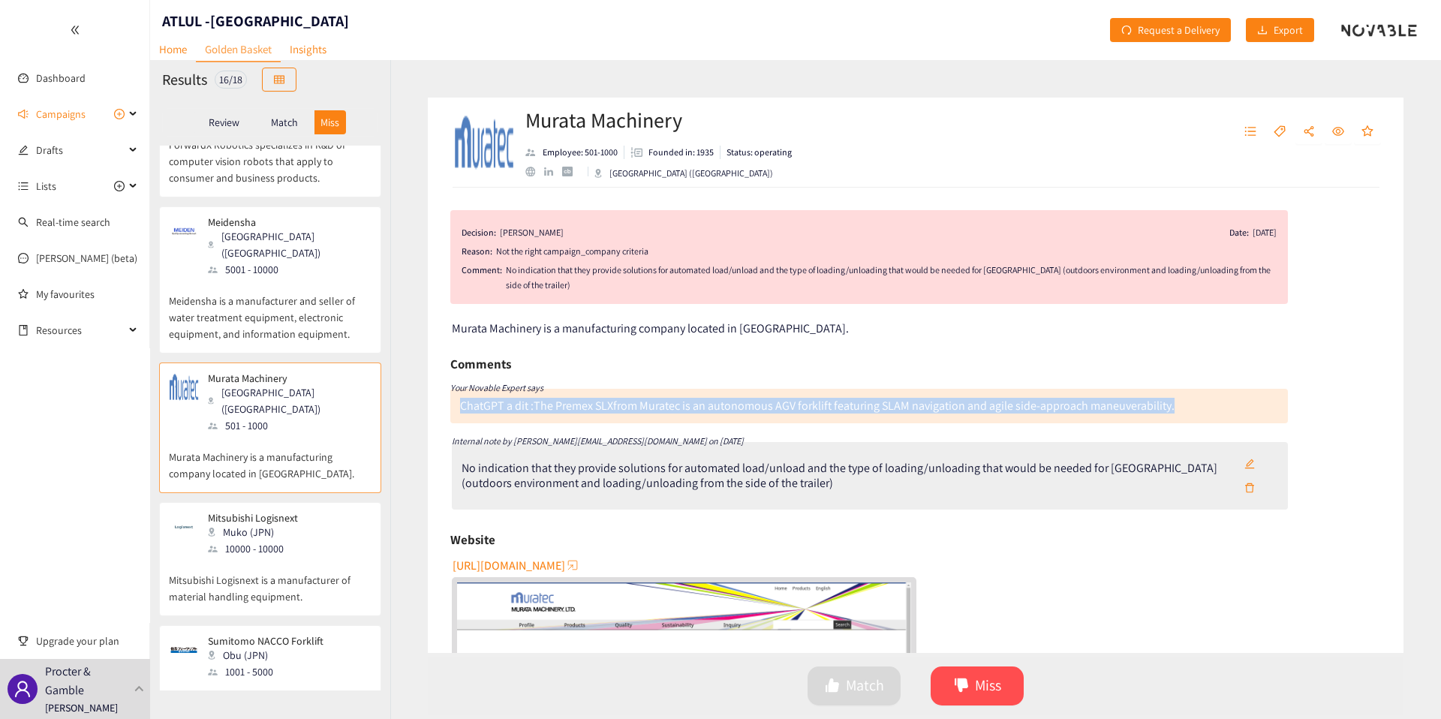
click at [649, 407] on div "The Premex SLX from Muratec is an autonomous AGV forklift featuring SLAM naviga…" at bounding box center [854, 406] width 641 height 16
copy div "ChatGPT a dit : The Premex SLX from Muratec is an autonomous AGV forklift featu…"
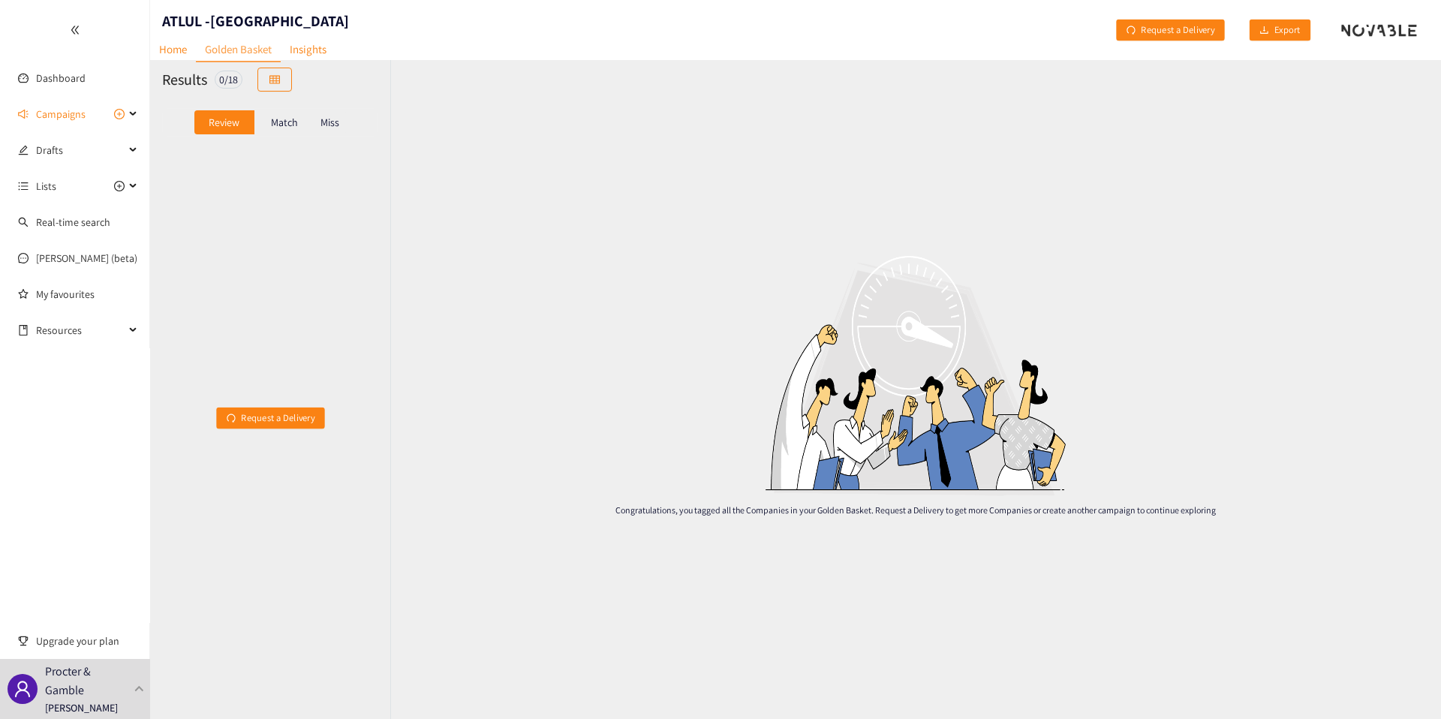
click at [327, 131] on div "Miss" at bounding box center [331, 122] width 32 height 24
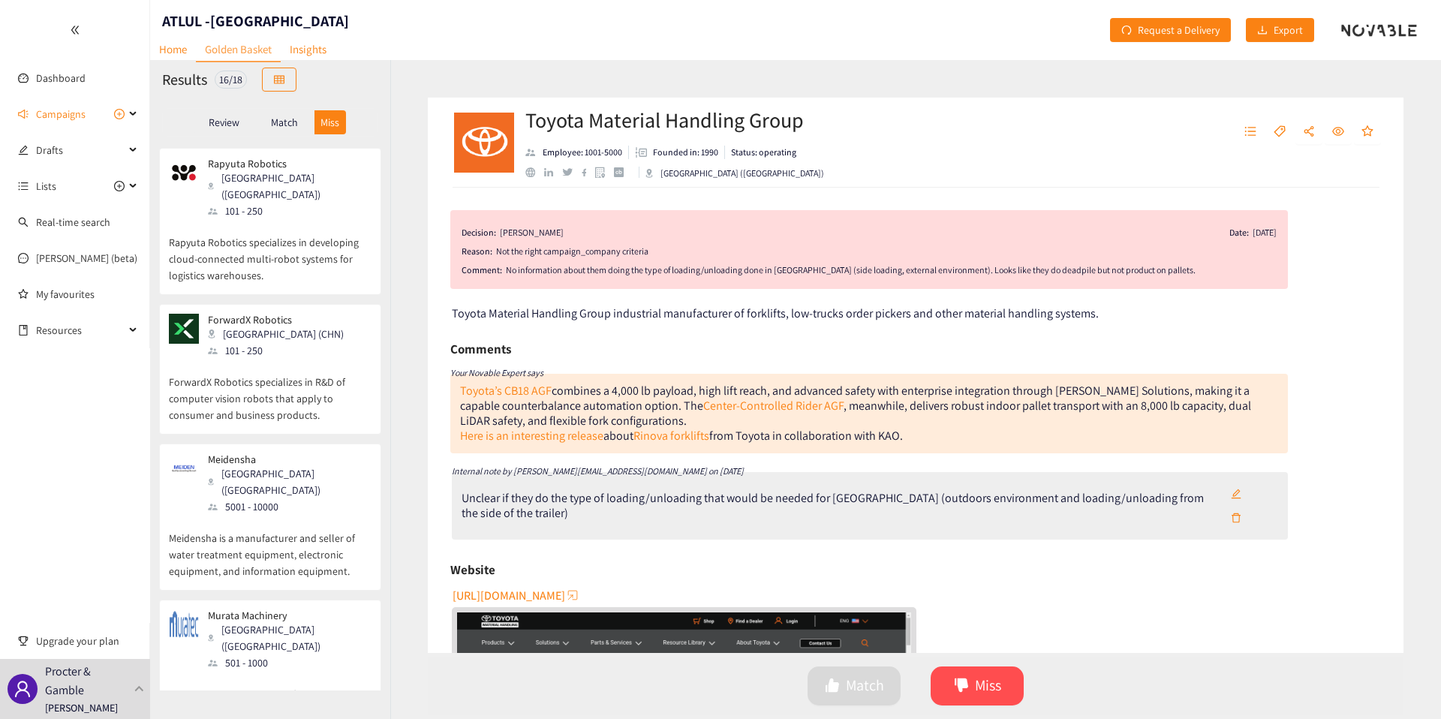
scroll to position [159, 0]
click at [293, 519] on p "Meidensha is a manufacturer and seller of water treatment equipment, electronic…" at bounding box center [270, 542] width 203 height 65
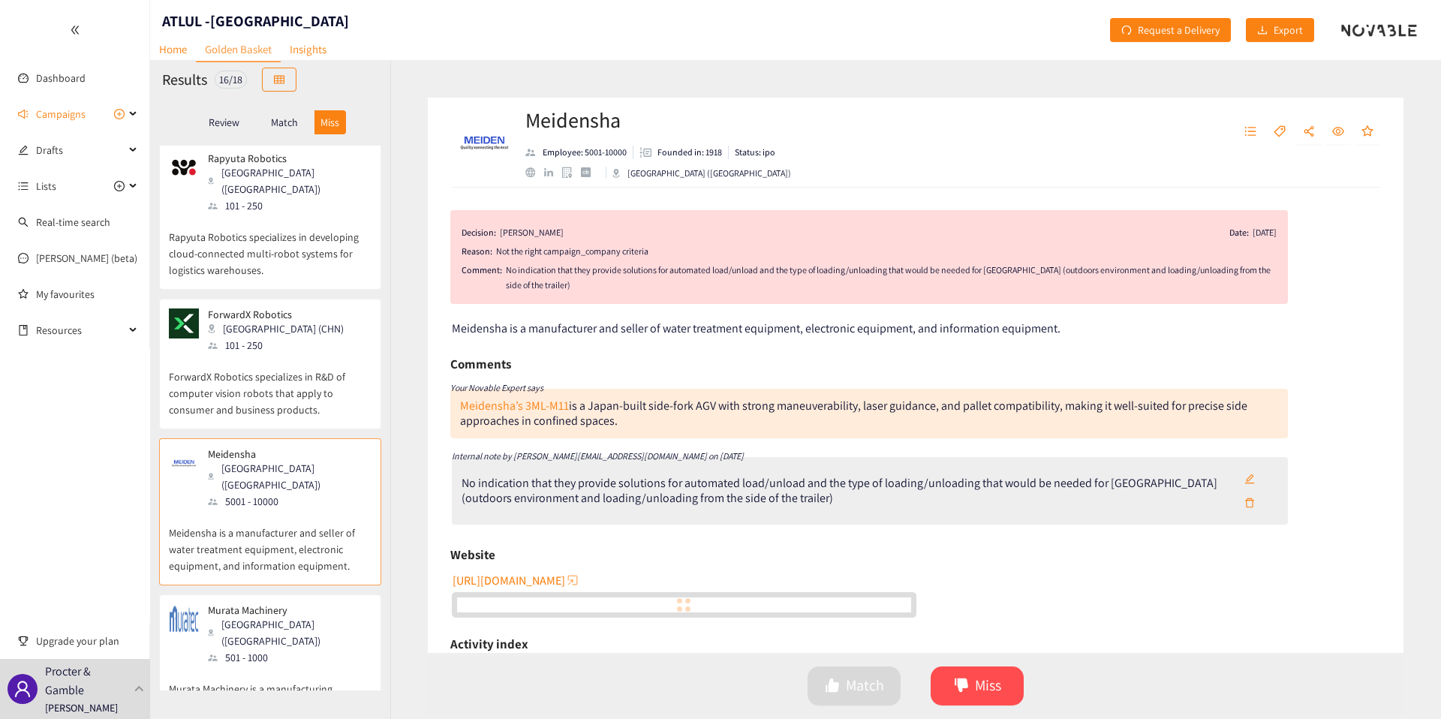
click at [293, 519] on p "Meidensha is a manufacturer and seller of water treatment equipment, electronic…" at bounding box center [270, 542] width 203 height 65
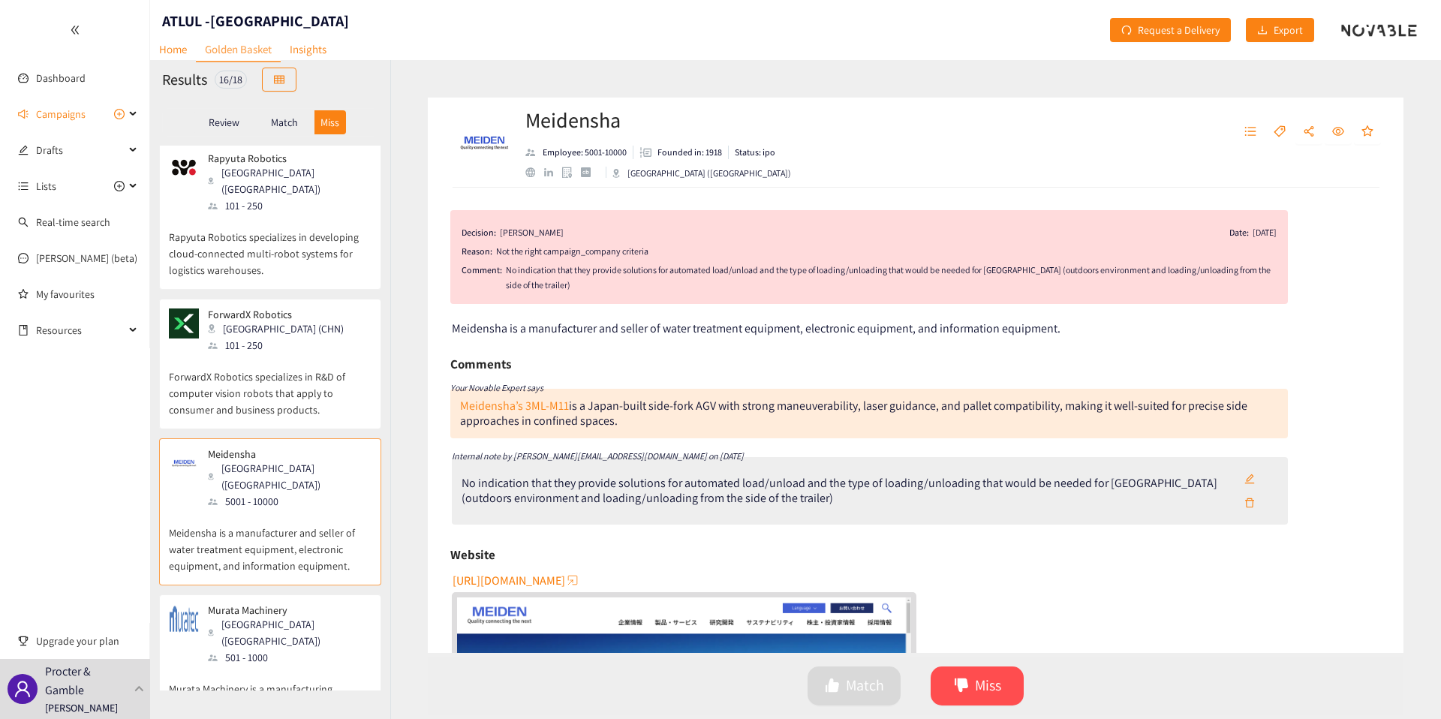
click at [293, 604] on div "Murata Machinery [GEOGRAPHIC_DATA] ([GEOGRAPHIC_DATA]) 501 - 1000" at bounding box center [270, 635] width 203 height 62
